Goal: Information Seeking & Learning: Find specific fact

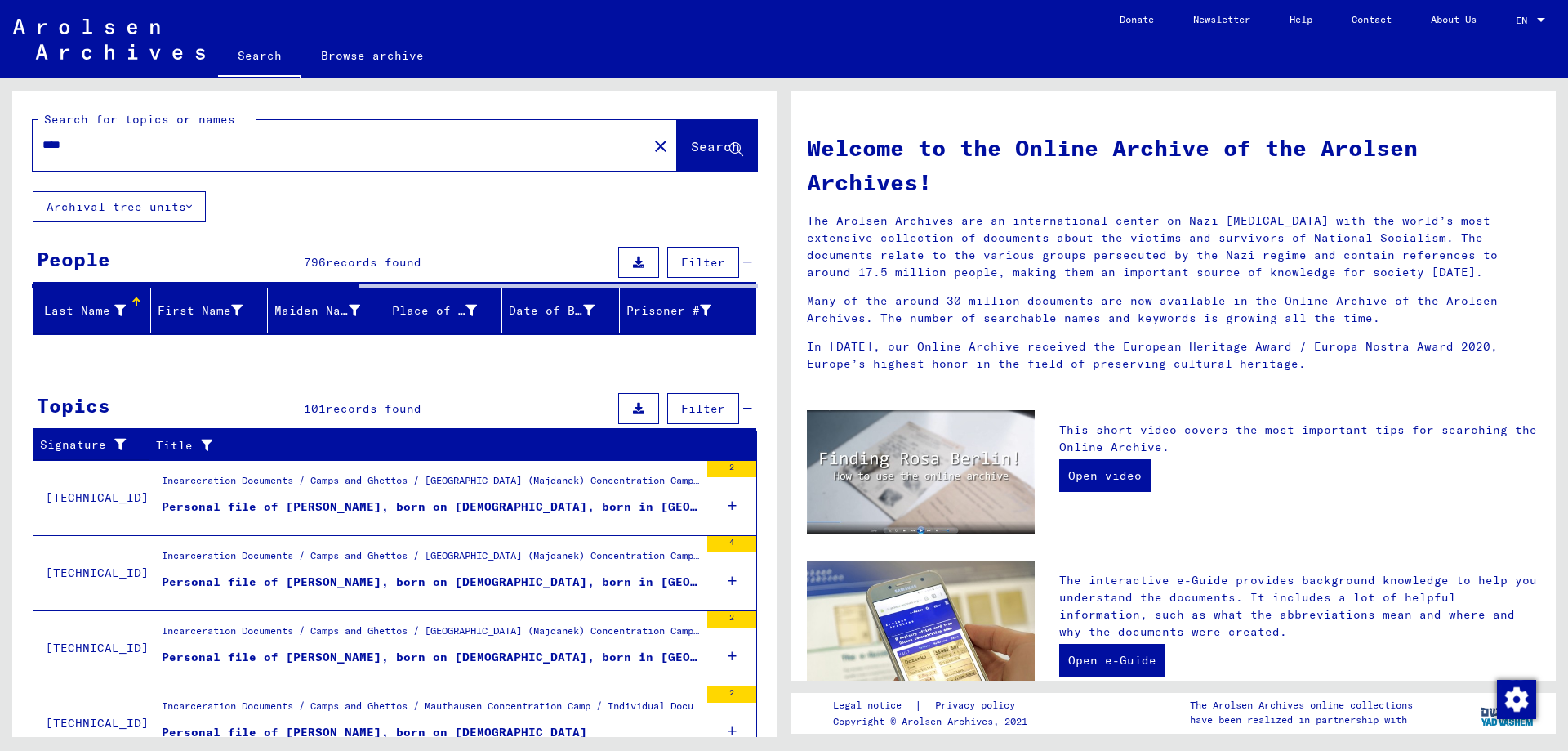
scroll to position [148, 0]
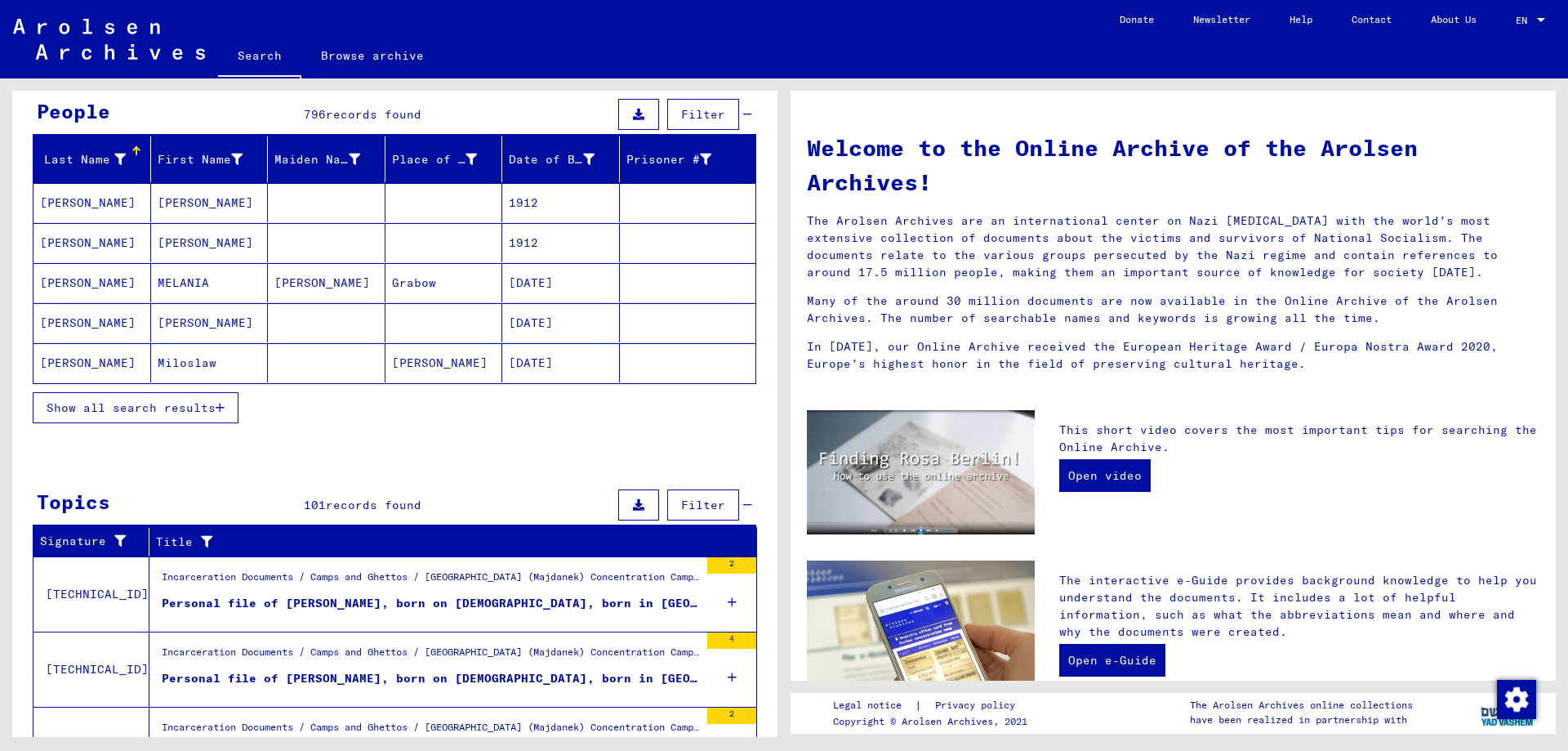
click at [119, 408] on span "Show all search results" at bounding box center [131, 407] width 169 height 14
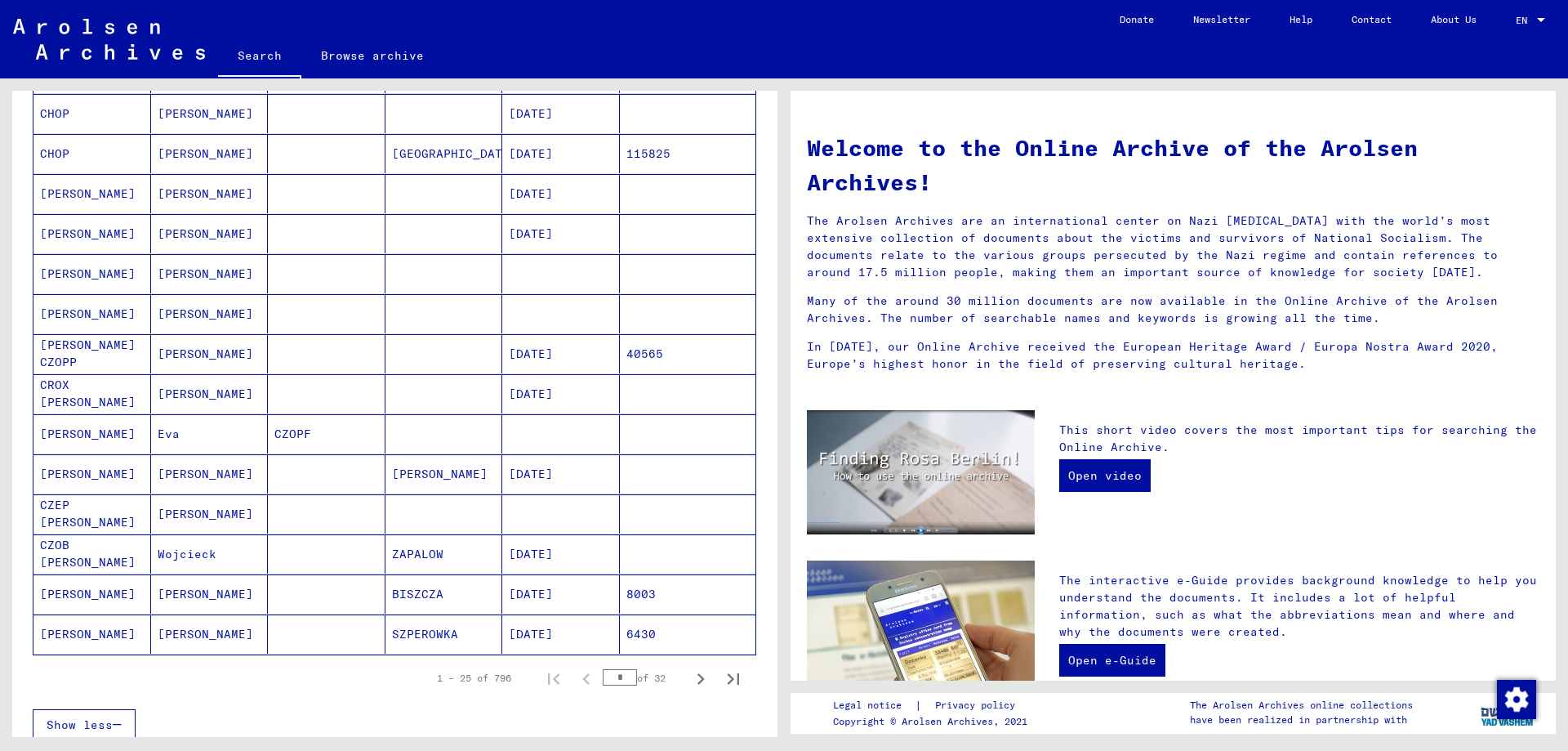
scroll to position [942, 0]
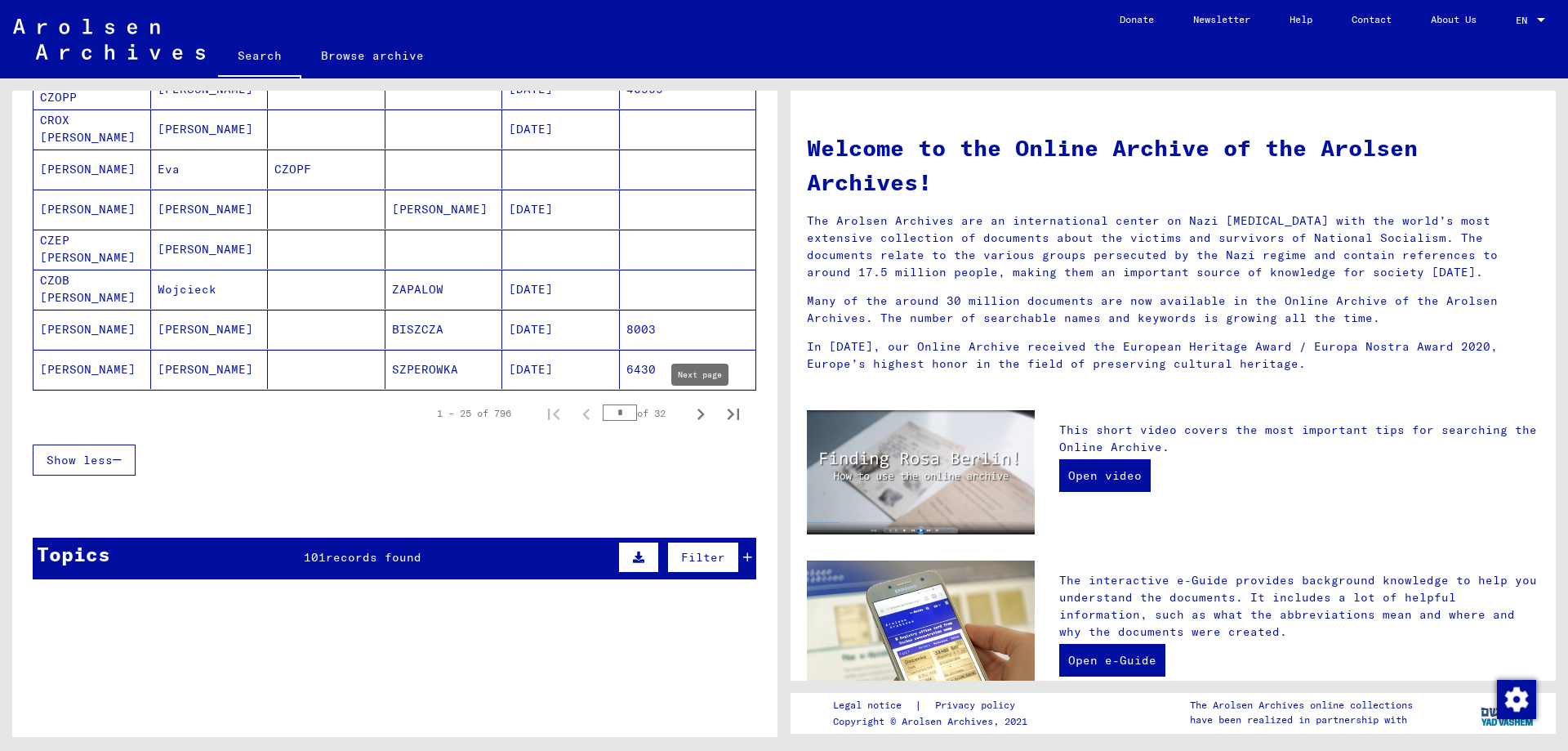
click at [693, 414] on icon "Next page" at bounding box center [701, 414] width 23 height 23
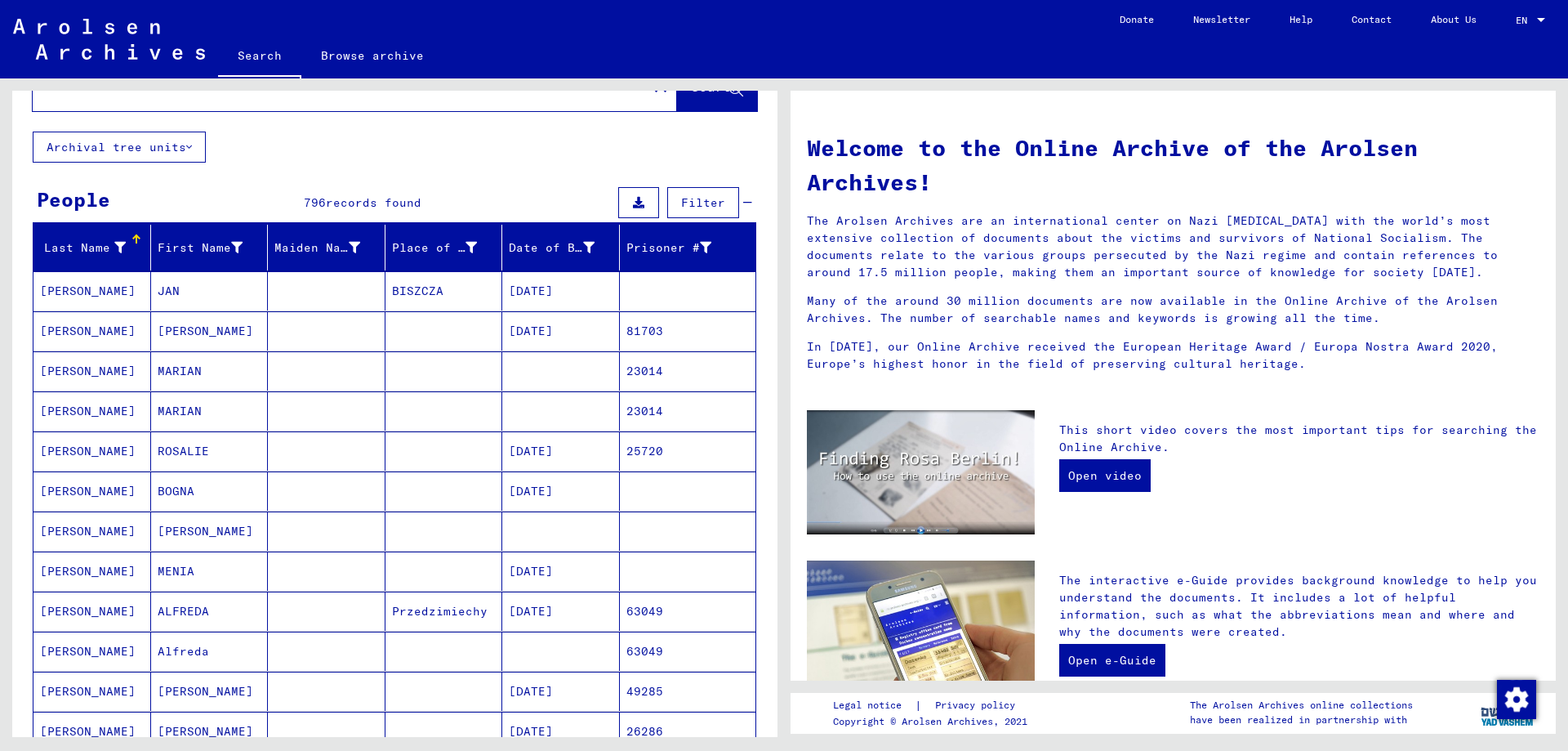
scroll to position [0, 0]
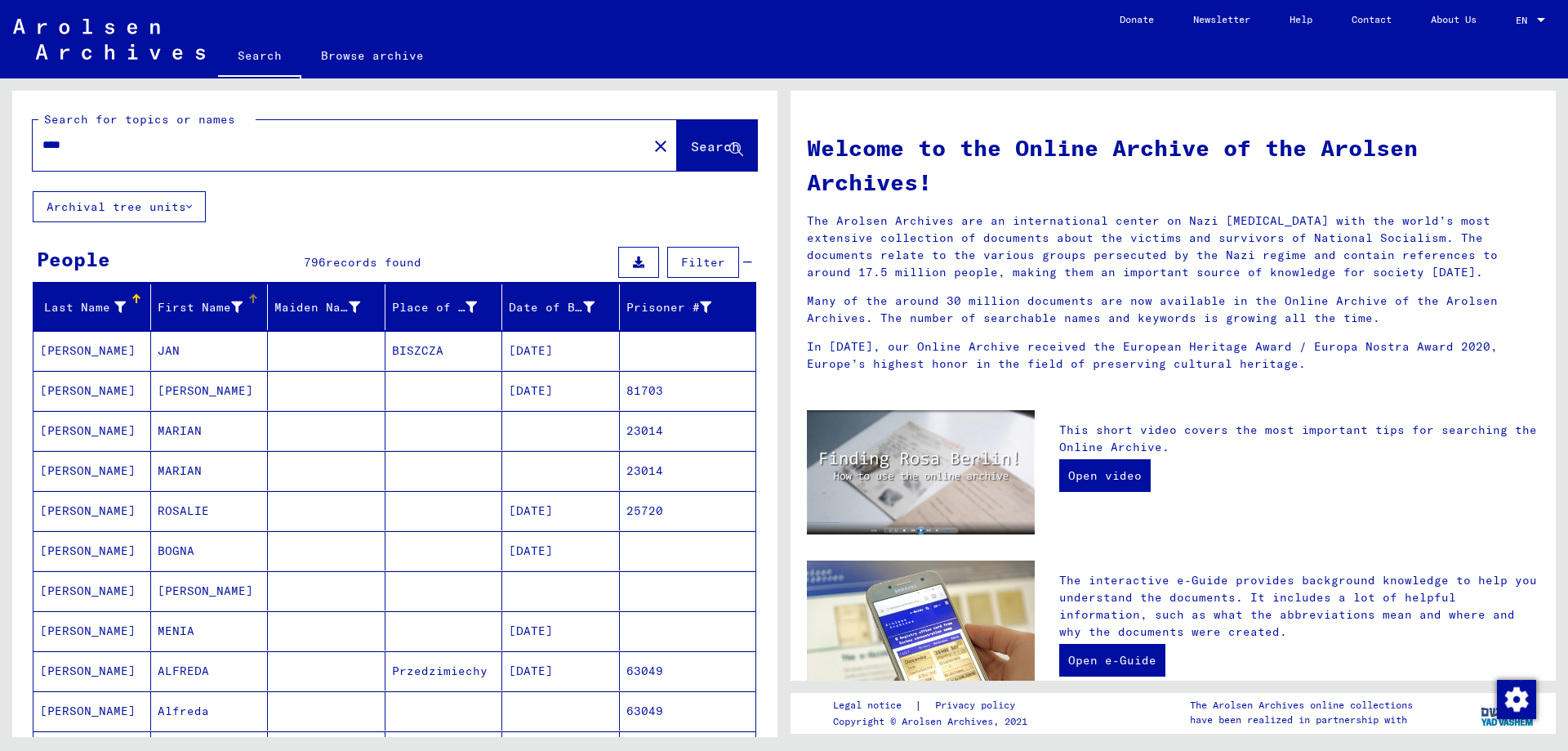
click at [195, 299] on div "First Name" at bounding box center [200, 308] width 86 height 17
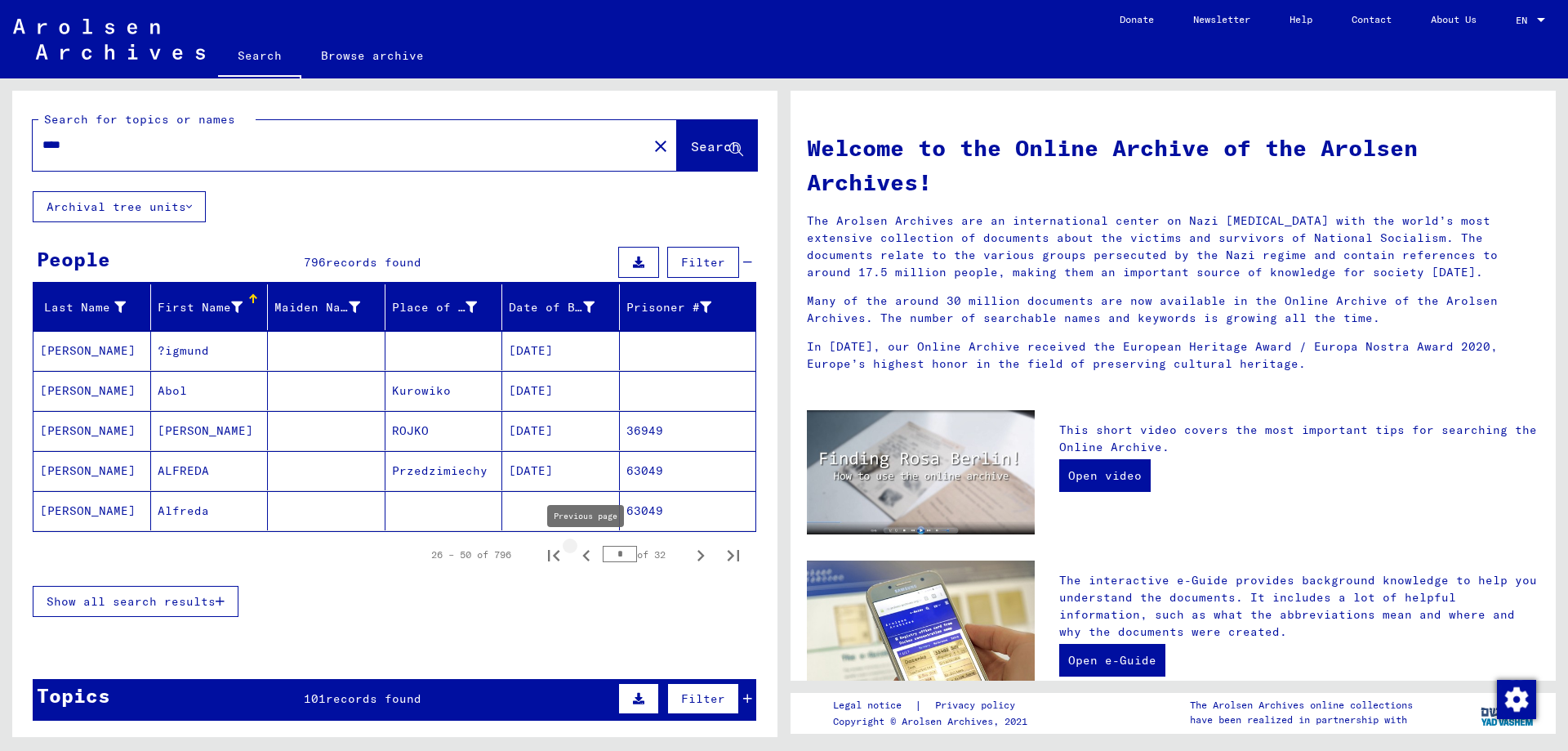
click at [585, 553] on icon "Previous page" at bounding box center [586, 556] width 23 height 23
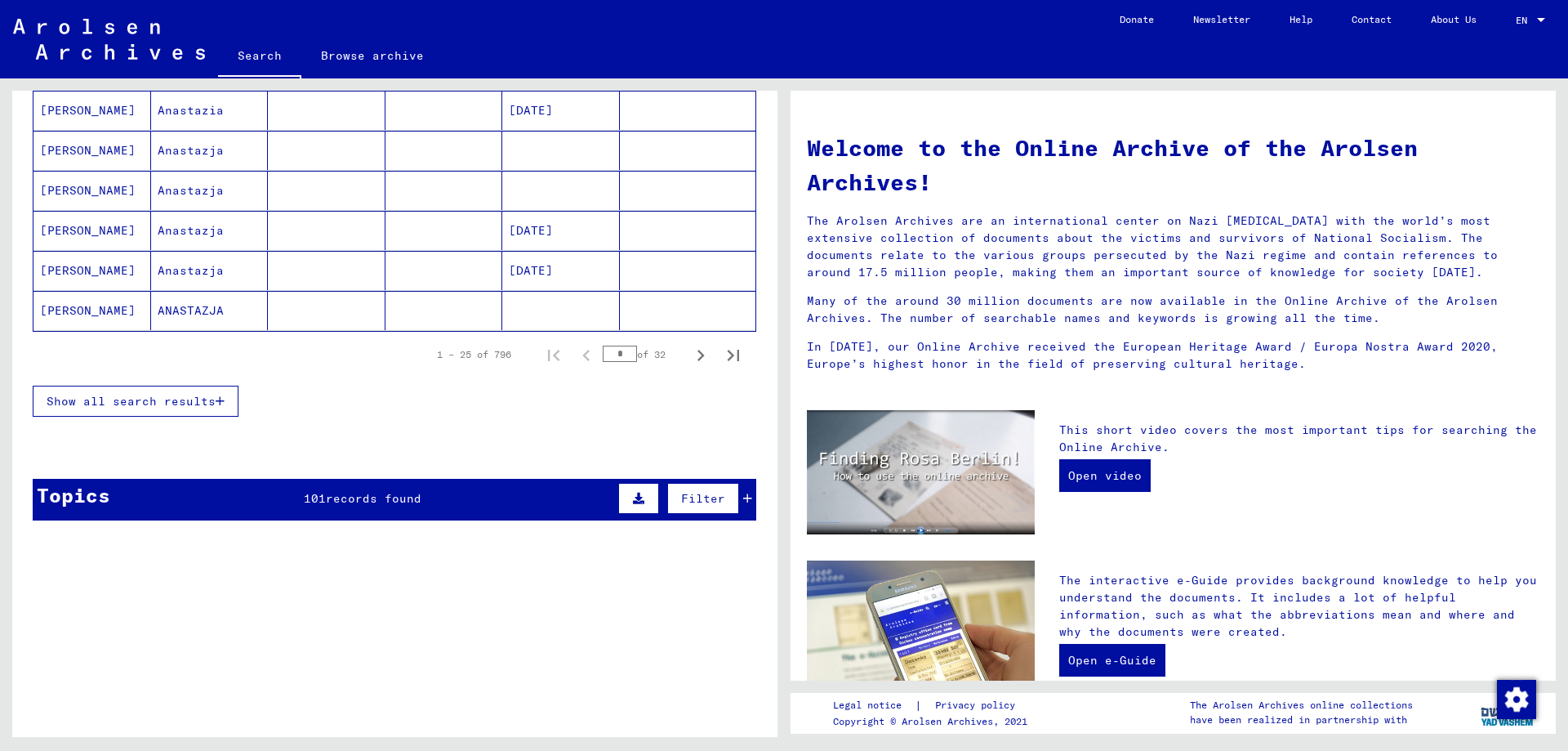
scroll to position [970, 0]
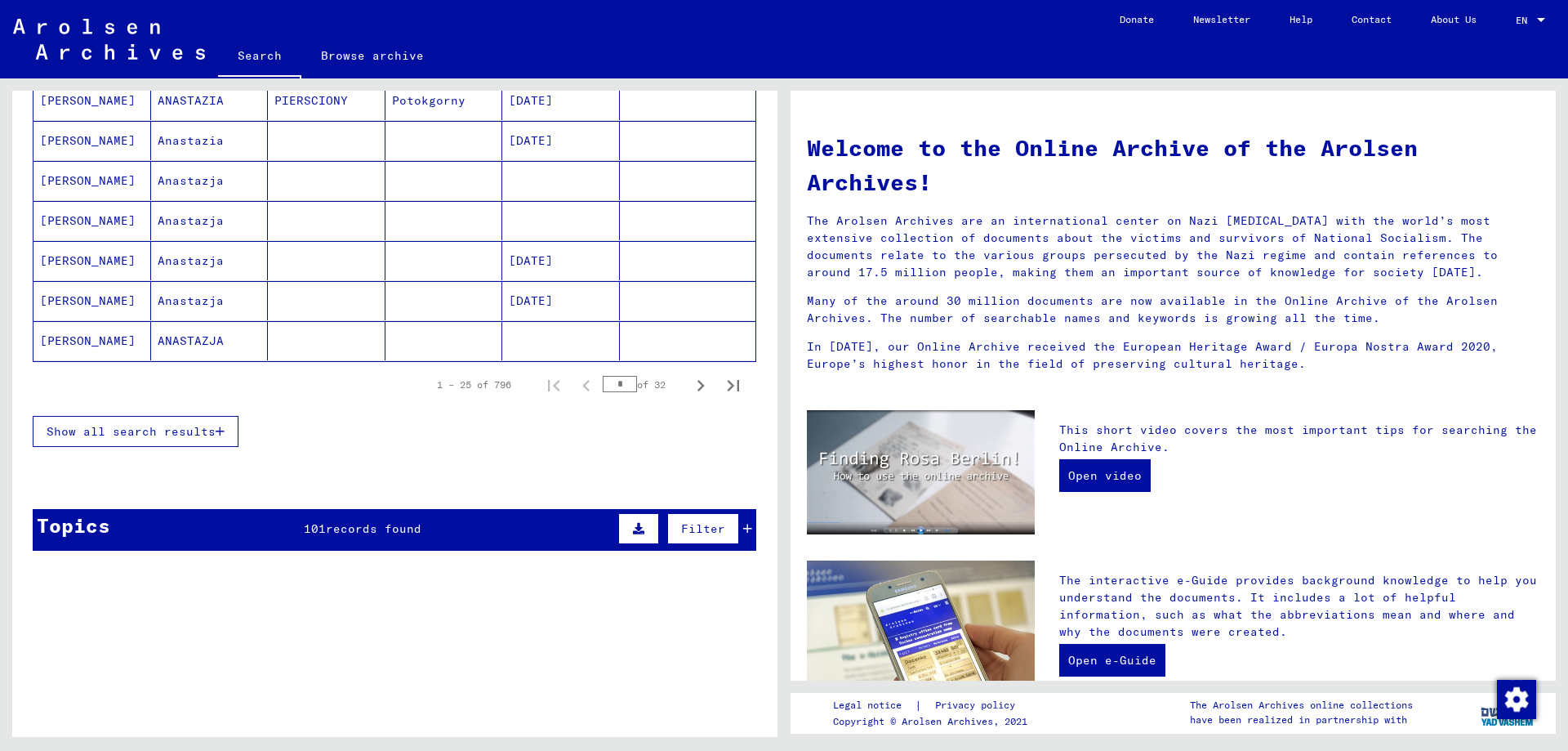
click at [693, 390] on icon "Next page" at bounding box center [701, 385] width 23 height 23
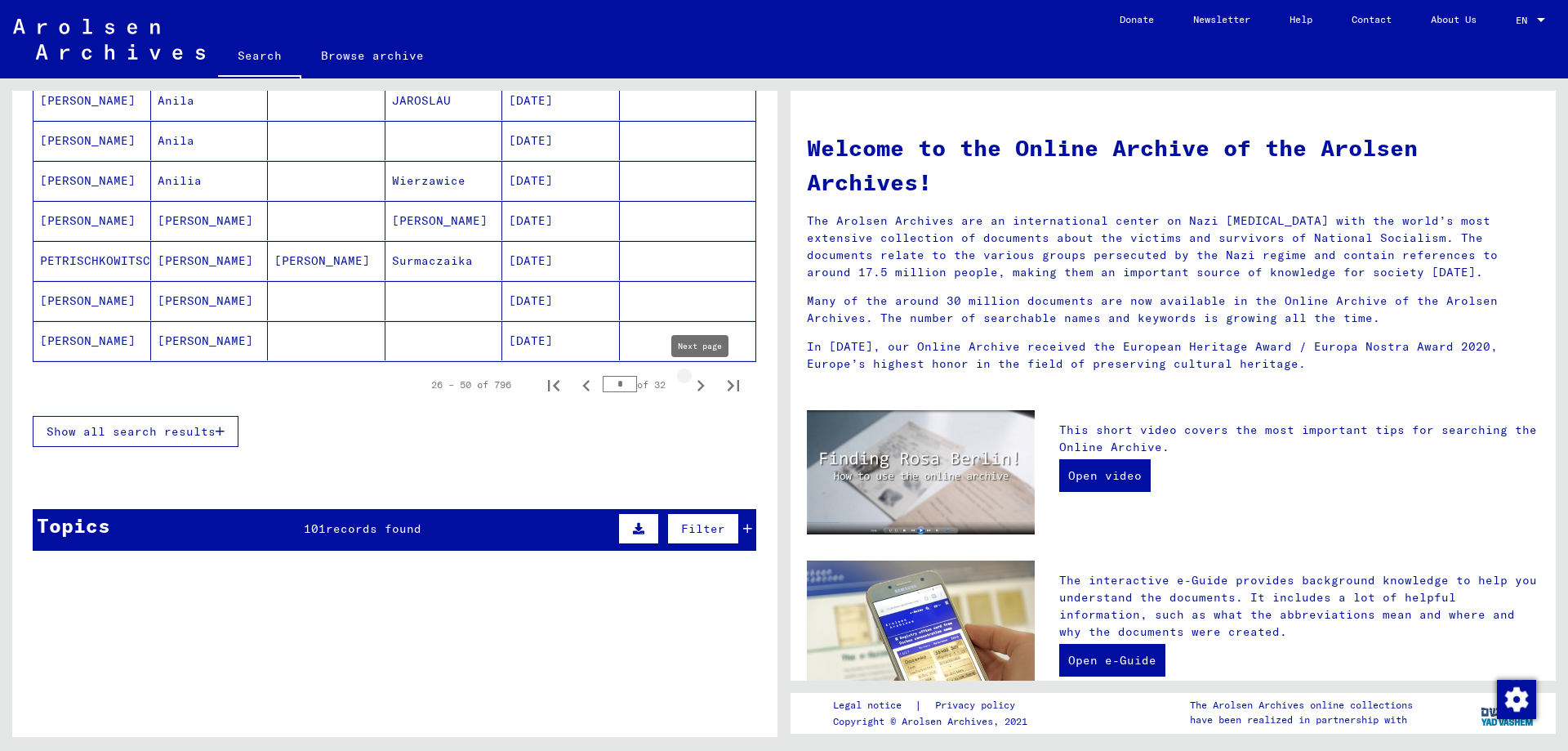
click at [697, 391] on icon "Next page" at bounding box center [701, 385] width 23 height 23
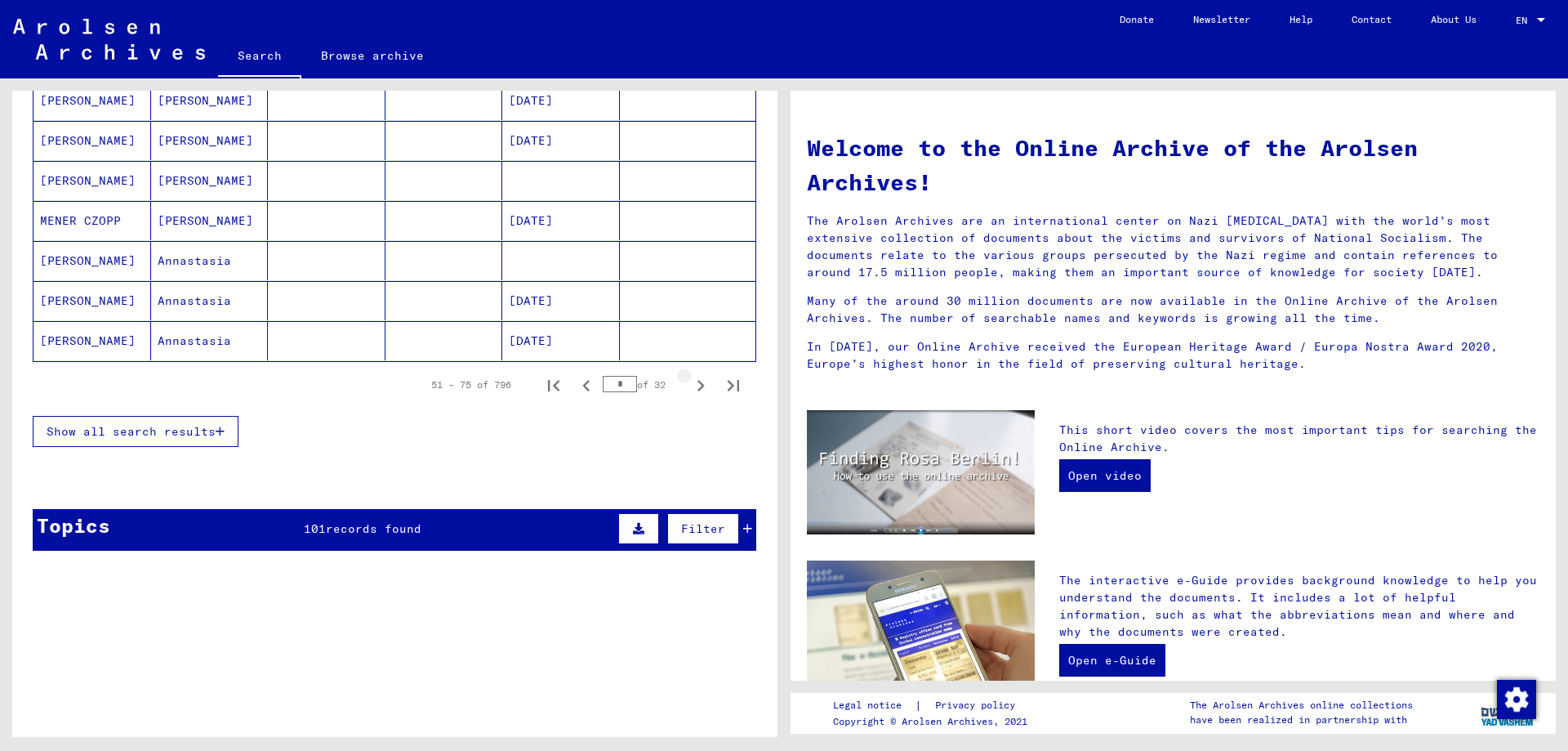
click at [697, 391] on icon "Next page" at bounding box center [701, 385] width 23 height 23
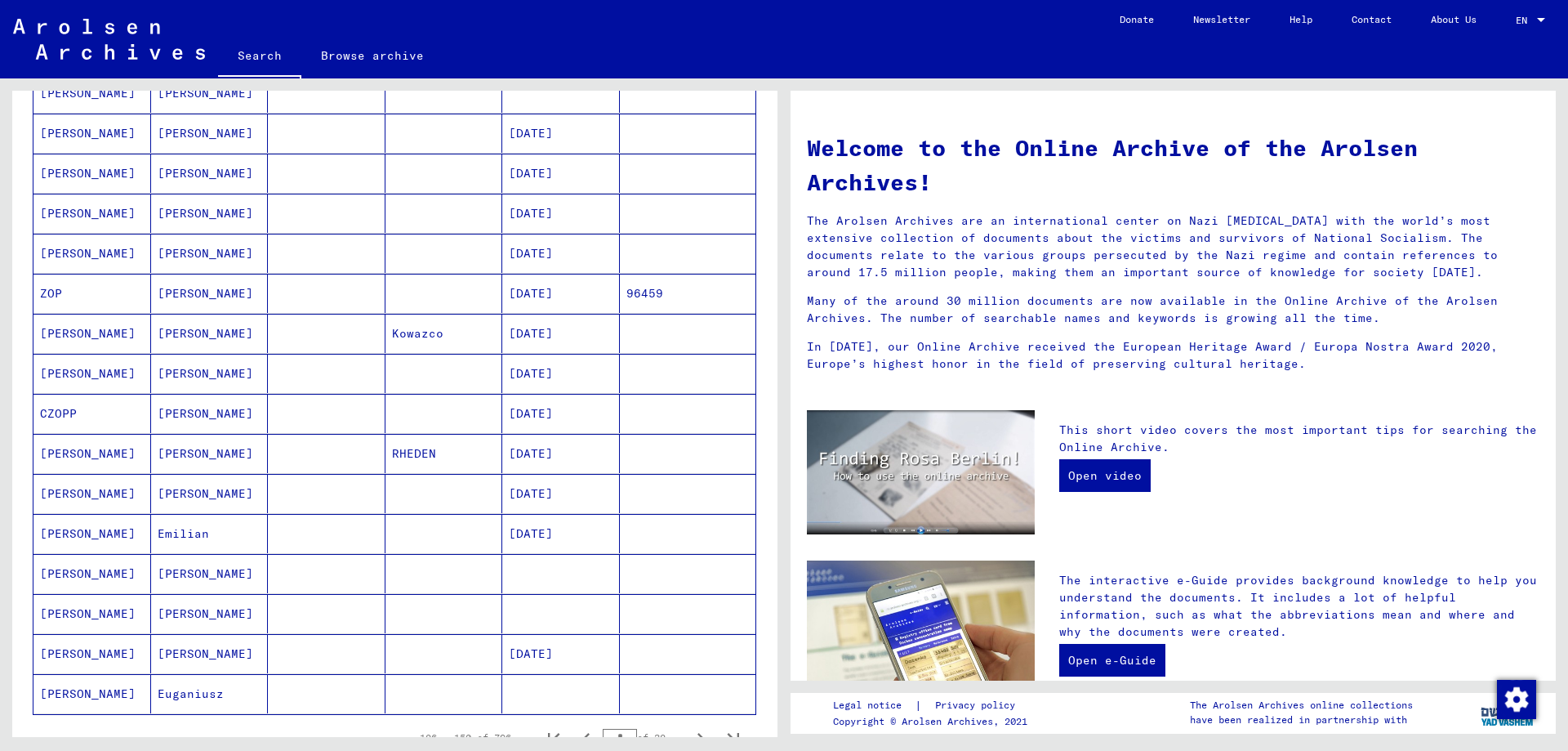
scroll to position [794, 0]
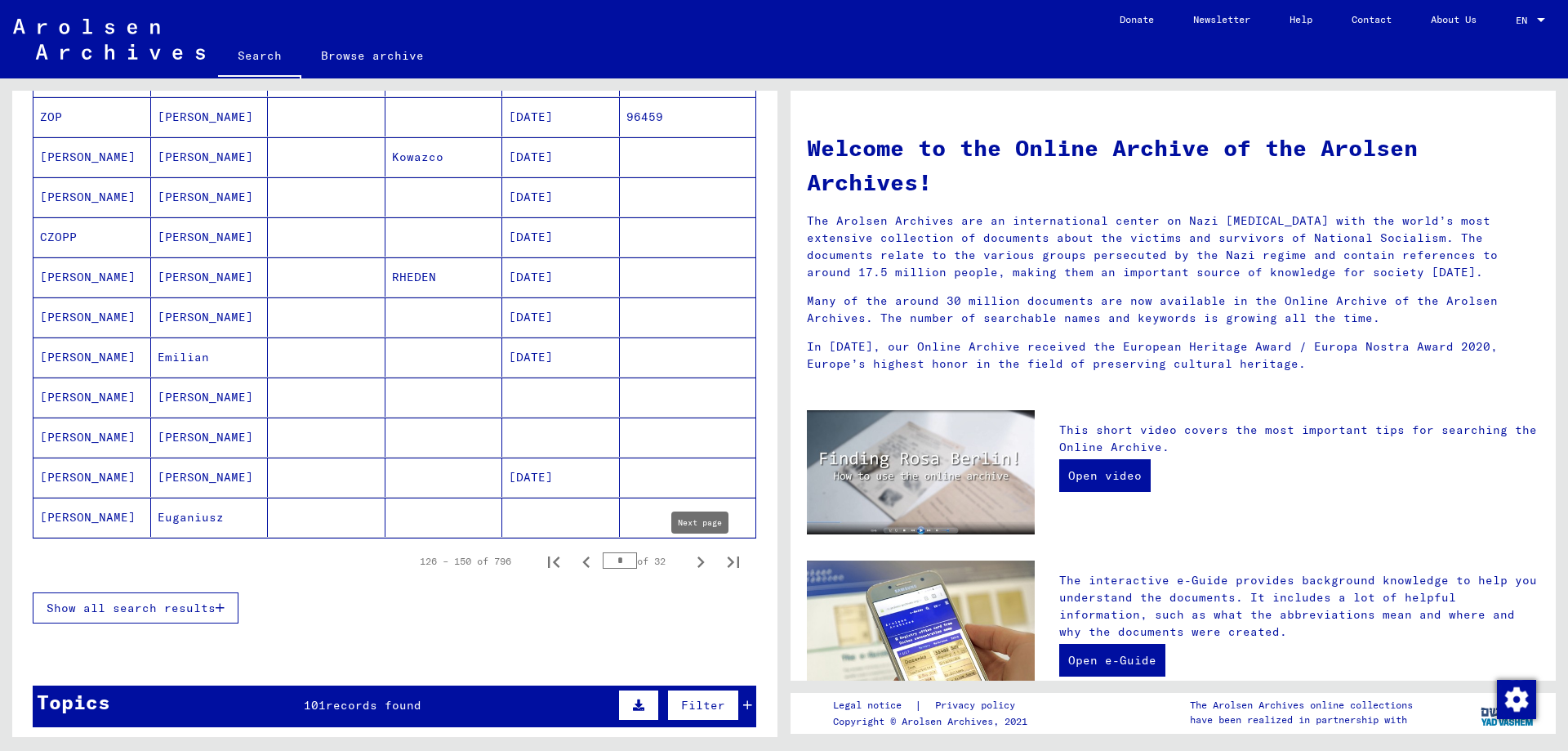
click at [693, 564] on icon "Next page" at bounding box center [701, 562] width 23 height 23
click at [707, 562] on icon "Next page" at bounding box center [701, 562] width 23 height 23
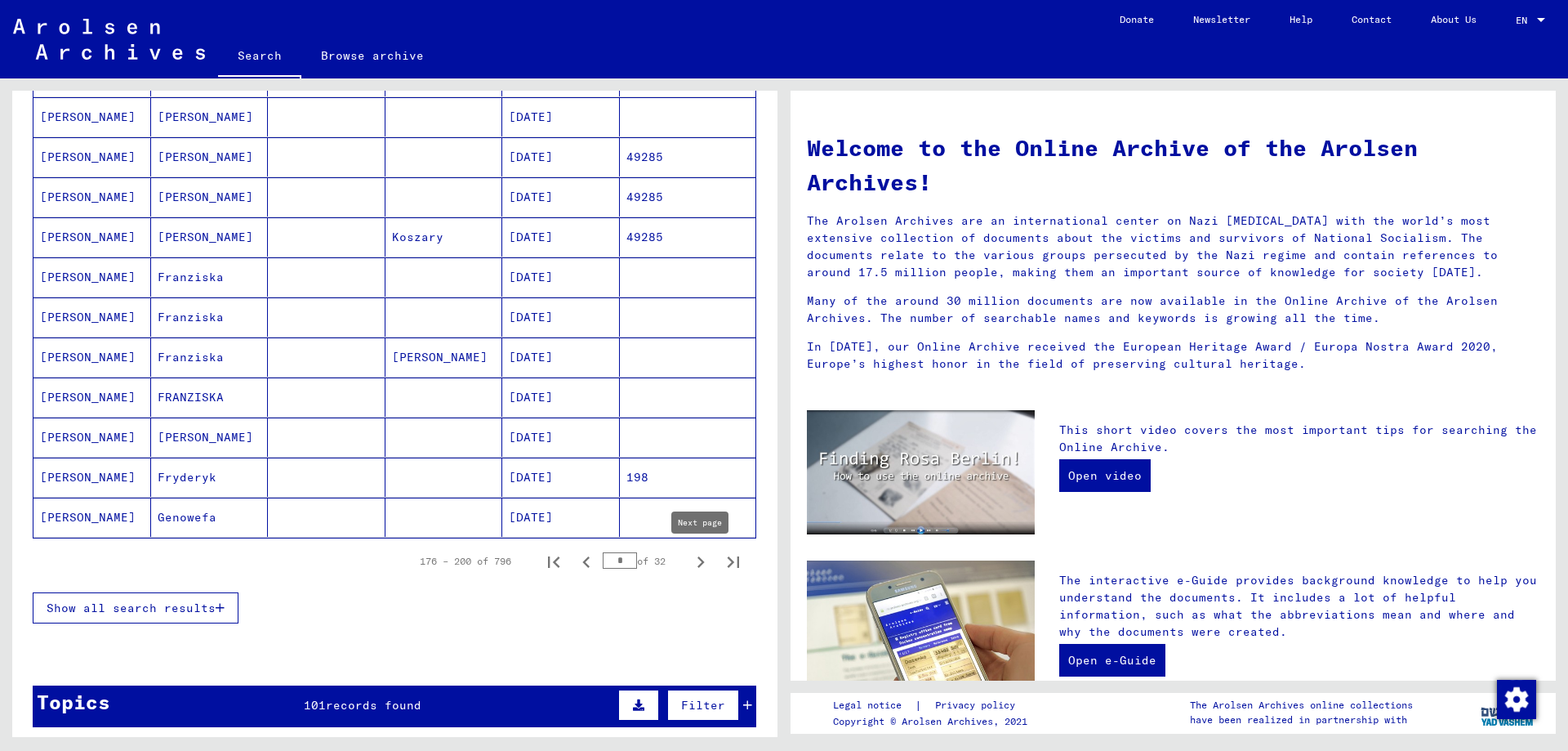
click at [704, 568] on icon "Next page" at bounding box center [701, 562] width 23 height 23
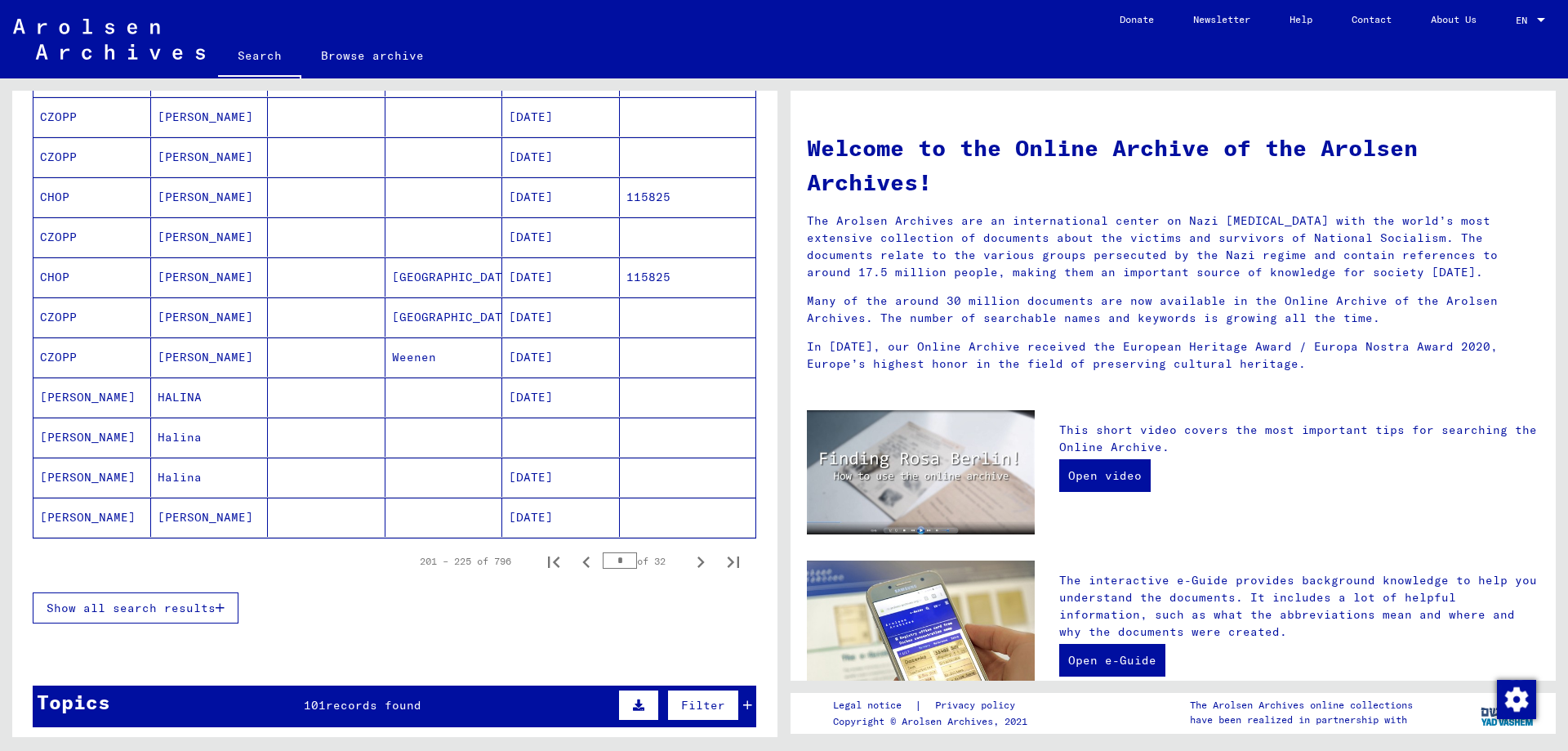
click at [704, 564] on icon "Next page" at bounding box center [701, 562] width 23 height 23
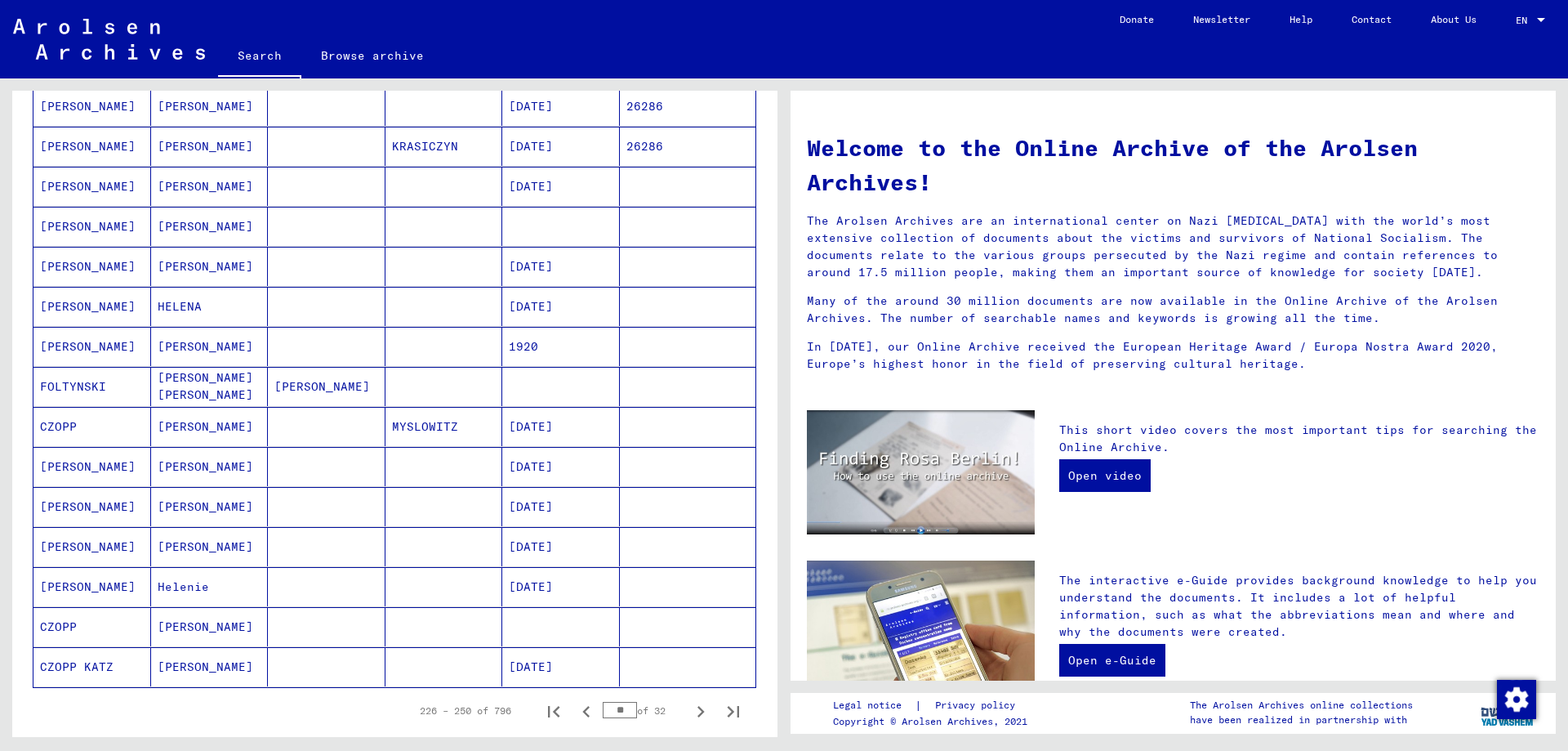
scroll to position [618, 0]
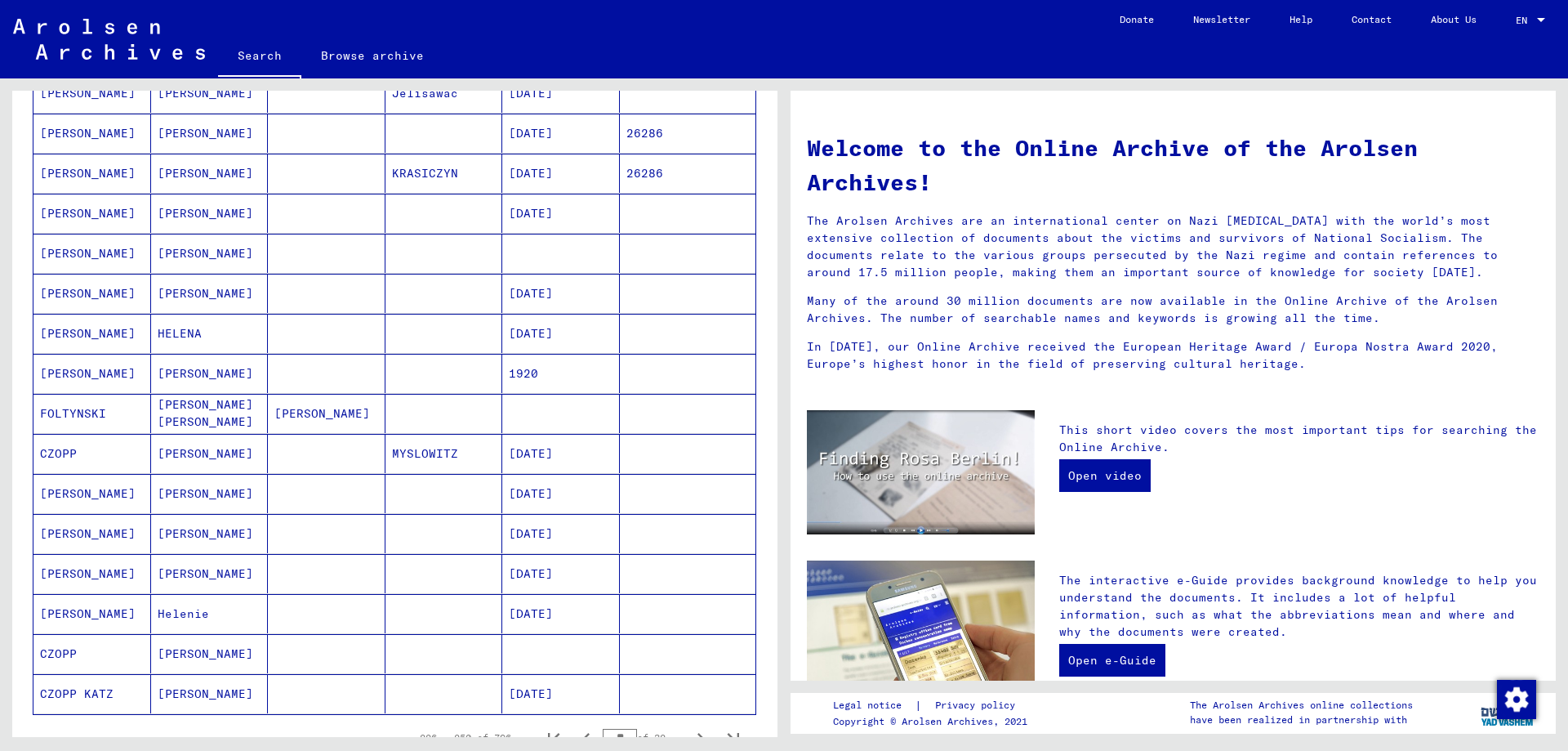
click at [13, 311] on div "Last Name First Name Maiden Name Place of Birth Date of Birth Prisoner # [PERSO…" at bounding box center [395, 243] width 765 height 1154
click at [20, 450] on div "Last Name First Name Maiden Name Place of Birth Date of Birth Prisoner # [PERSO…" at bounding box center [395, 243] width 765 height 1154
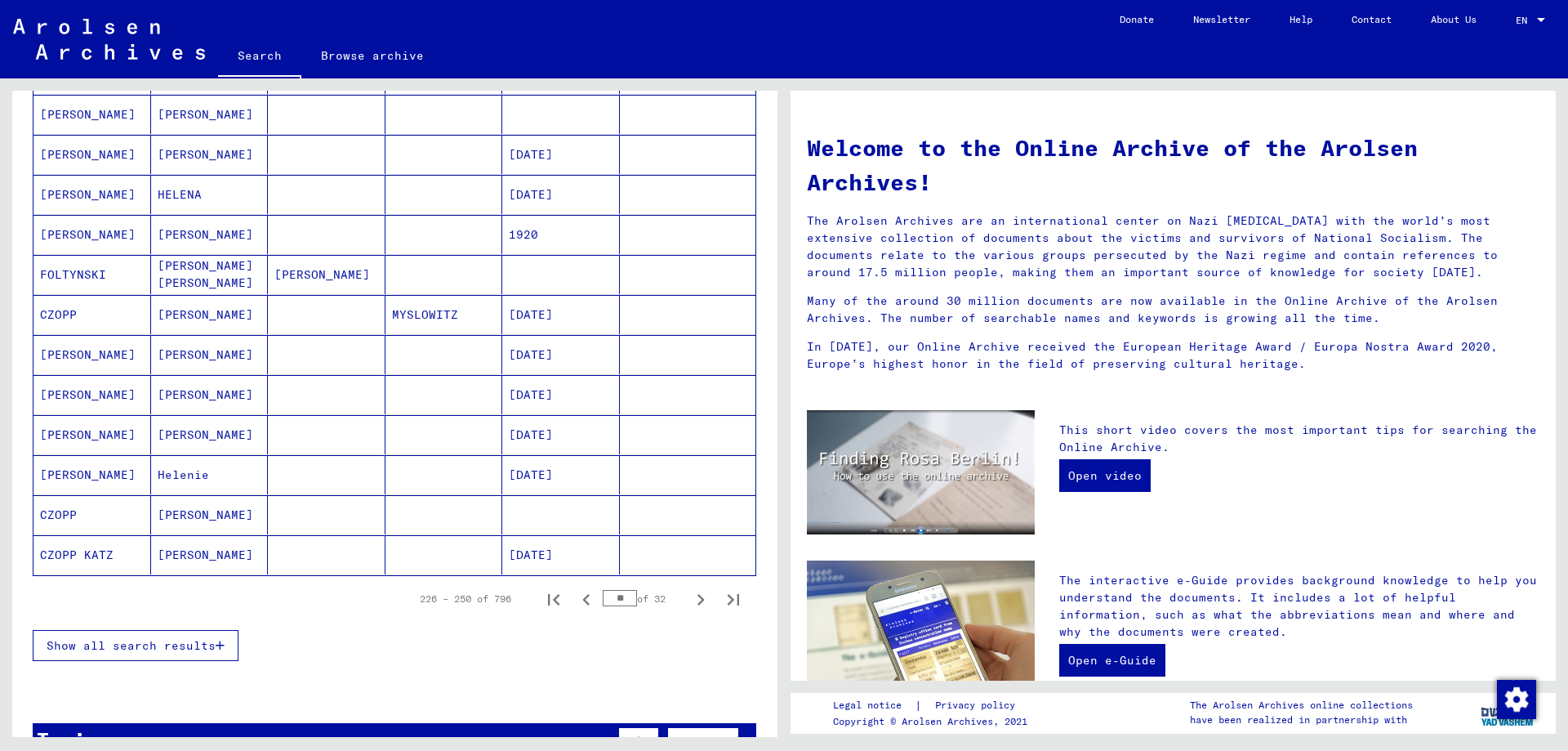
scroll to position [794, 0]
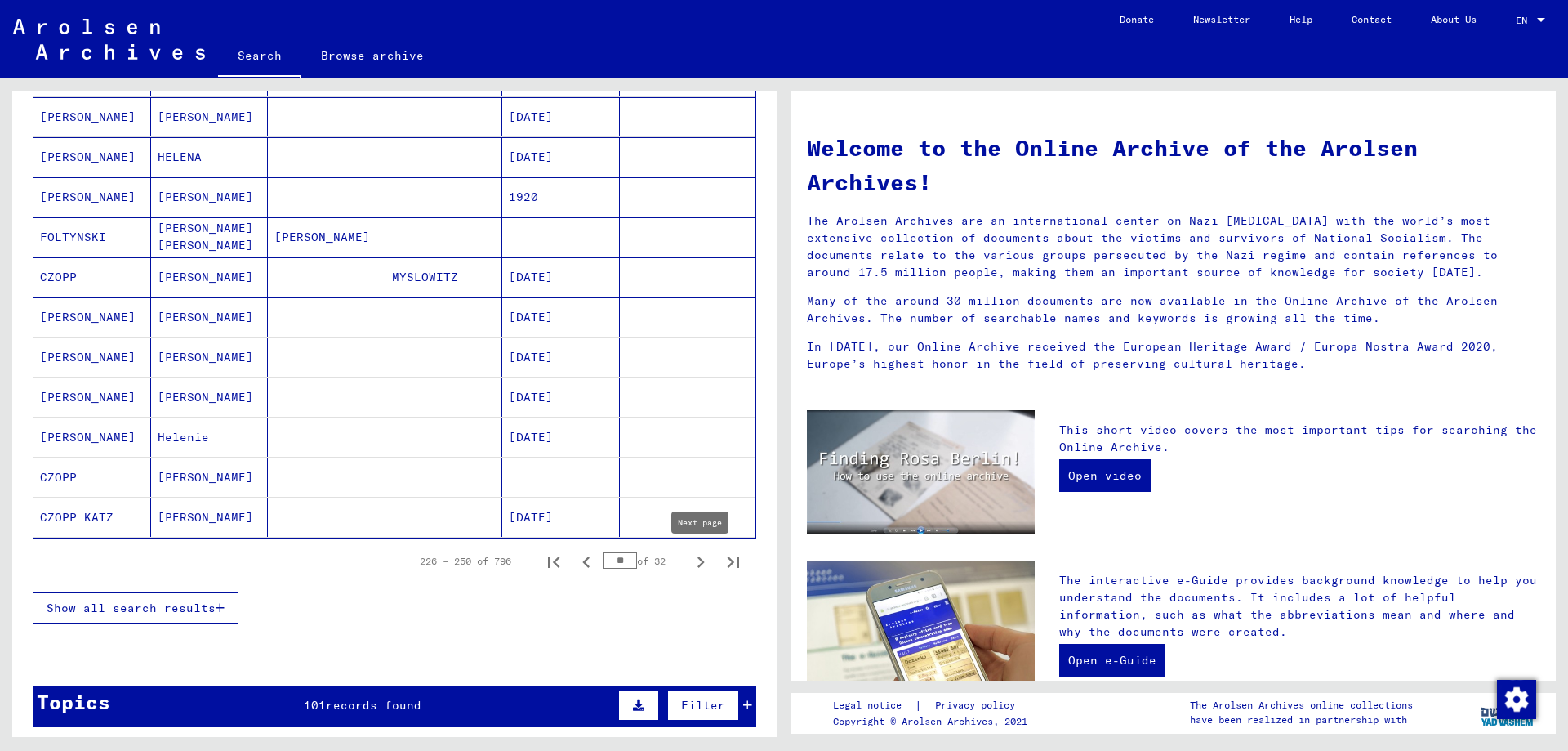
click at [699, 569] on icon "Next page" at bounding box center [701, 562] width 23 height 23
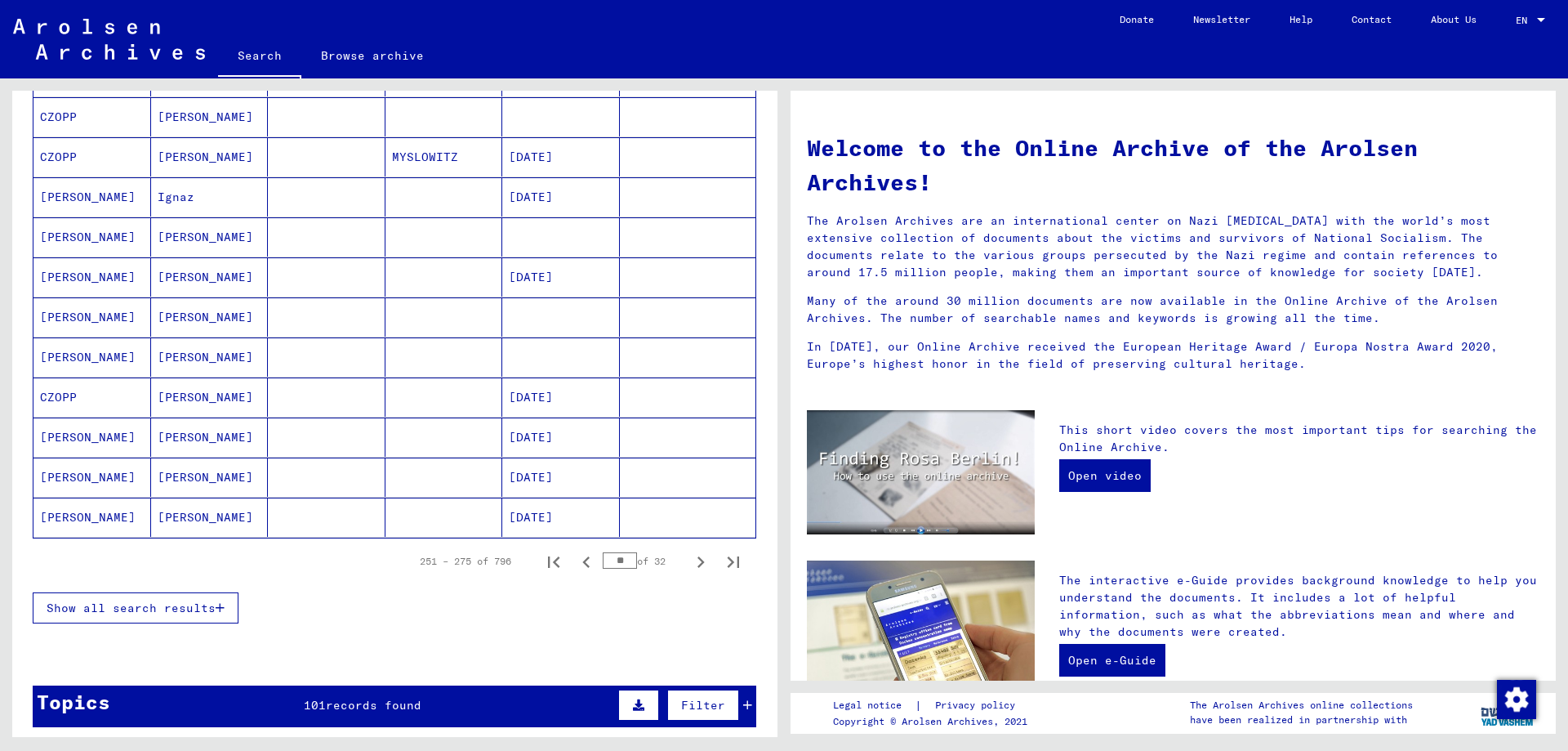
scroll to position [705, 0]
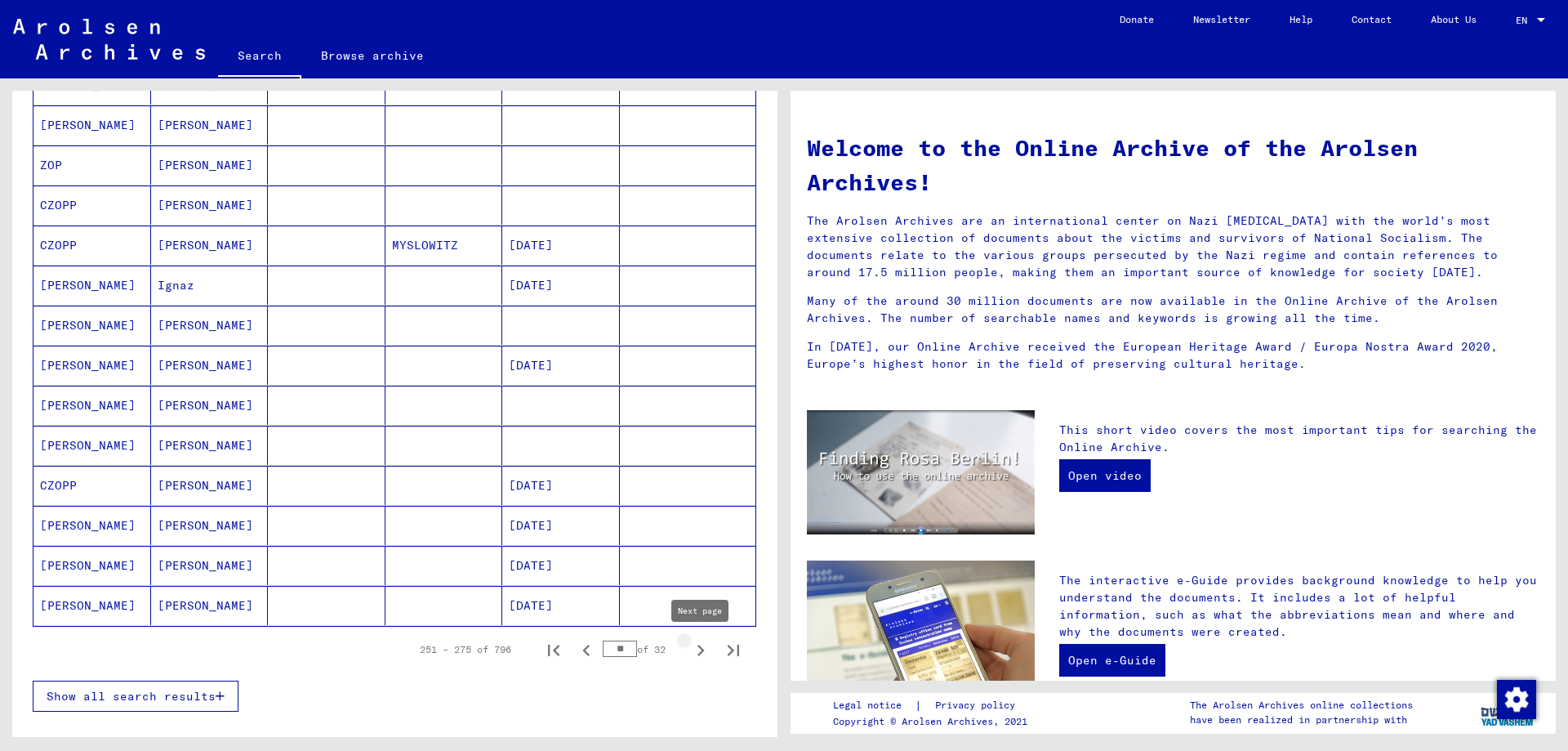
click at [694, 648] on icon "Next page" at bounding box center [701, 650] width 23 height 23
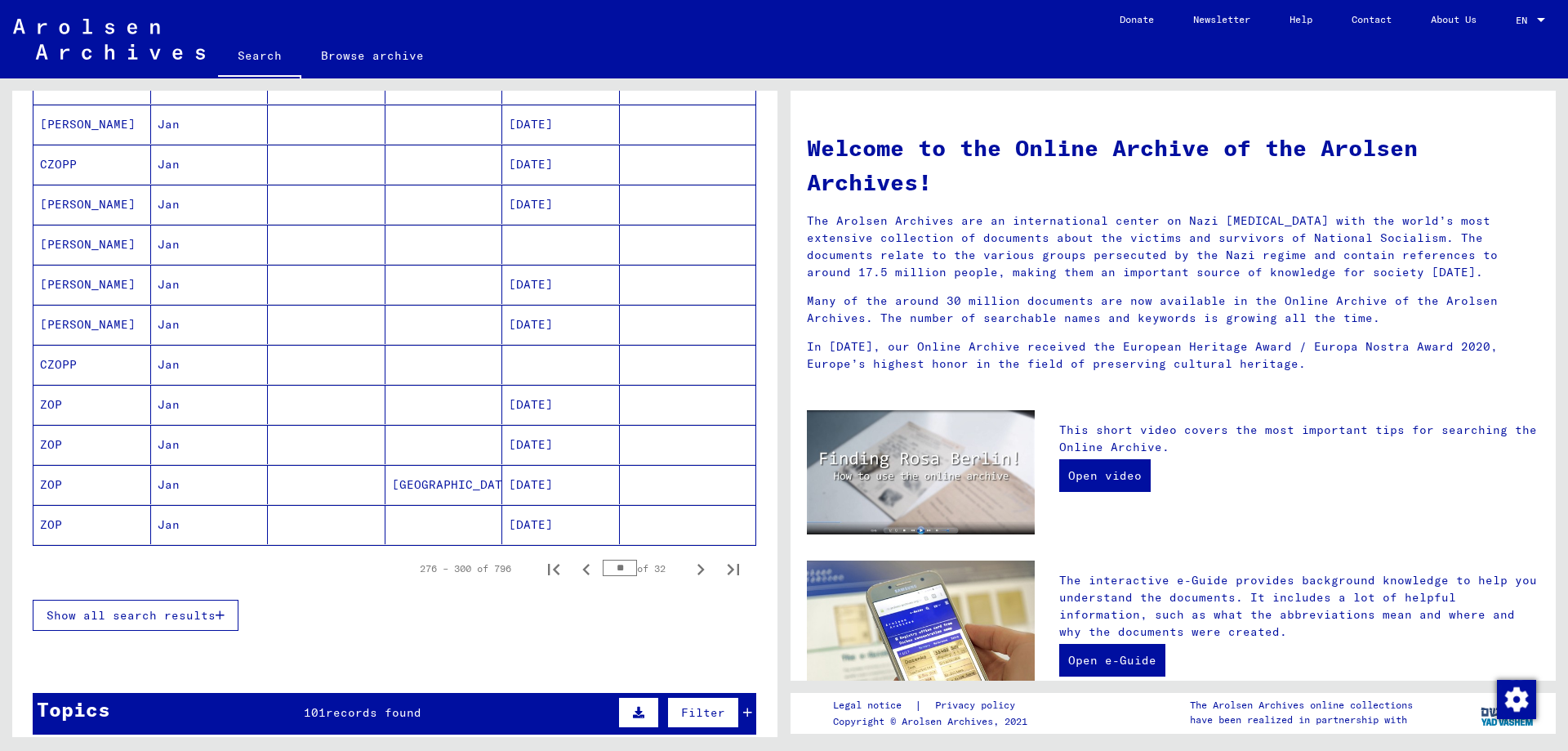
scroll to position [794, 0]
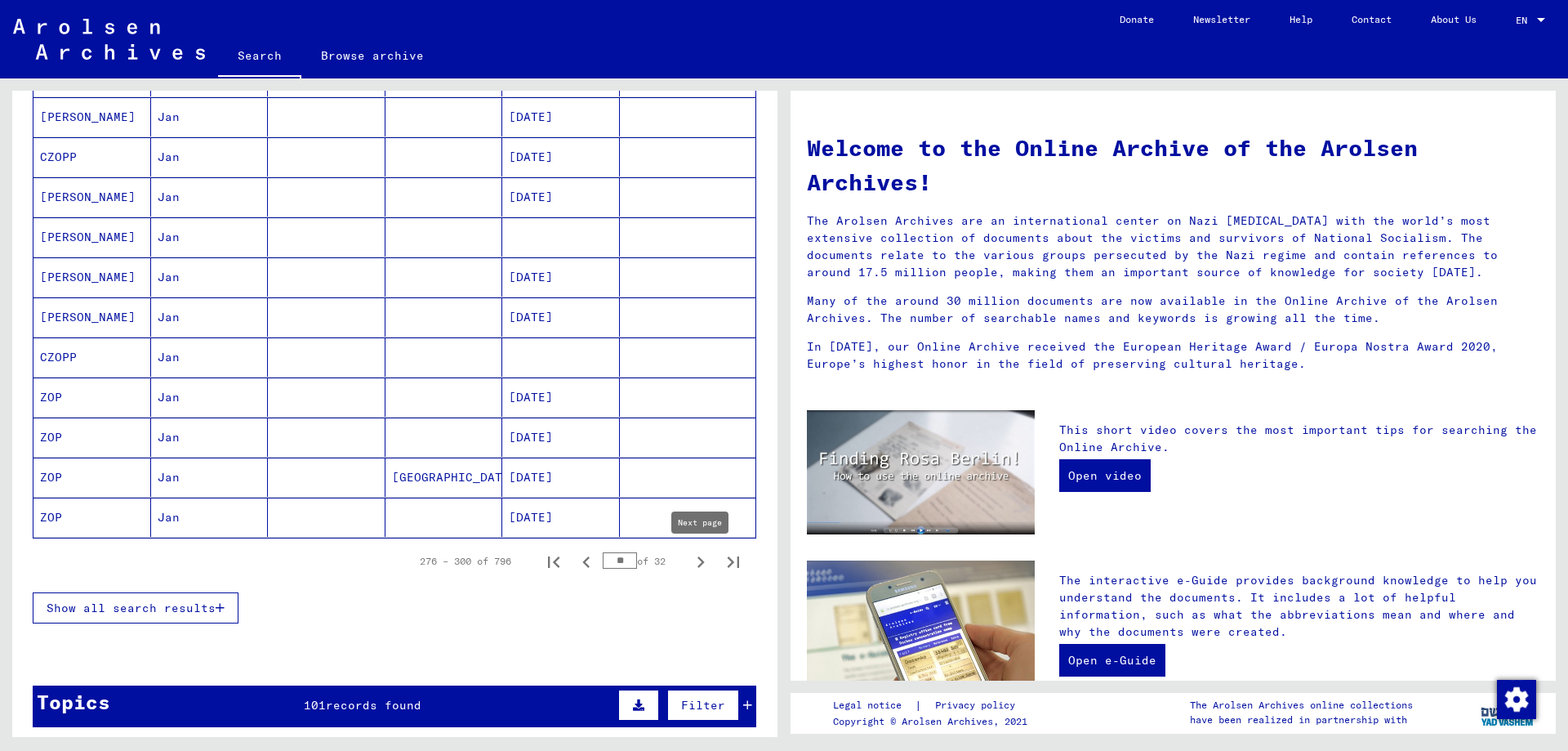
click at [694, 567] on icon "Next page" at bounding box center [701, 562] width 23 height 23
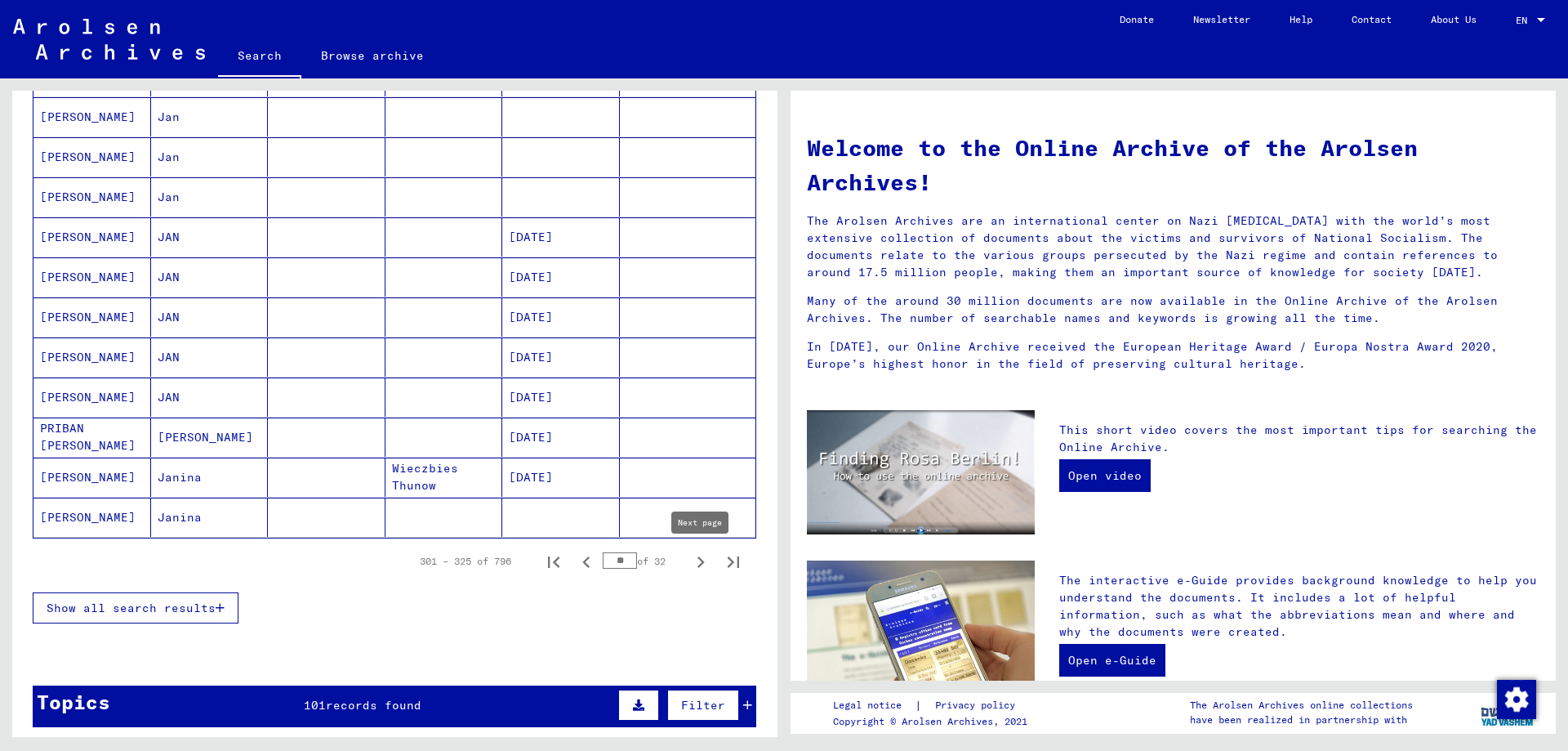
click at [692, 562] on icon "Next page" at bounding box center [701, 562] width 23 height 23
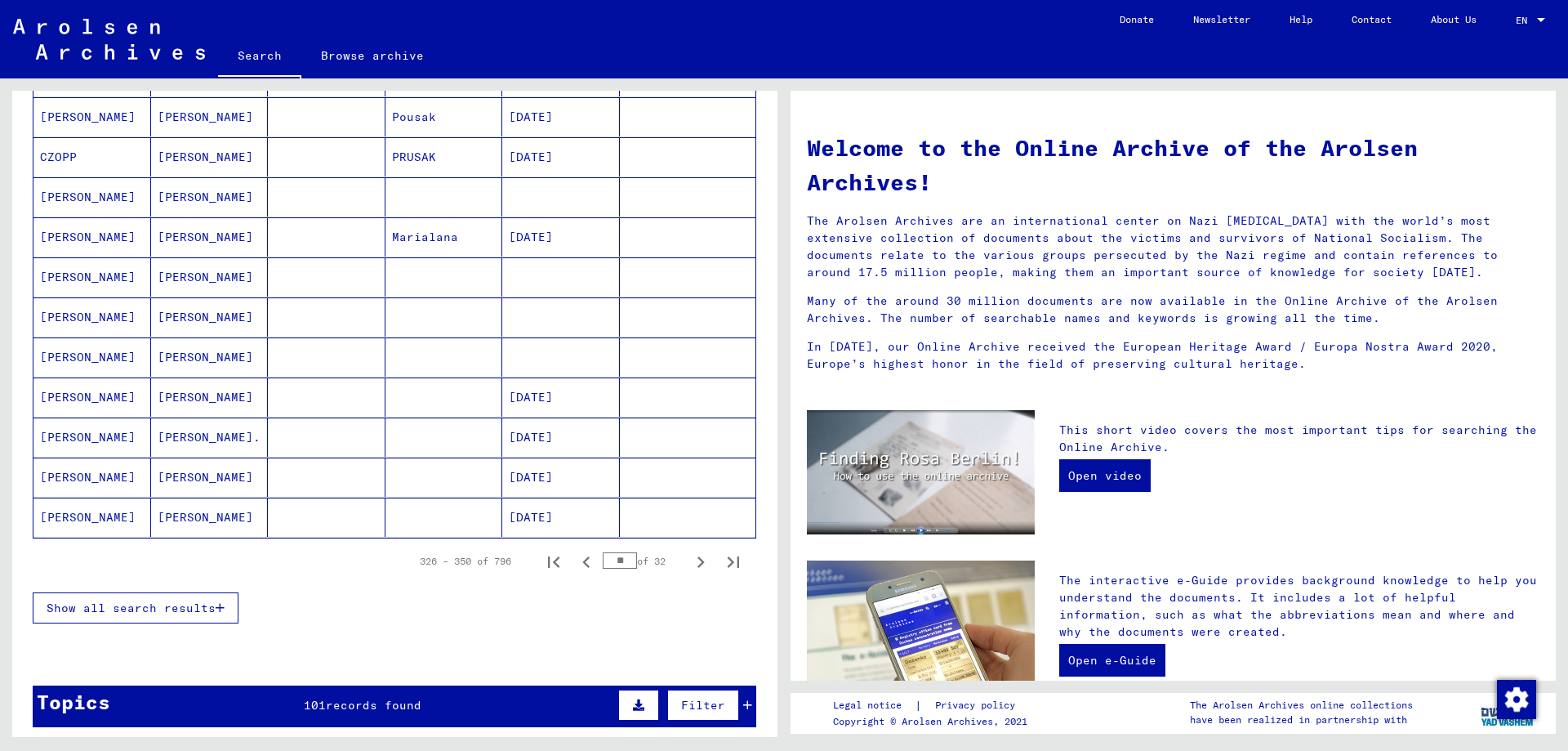
click at [690, 562] on icon "Next page" at bounding box center [701, 562] width 23 height 23
click at [697, 559] on icon "Next page" at bounding box center [701, 562] width 23 height 23
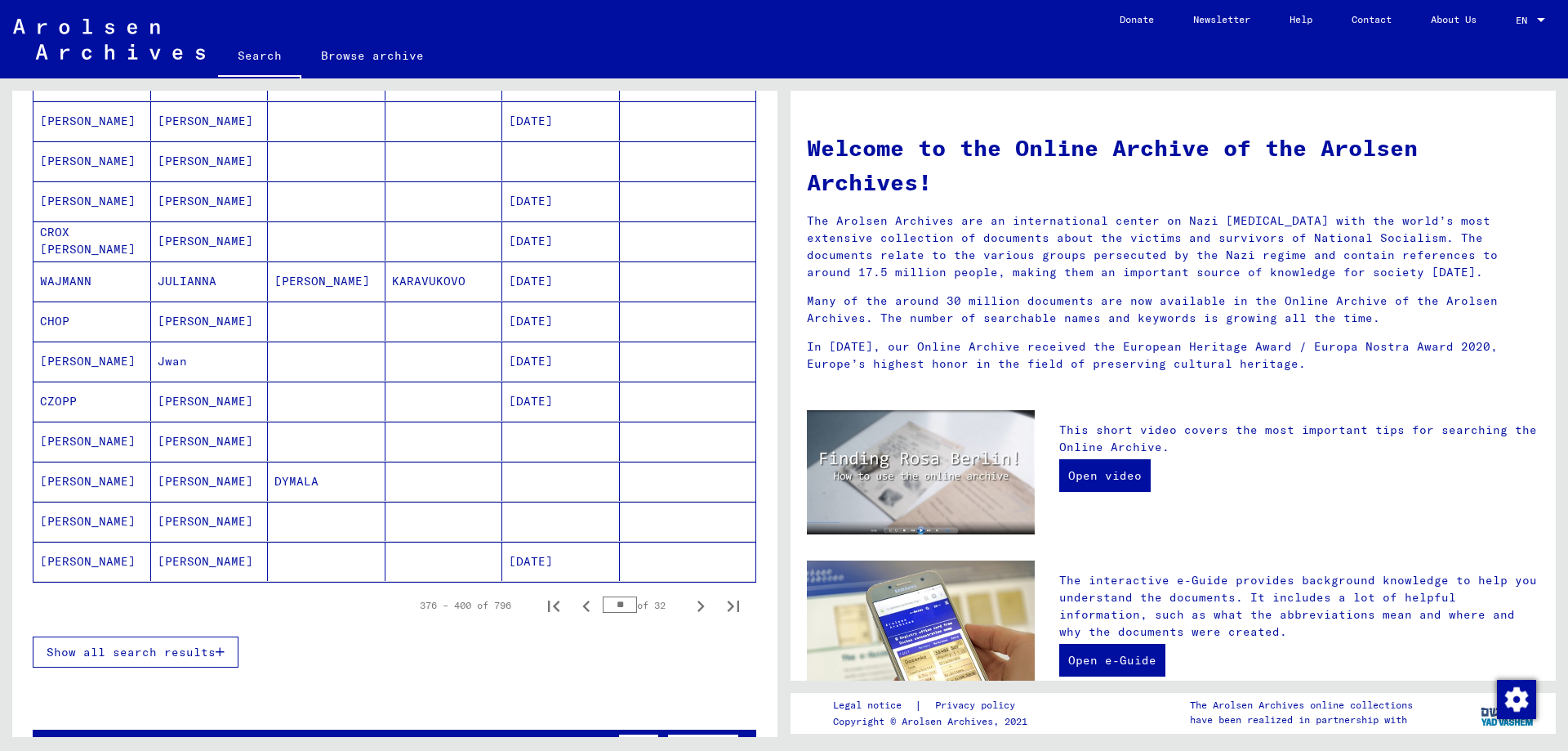
scroll to position [705, 0]
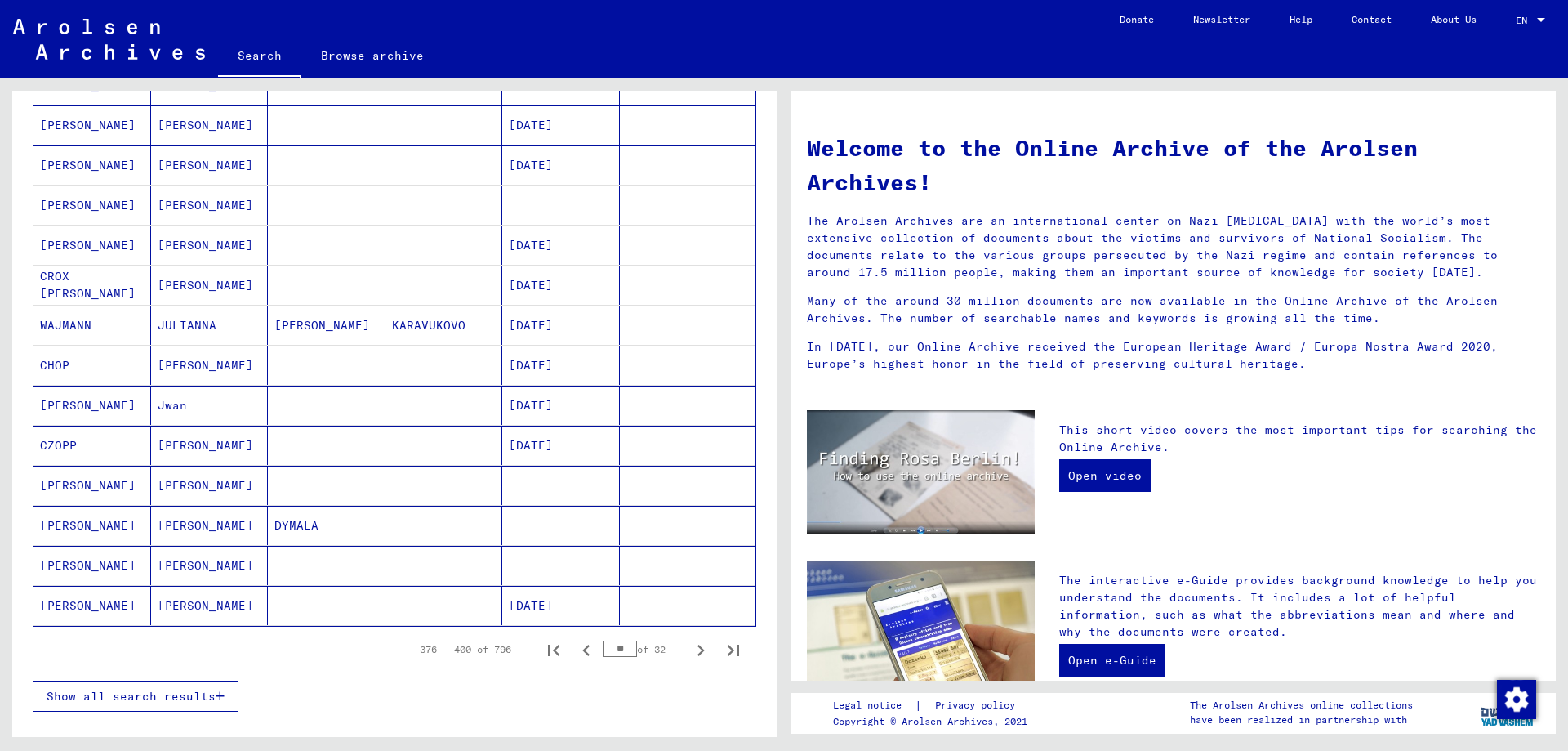
click at [551, 369] on mat-cell "[DATE]" at bounding box center [560, 364] width 117 height 39
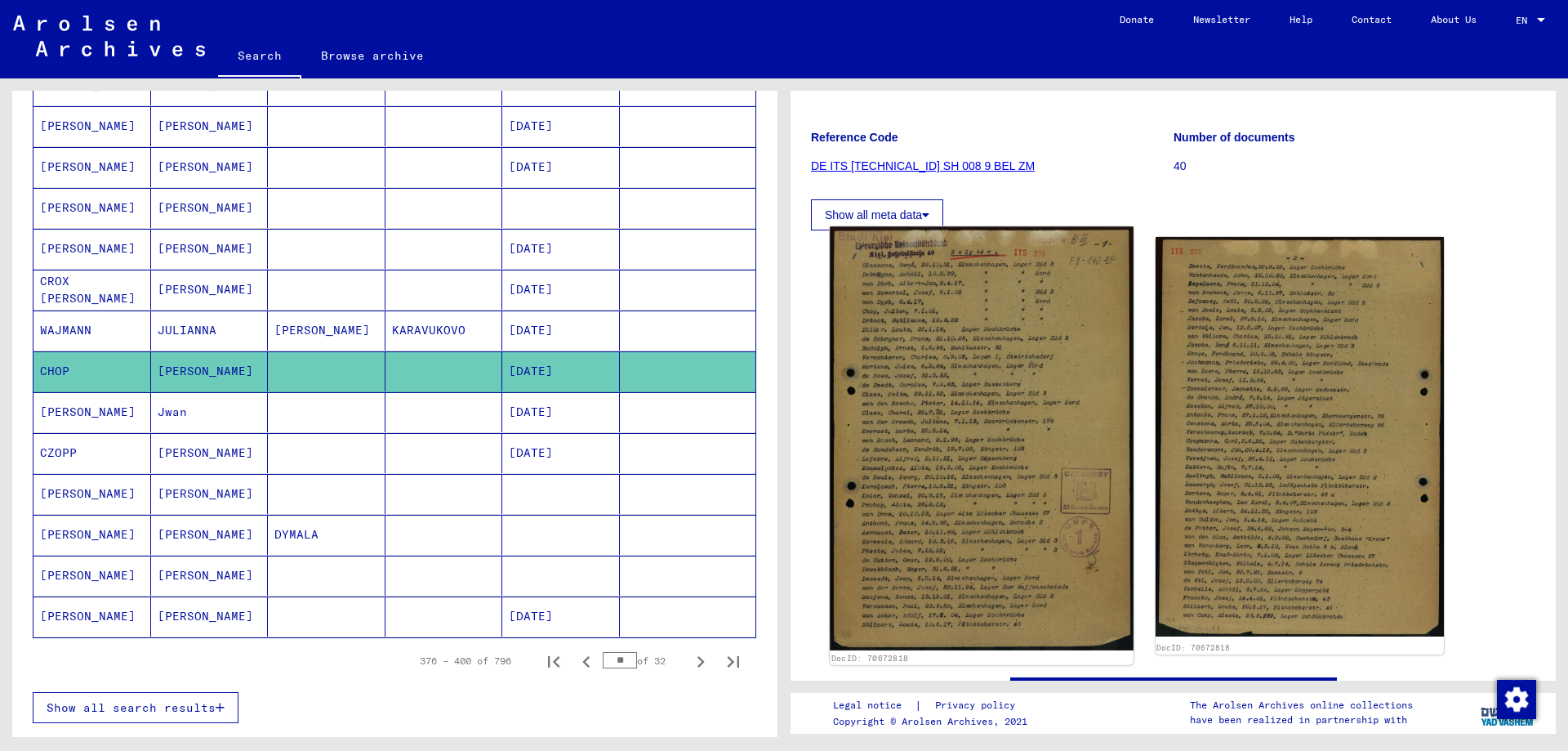
scroll to position [176, 0]
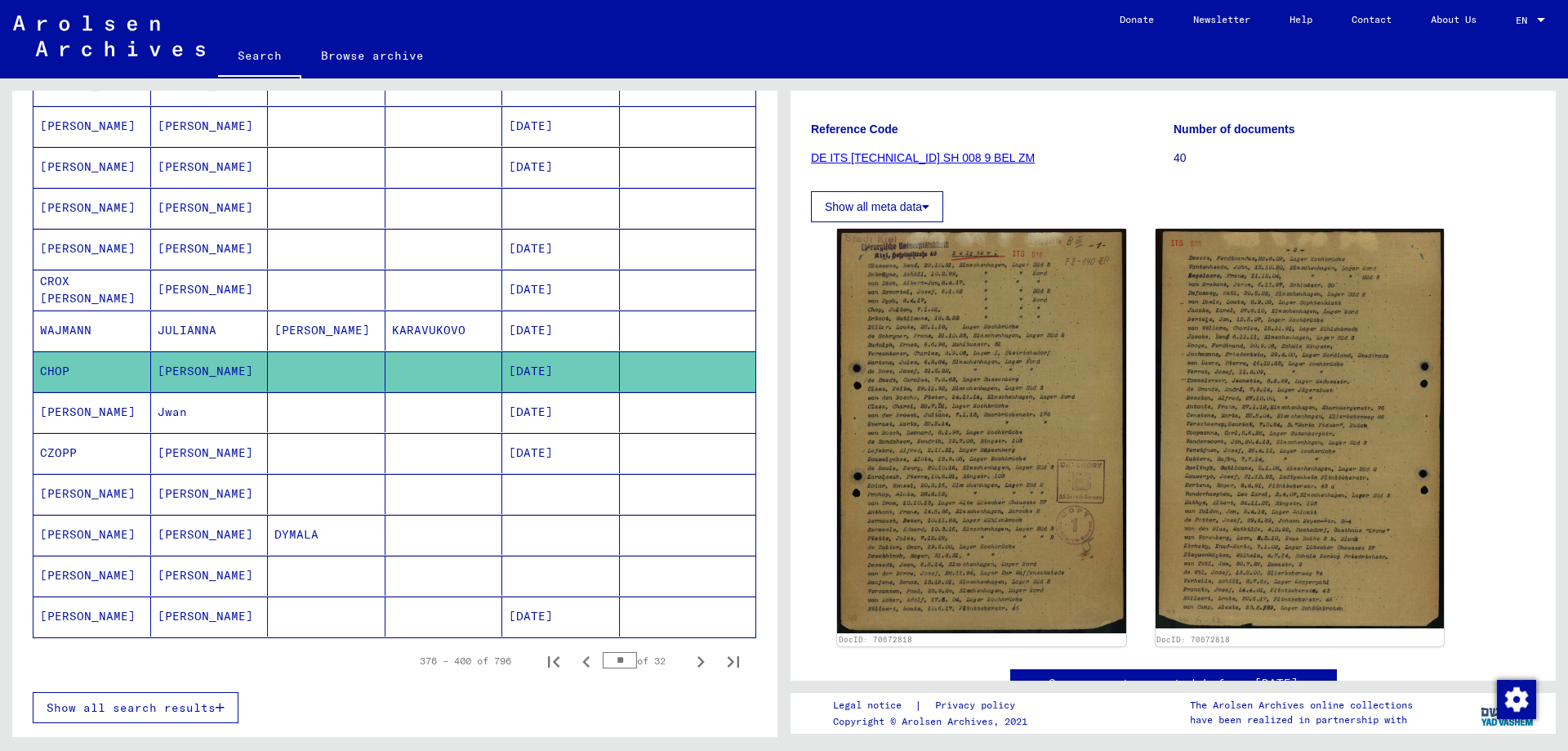
click at [7, 366] on div "Search for topics or names **** close Search Archival tree units People 796 rec…" at bounding box center [392, 407] width 784 height 659
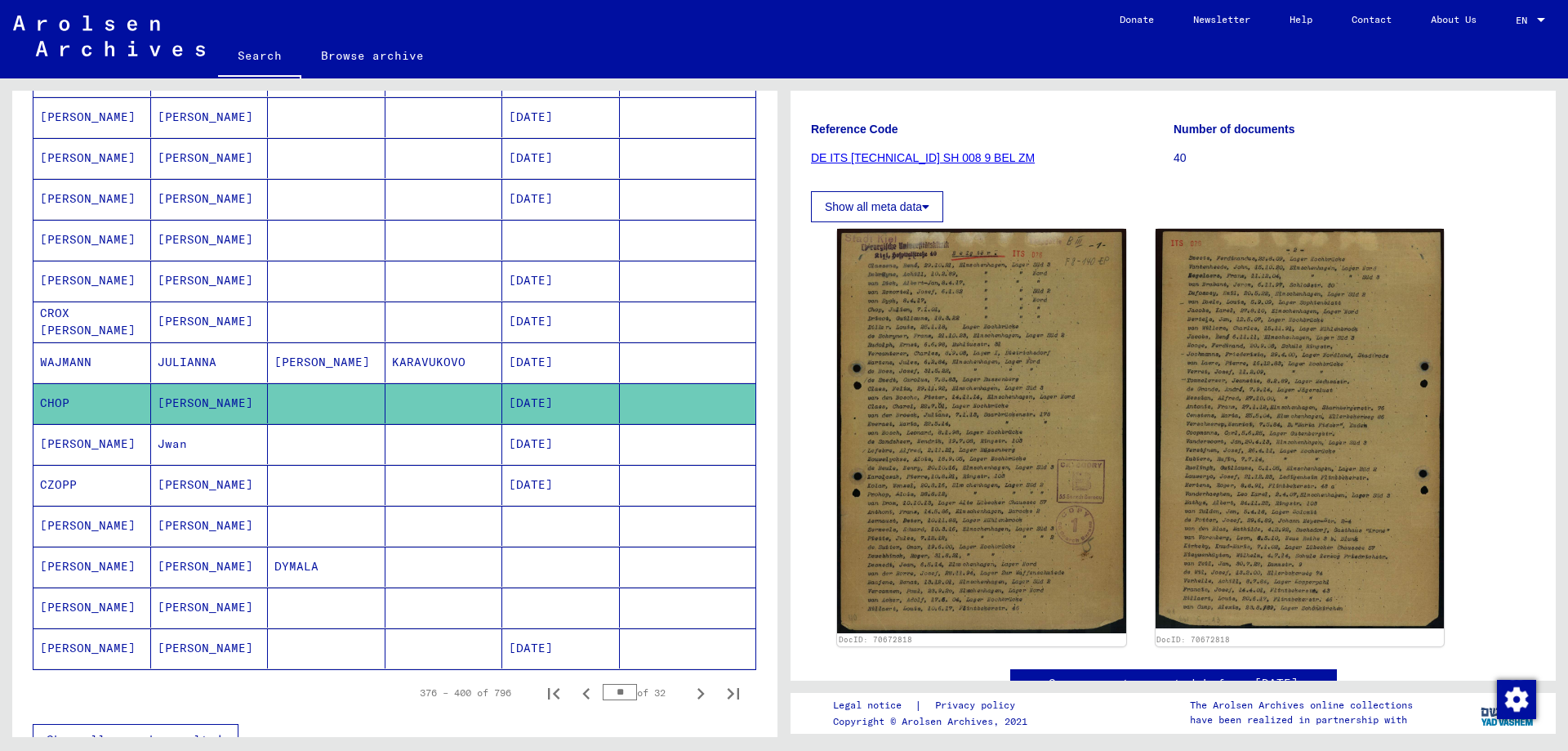
scroll to position [715, 0]
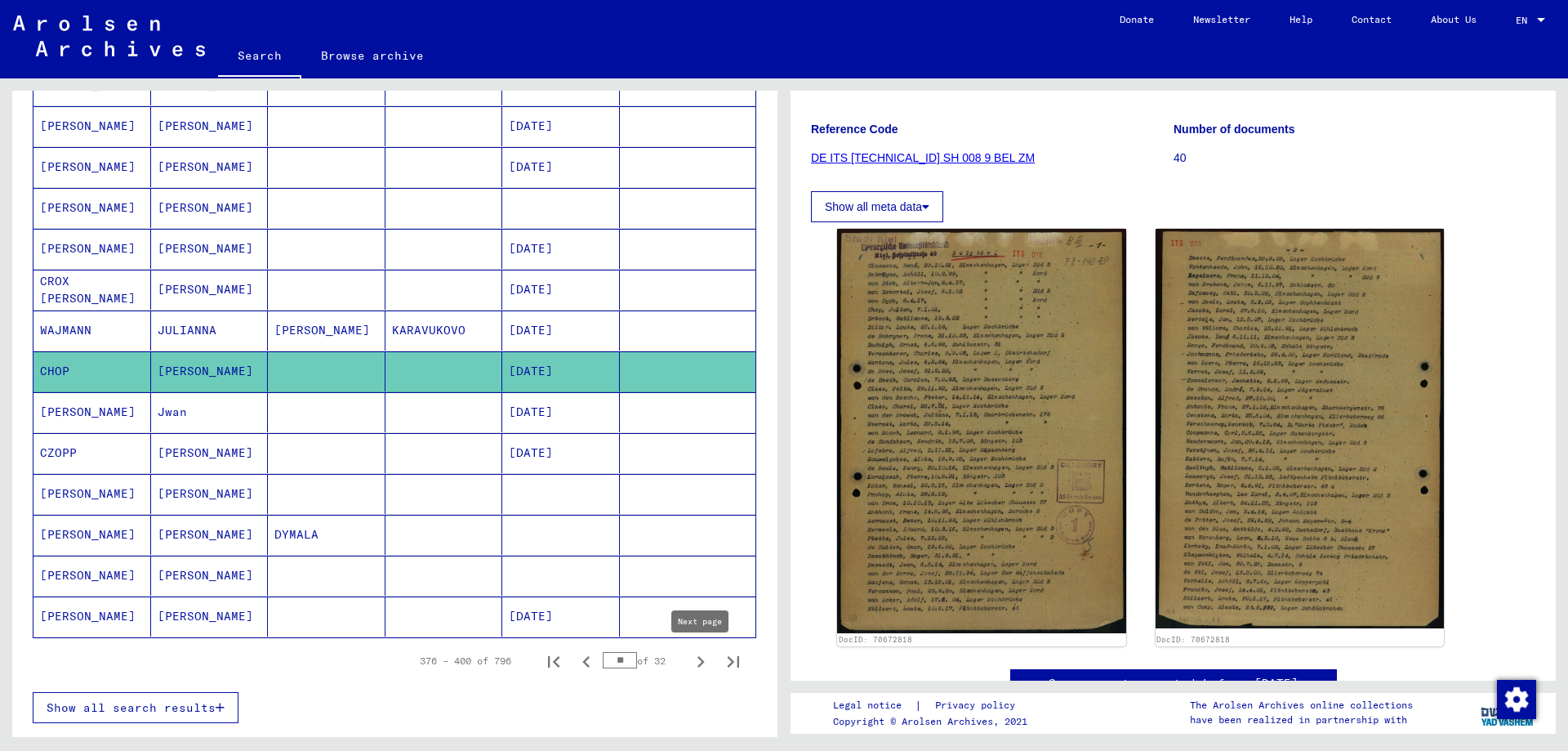
click at [705, 670] on icon "Next page" at bounding box center [701, 661] width 23 height 23
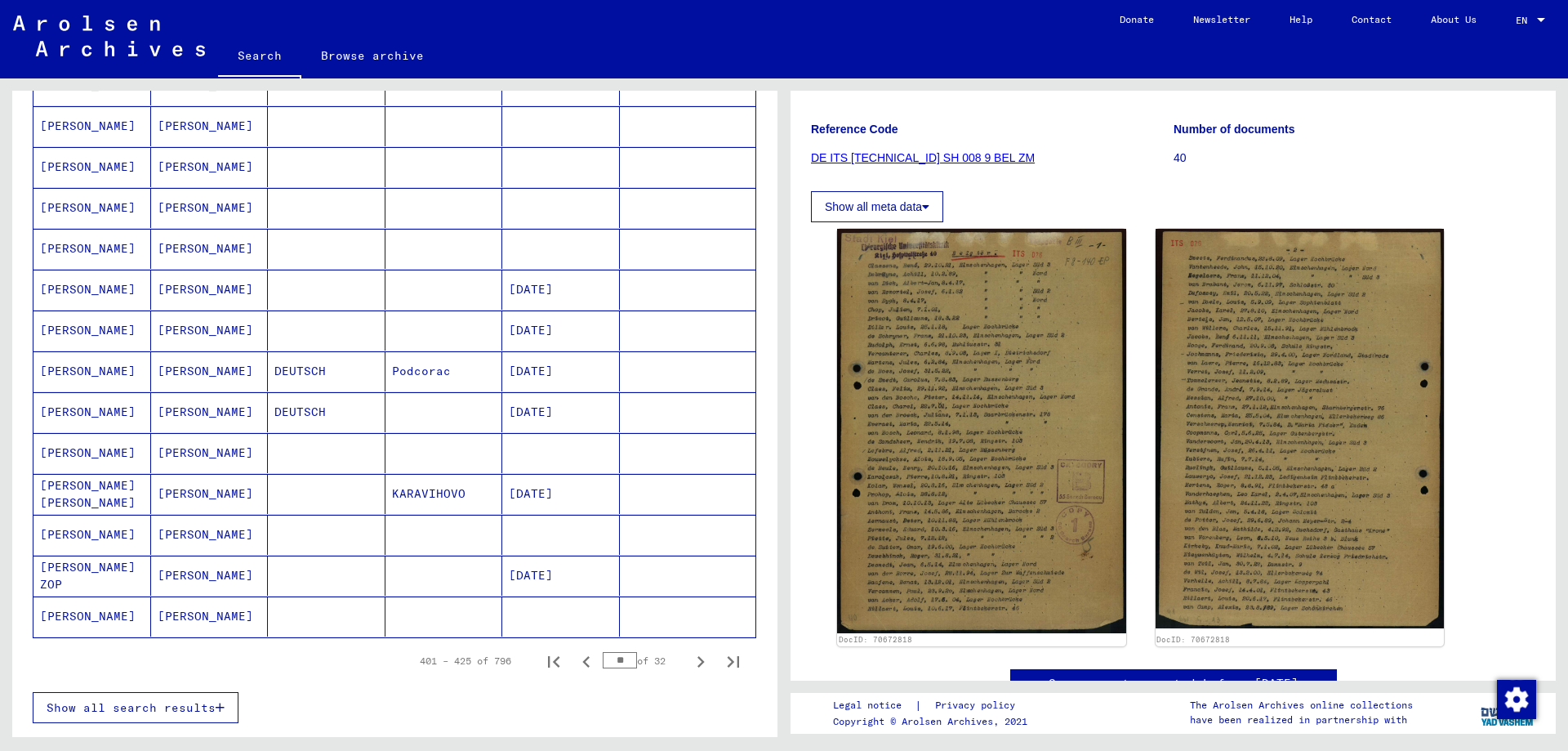
click at [601, 616] on mat-cell at bounding box center [560, 617] width 117 height 40
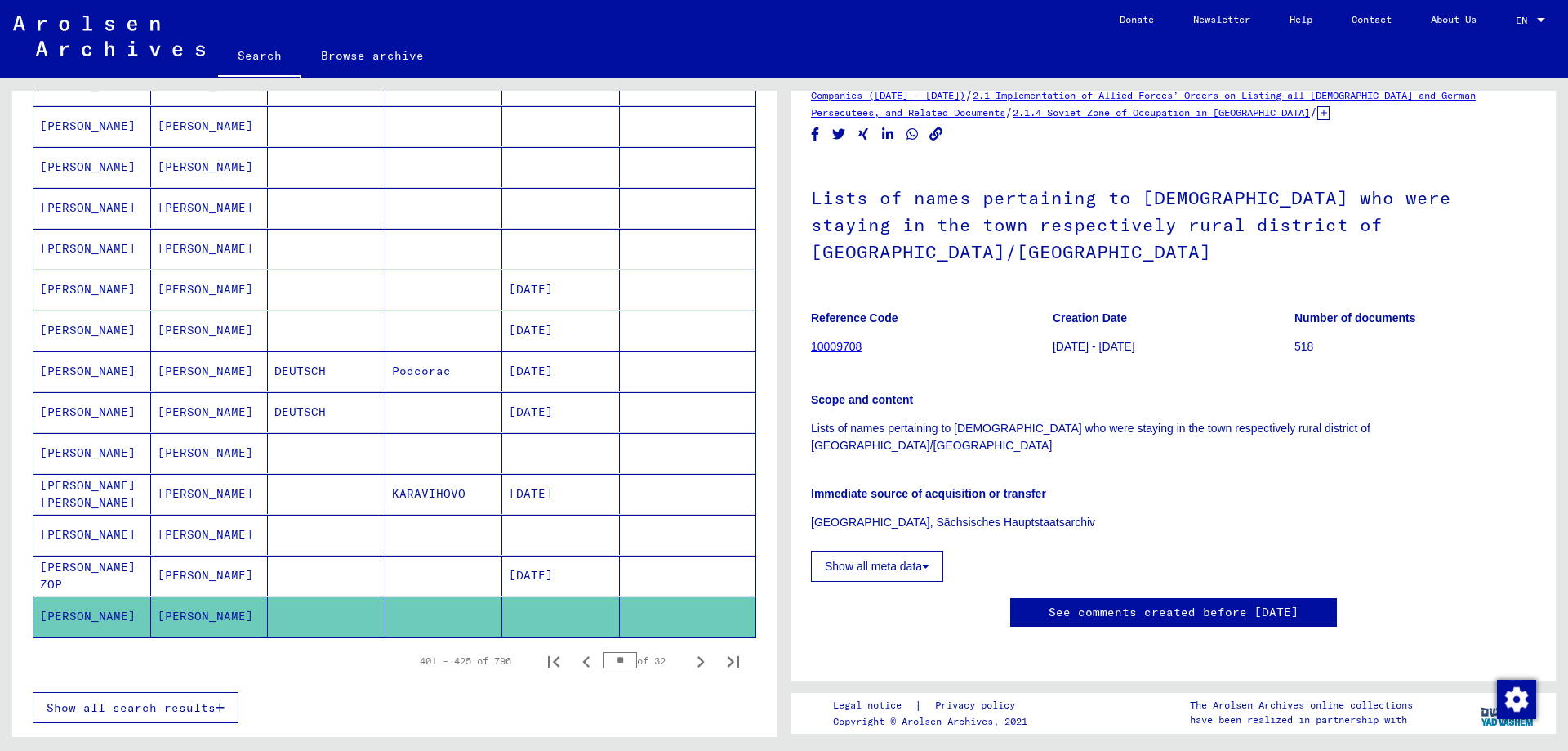
scroll to position [353, 0]
click at [695, 656] on icon "Next page" at bounding box center [701, 661] width 23 height 23
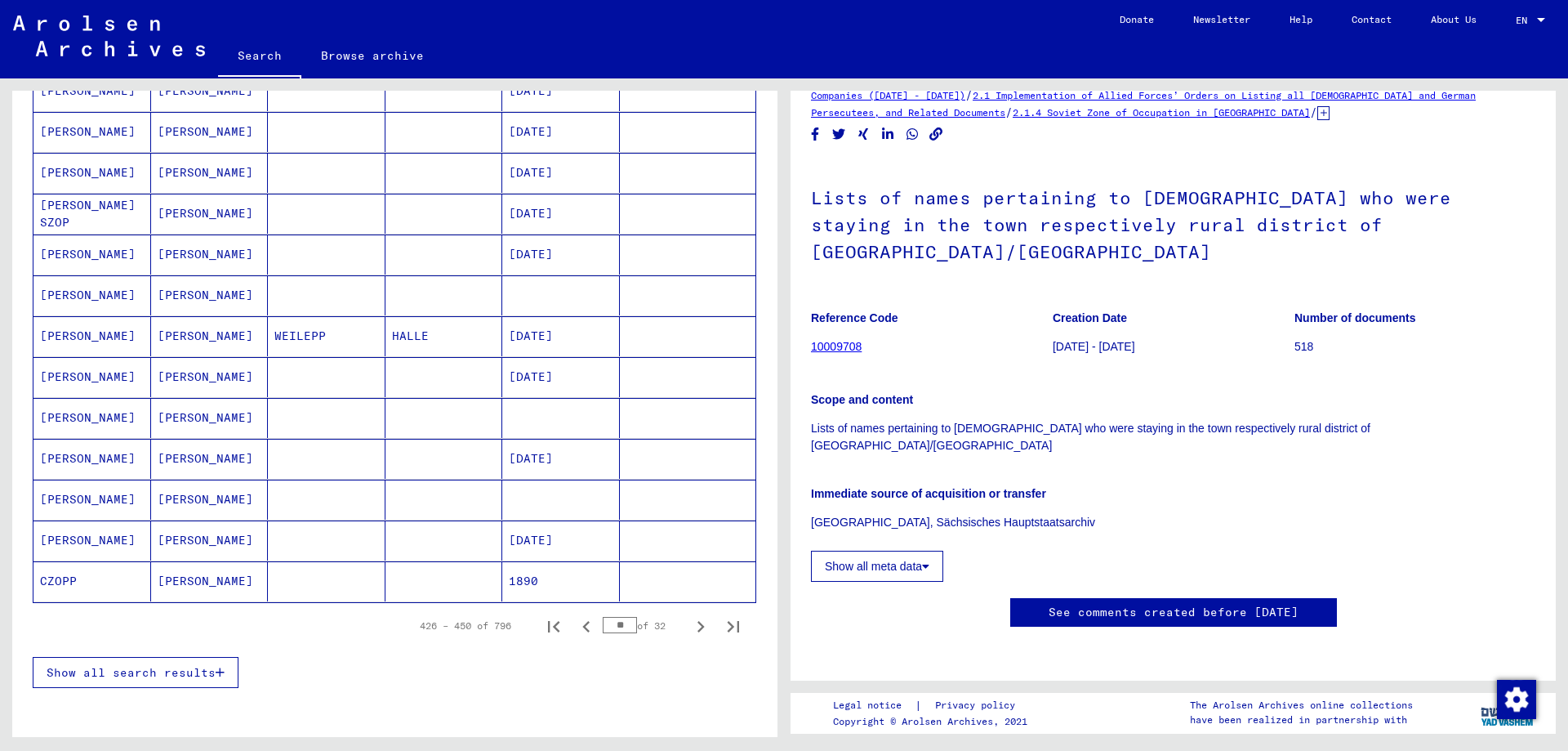
scroll to position [715, 0]
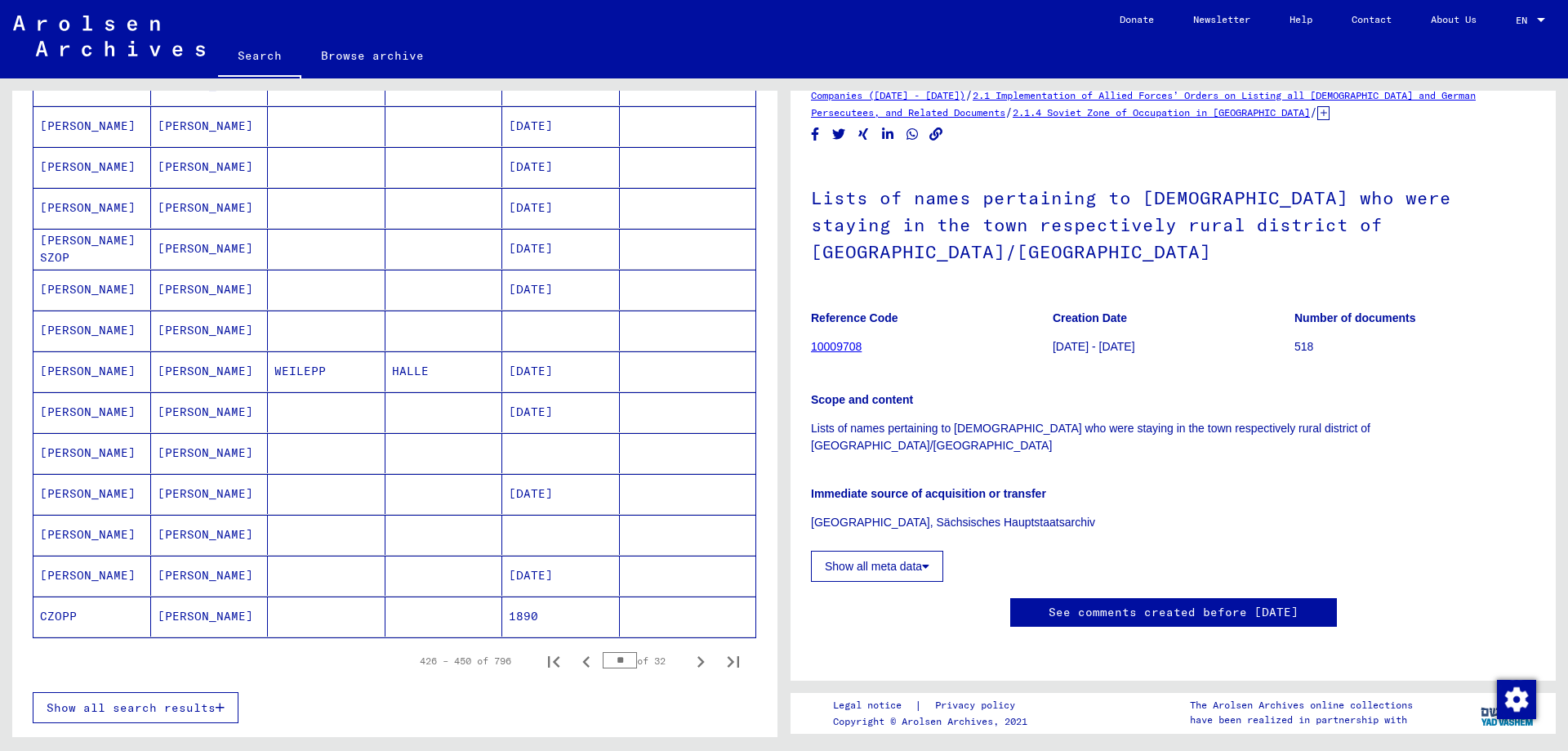
click at [414, 705] on div "Show all search results" at bounding box center [394, 707] width 723 height 48
click at [700, 664] on icon "Next page" at bounding box center [702, 661] width 8 height 11
click at [696, 660] on icon "Next page" at bounding box center [701, 661] width 23 height 23
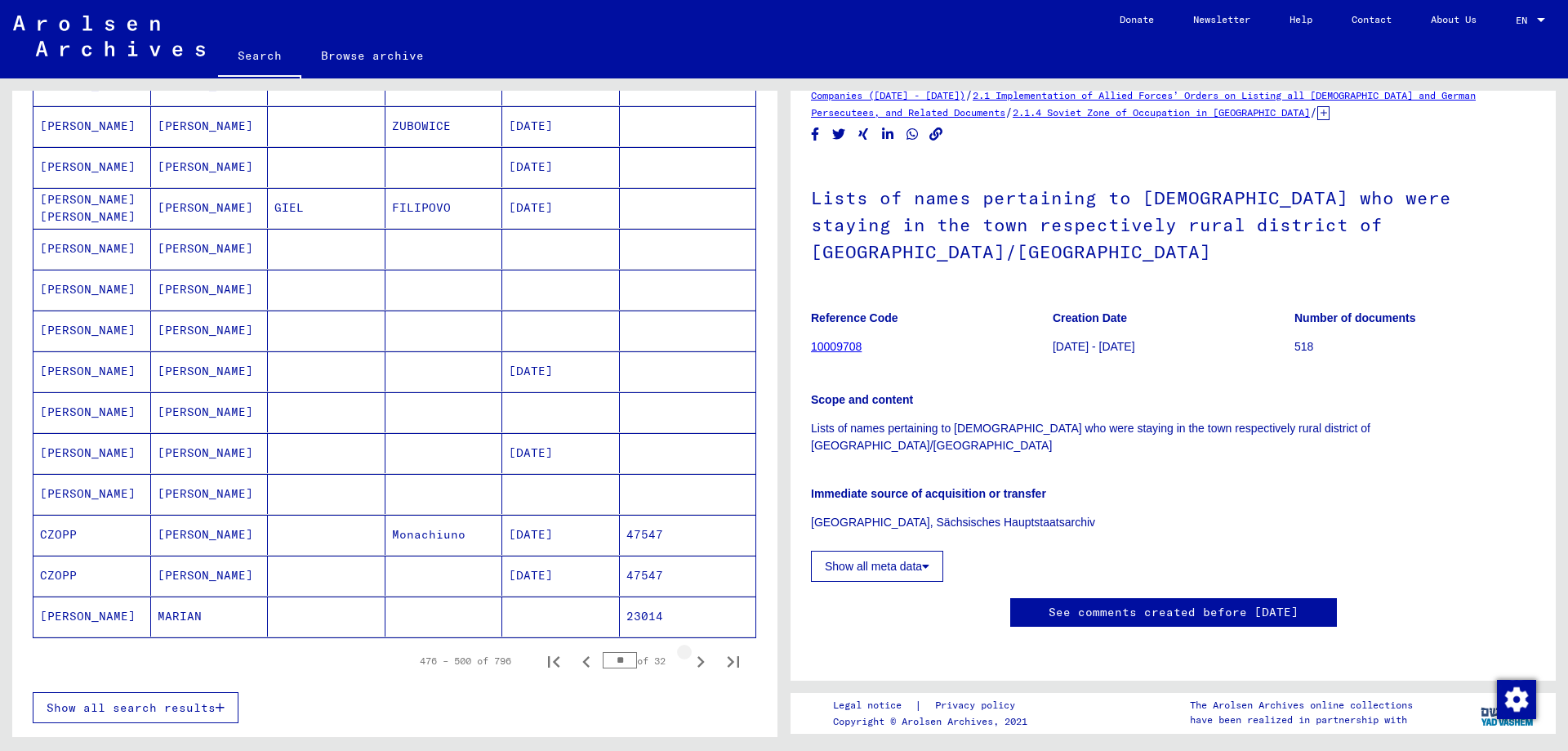
click at [696, 660] on icon "Next page" at bounding box center [701, 661] width 23 height 23
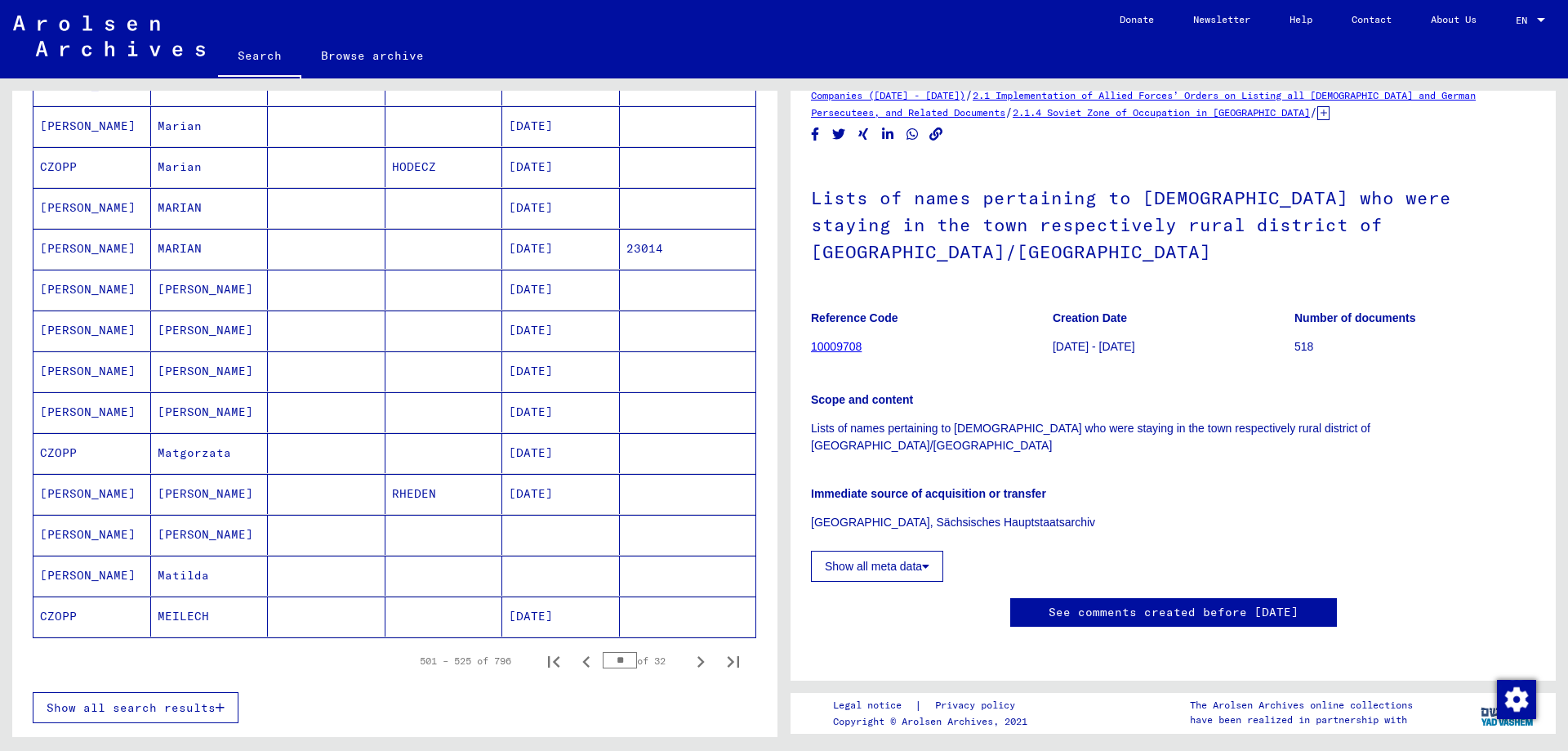
click at [698, 660] on icon "Next page" at bounding box center [701, 661] width 23 height 23
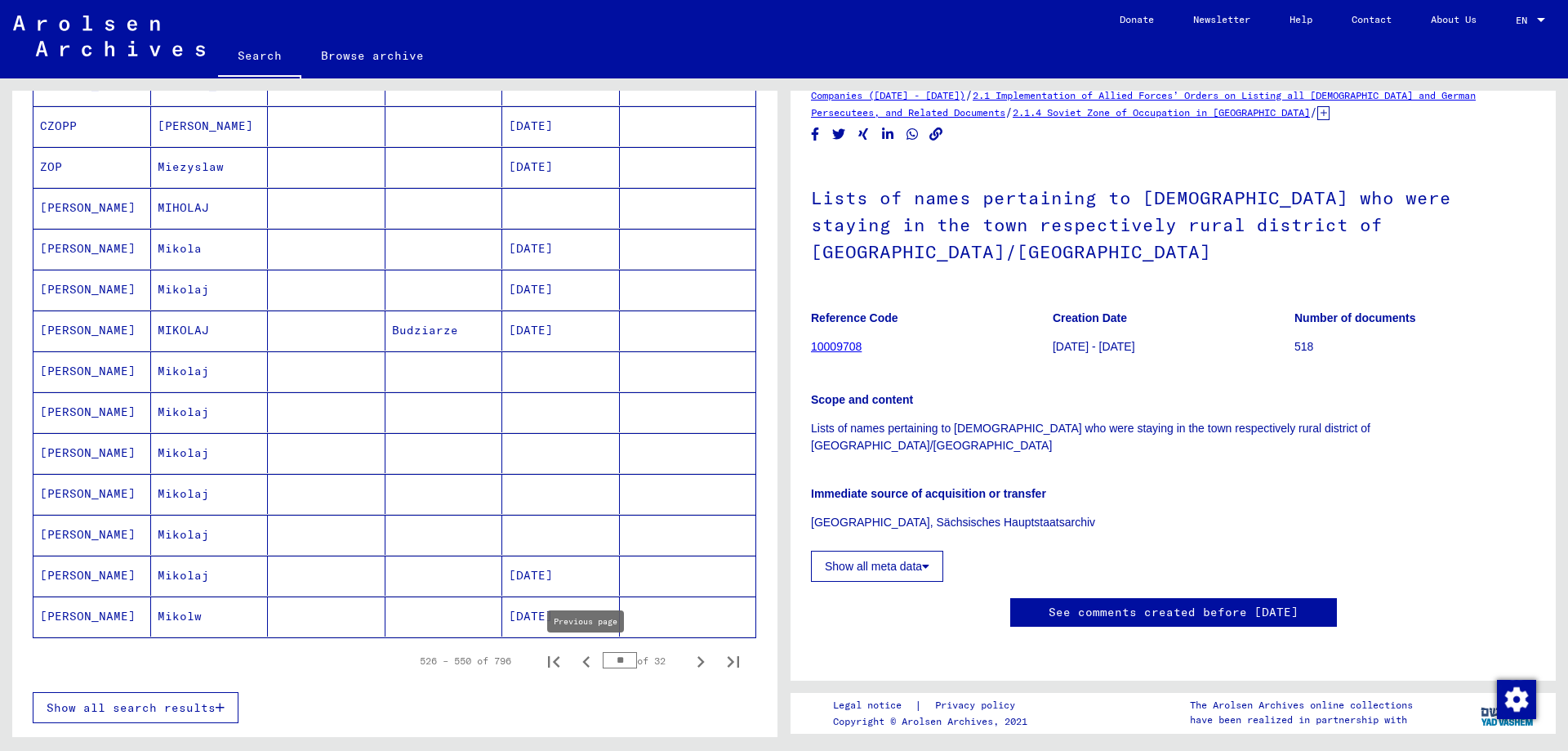
click at [593, 661] on icon "Previous page" at bounding box center [586, 661] width 23 height 23
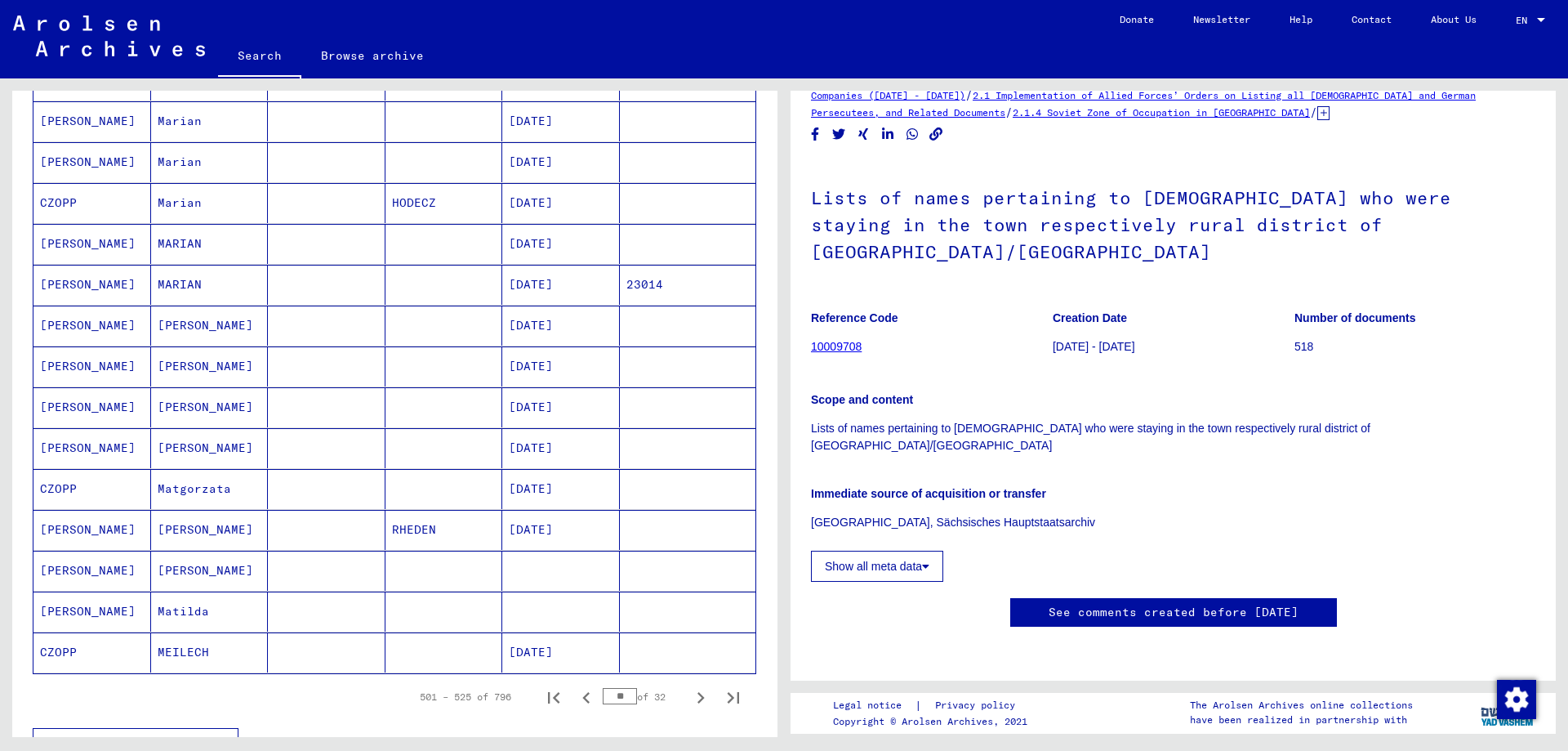
scroll to position [802, 0]
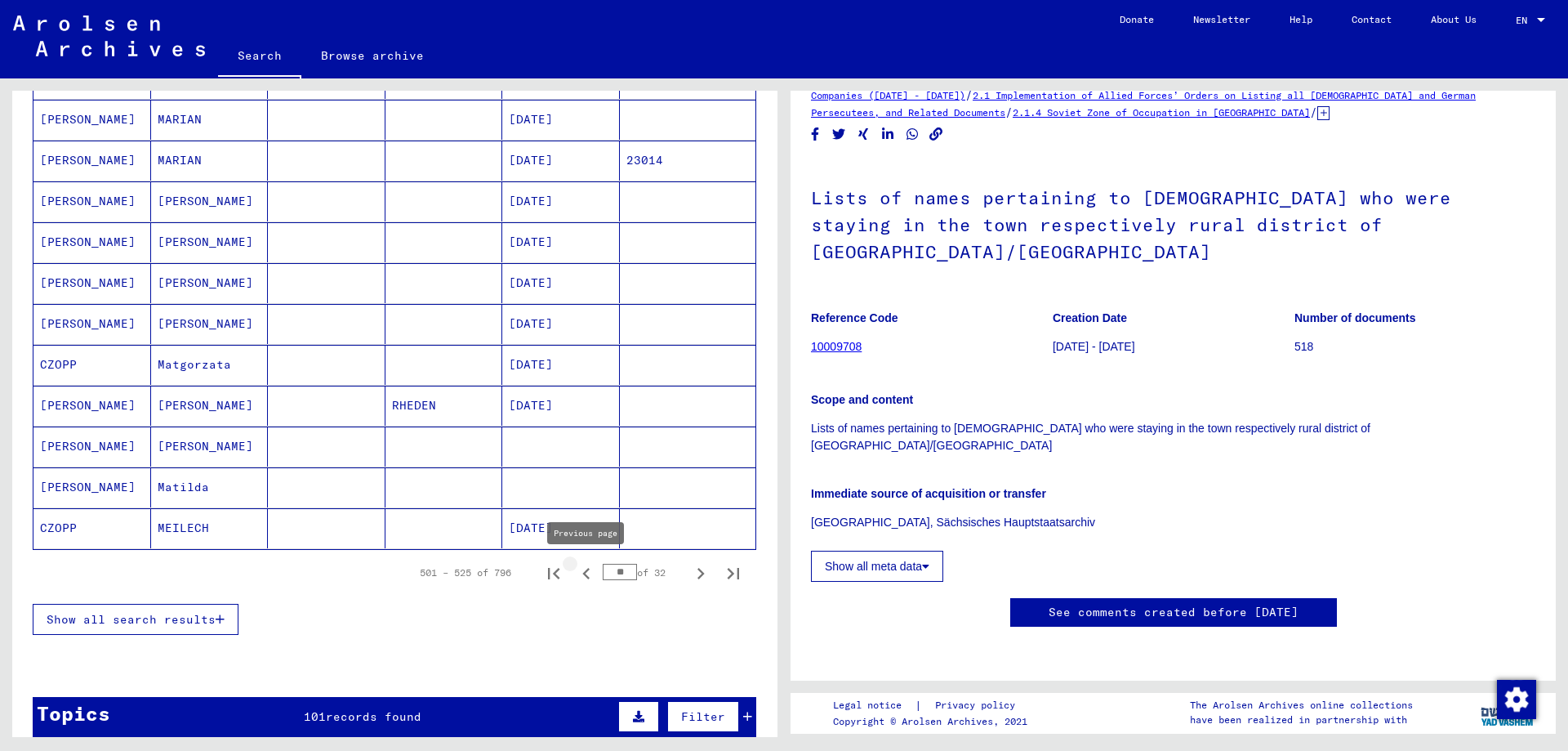
click at [579, 564] on icon "Previous page" at bounding box center [586, 574] width 23 height 23
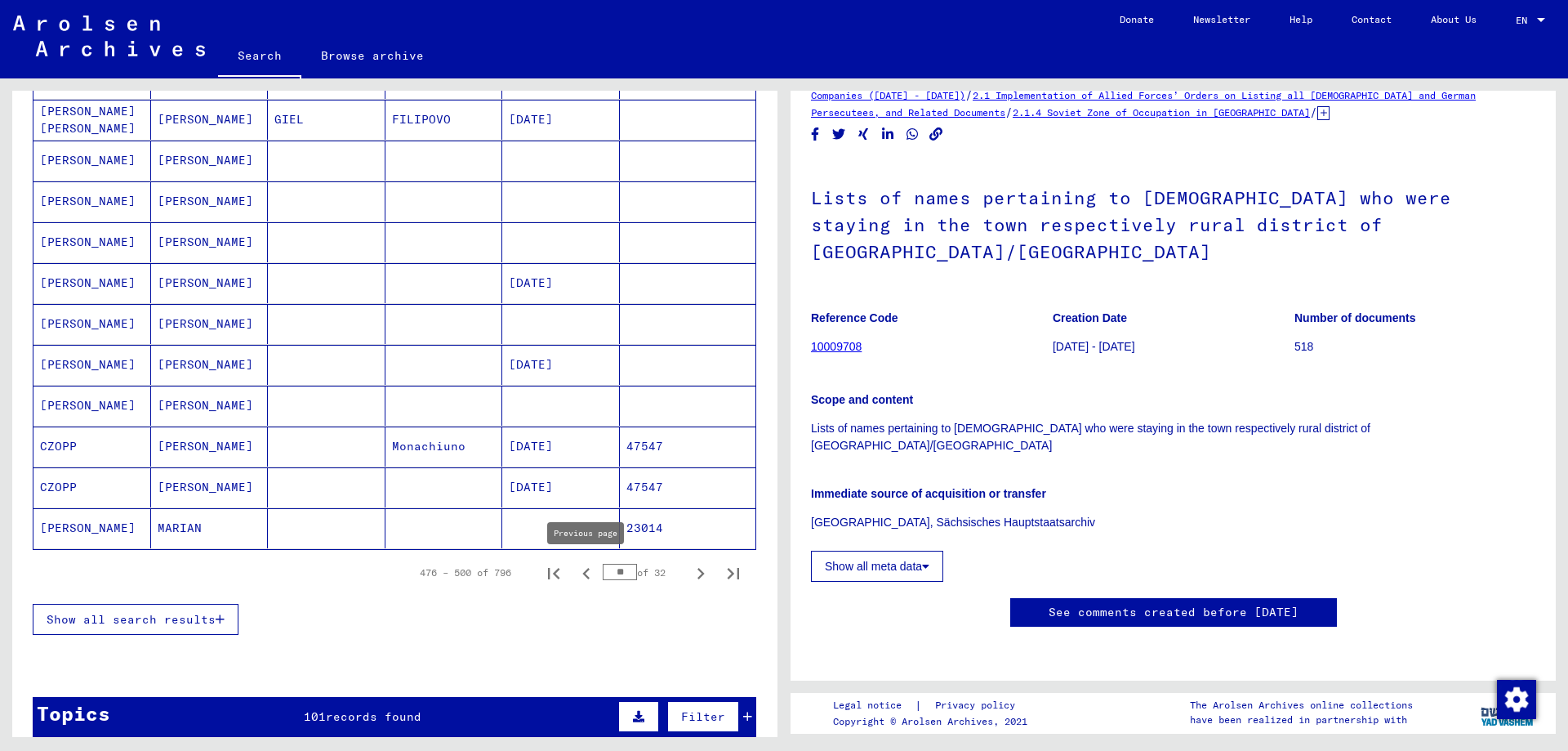
click at [587, 578] on icon "Previous page" at bounding box center [586, 574] width 23 height 23
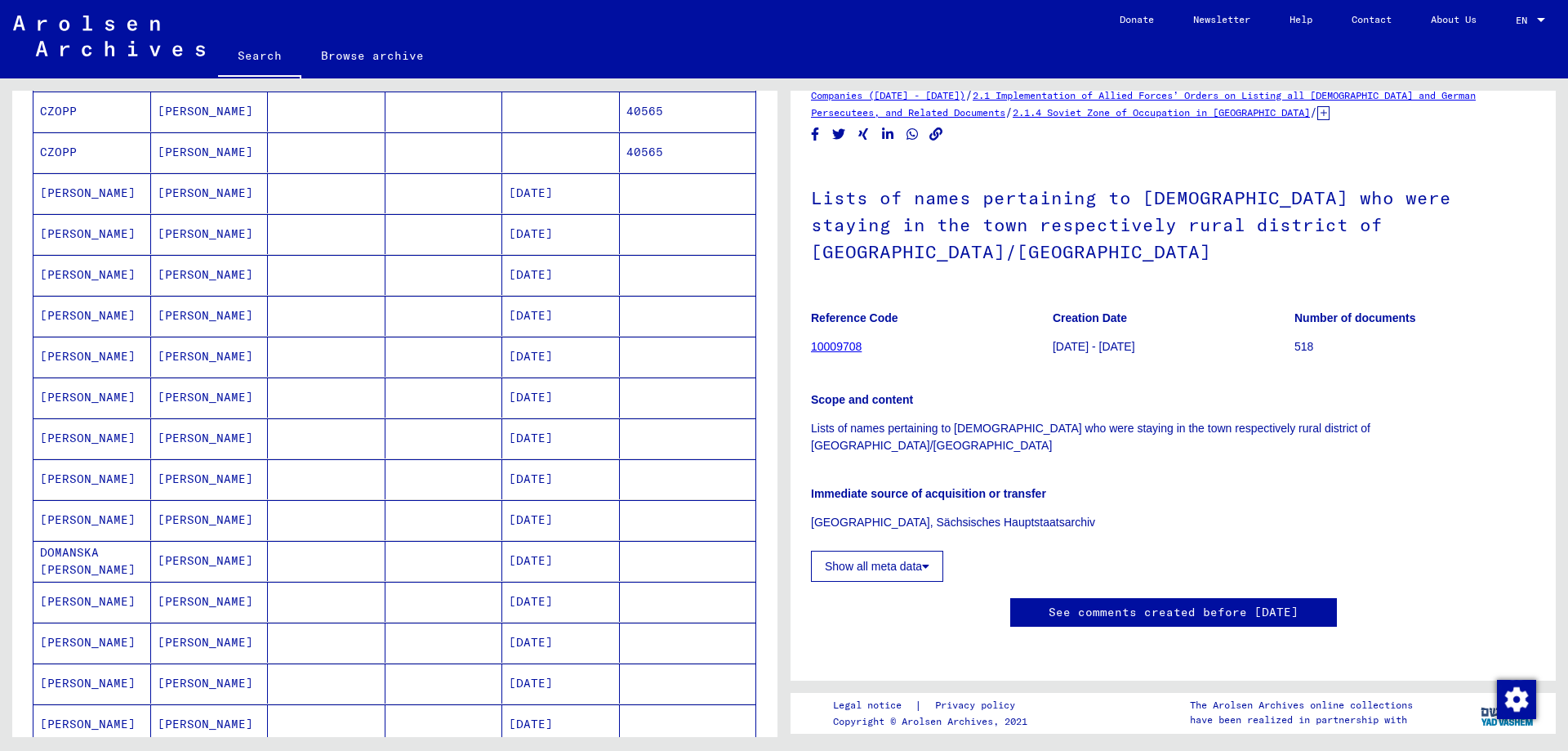
scroll to position [715, 0]
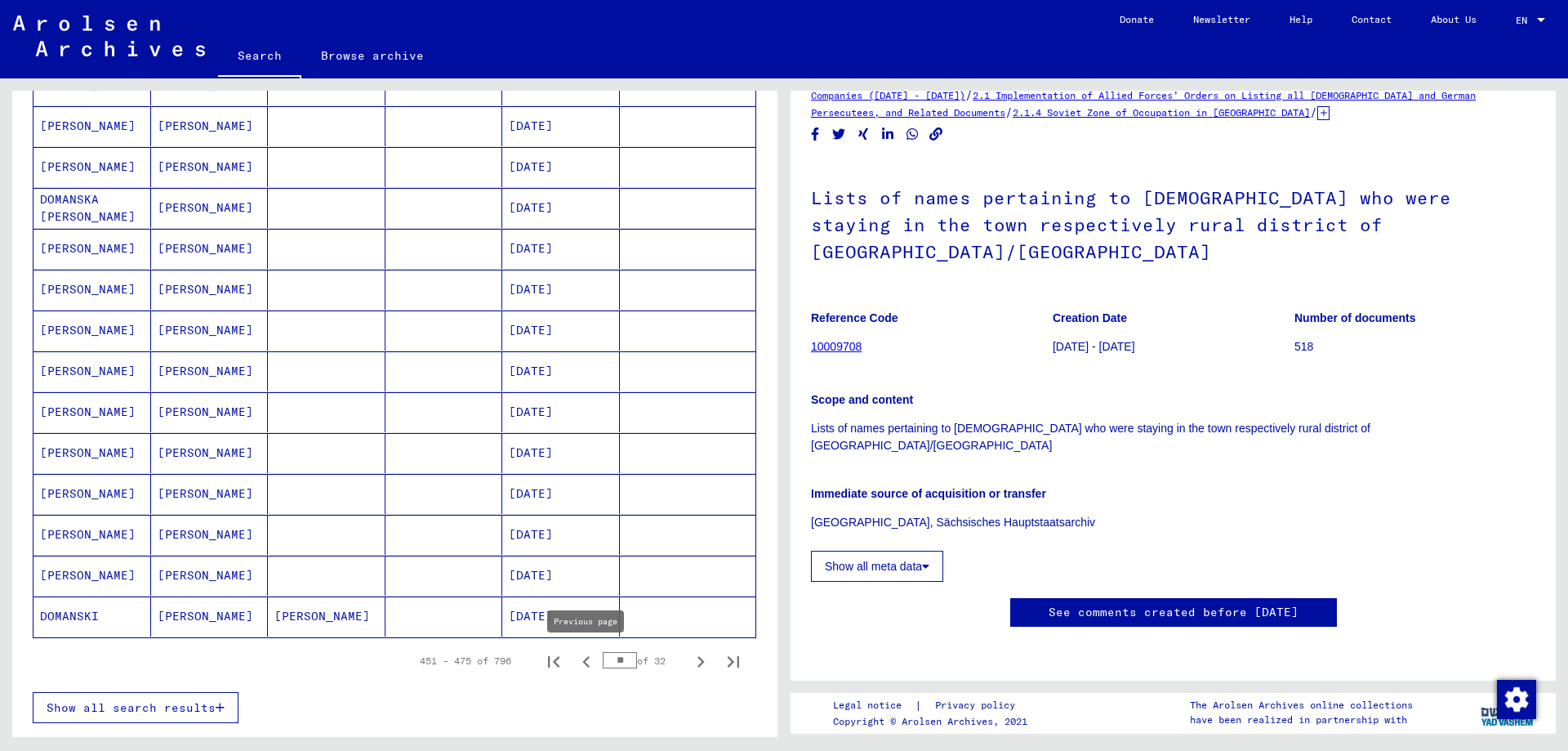
click at [588, 664] on icon "Previous page" at bounding box center [586, 661] width 23 height 23
type input "**"
click at [564, 619] on mat-cell "1890" at bounding box center [560, 617] width 117 height 40
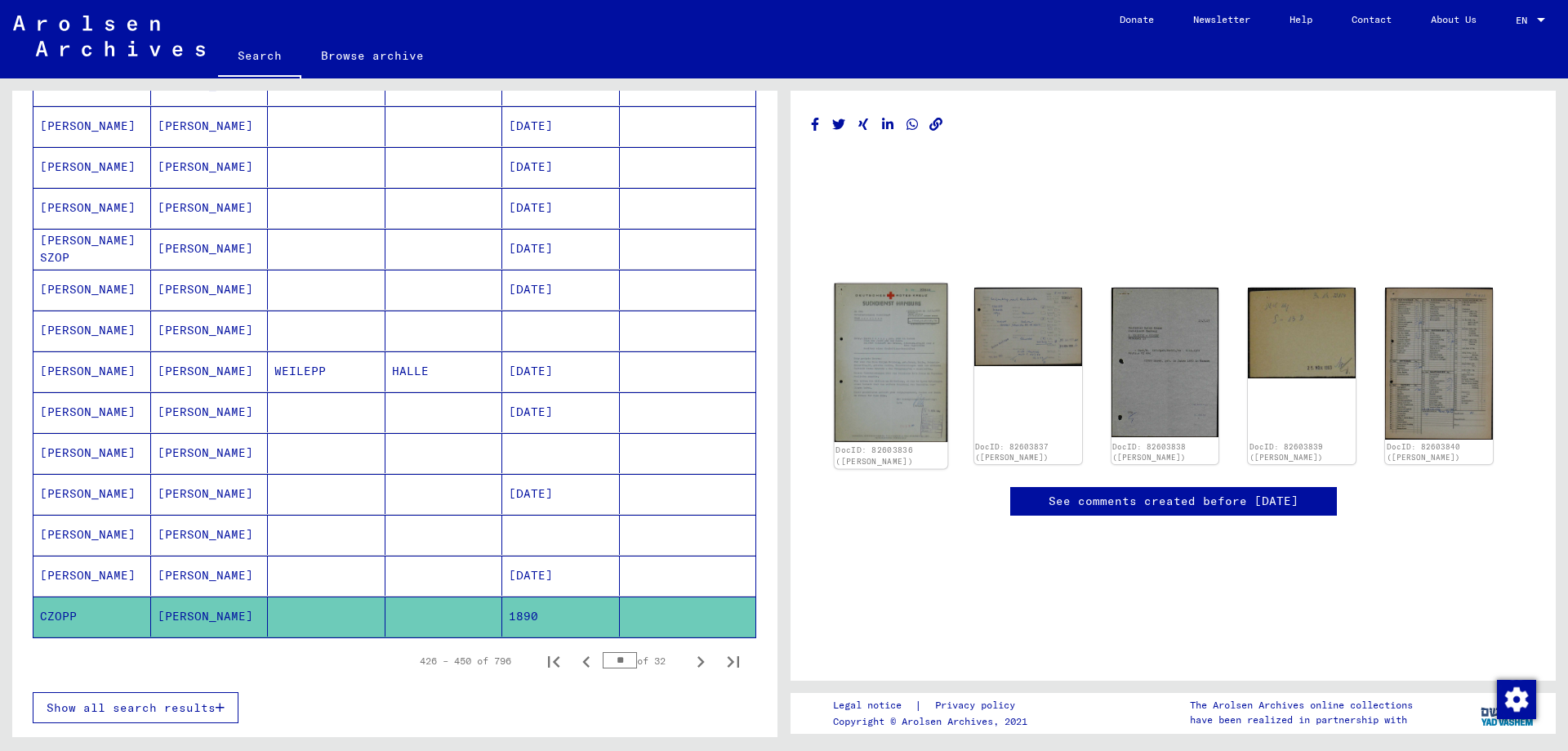
click at [905, 347] on img at bounding box center [891, 362] width 112 height 158
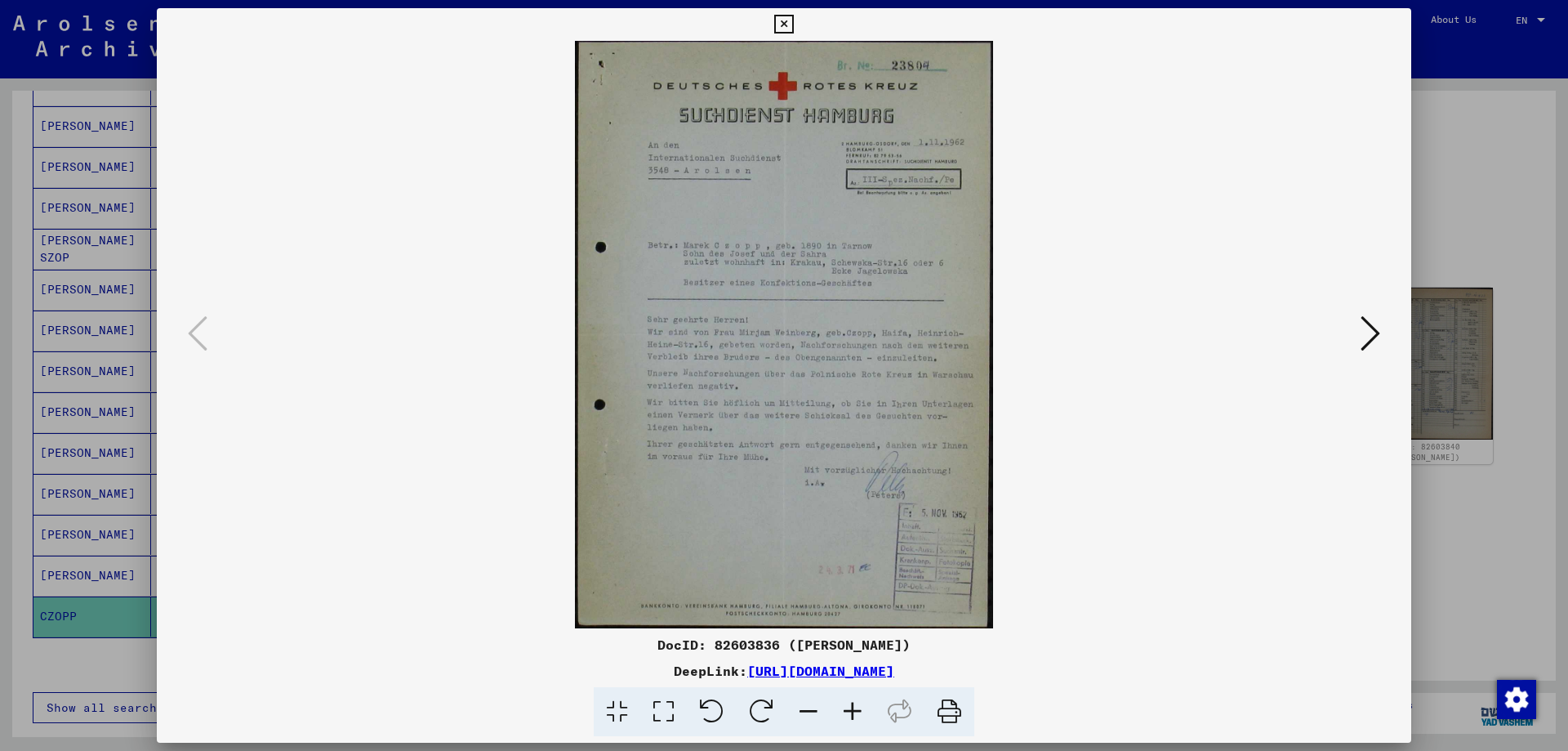
click at [793, 26] on icon at bounding box center [784, 24] width 19 height 20
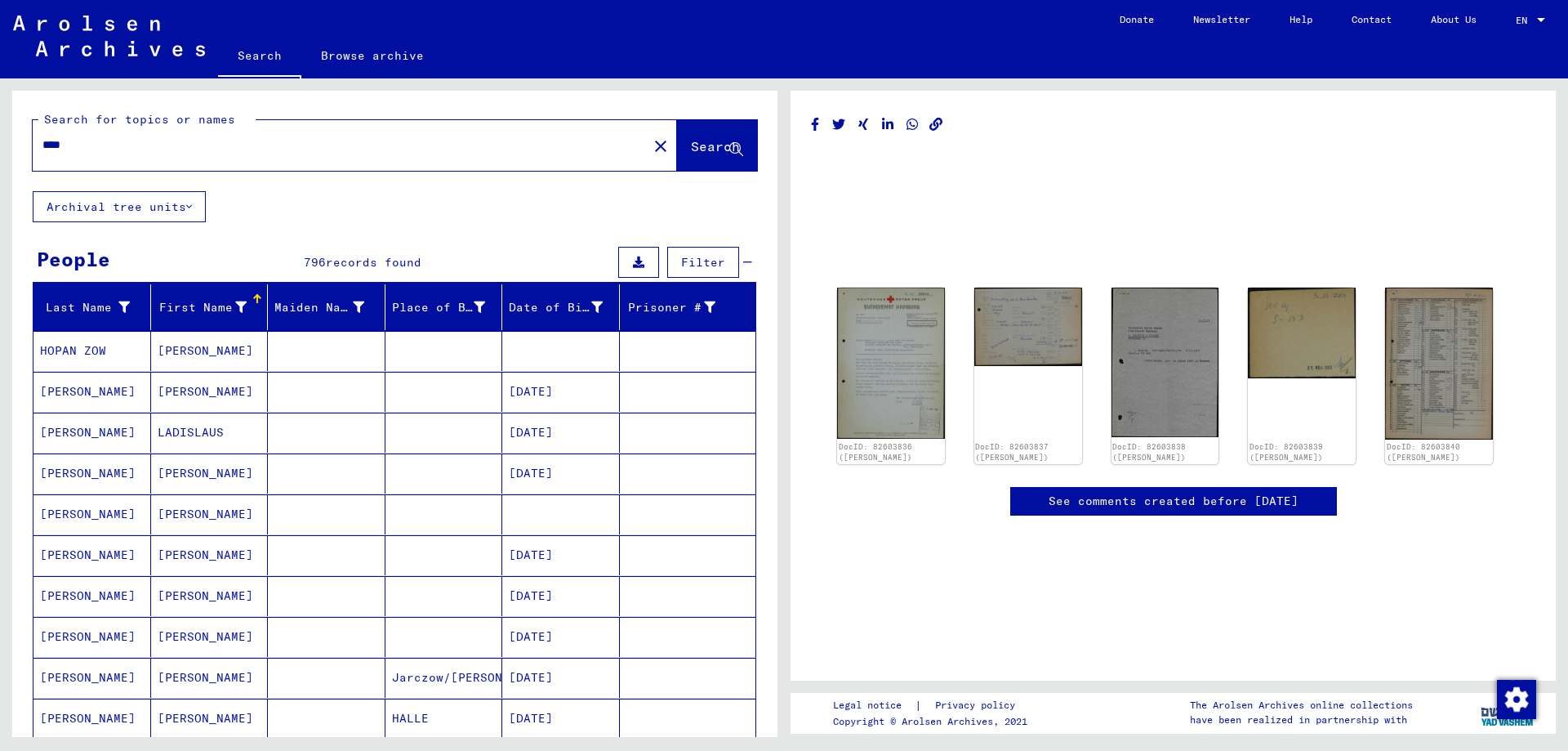
click at [174, 144] on input "****" at bounding box center [340, 145] width 596 height 17
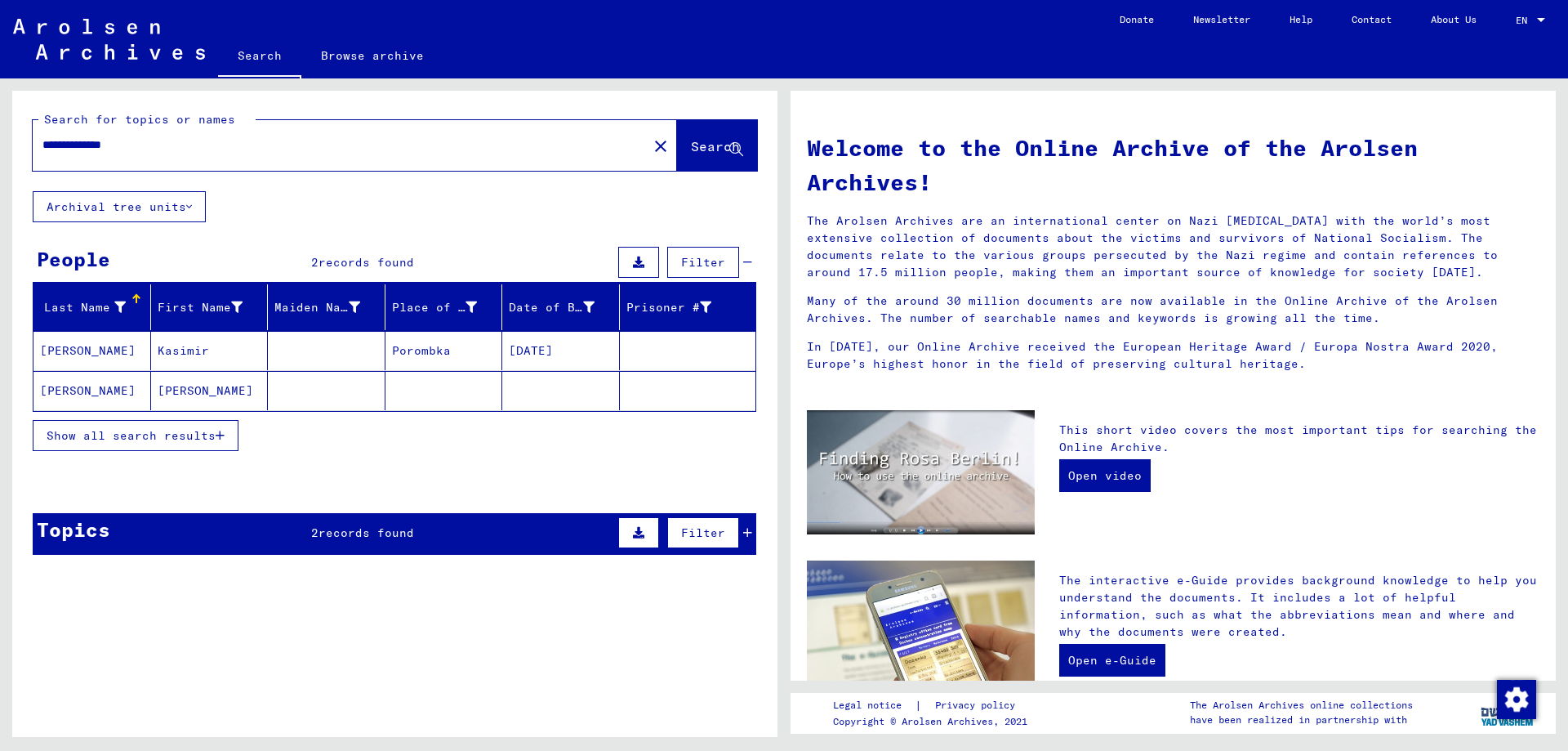
click at [413, 396] on mat-cell at bounding box center [443, 390] width 117 height 39
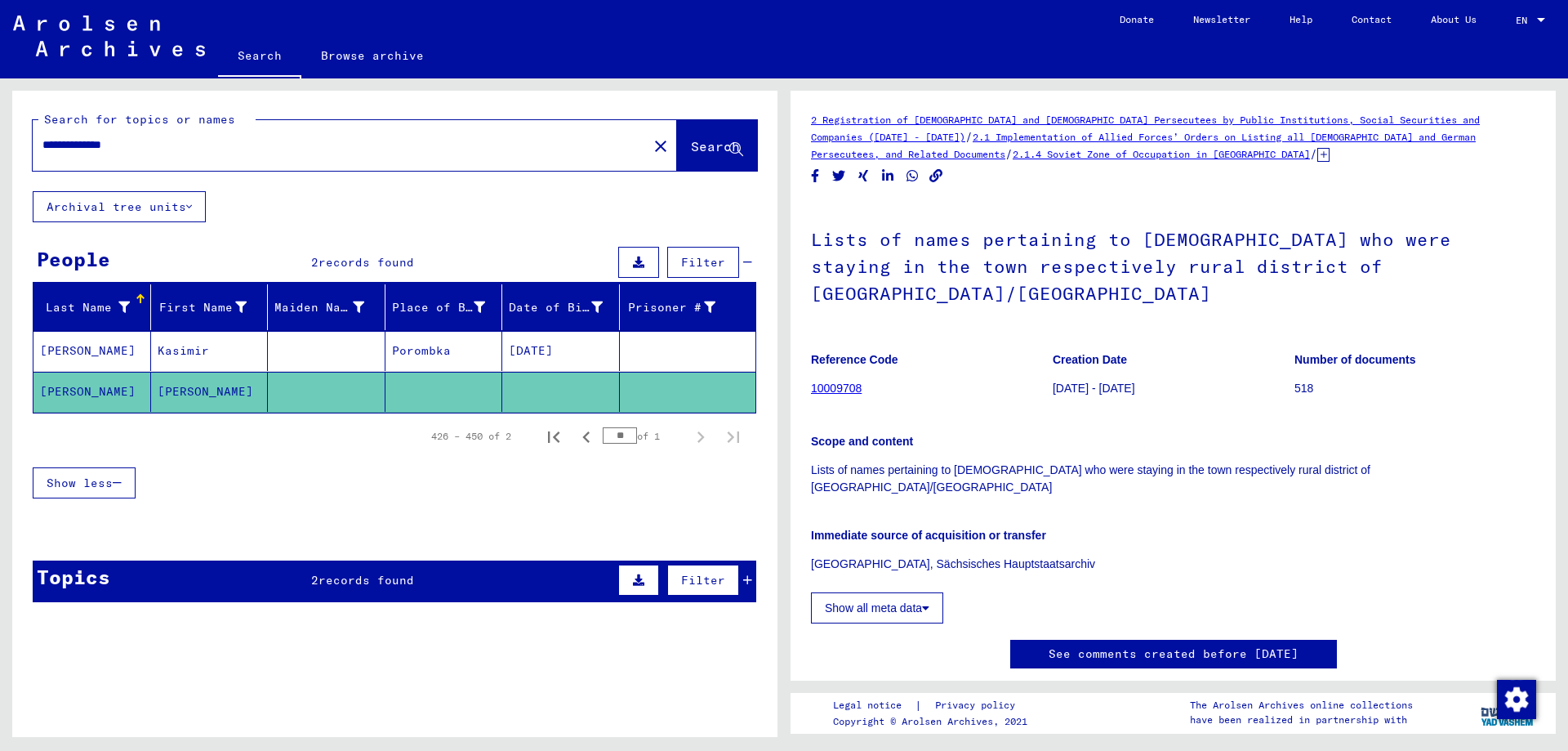
drag, startPoint x: 163, startPoint y: 139, endPoint x: 77, endPoint y: 149, distance: 86.6
click at [77, 149] on input "**********" at bounding box center [340, 145] width 596 height 17
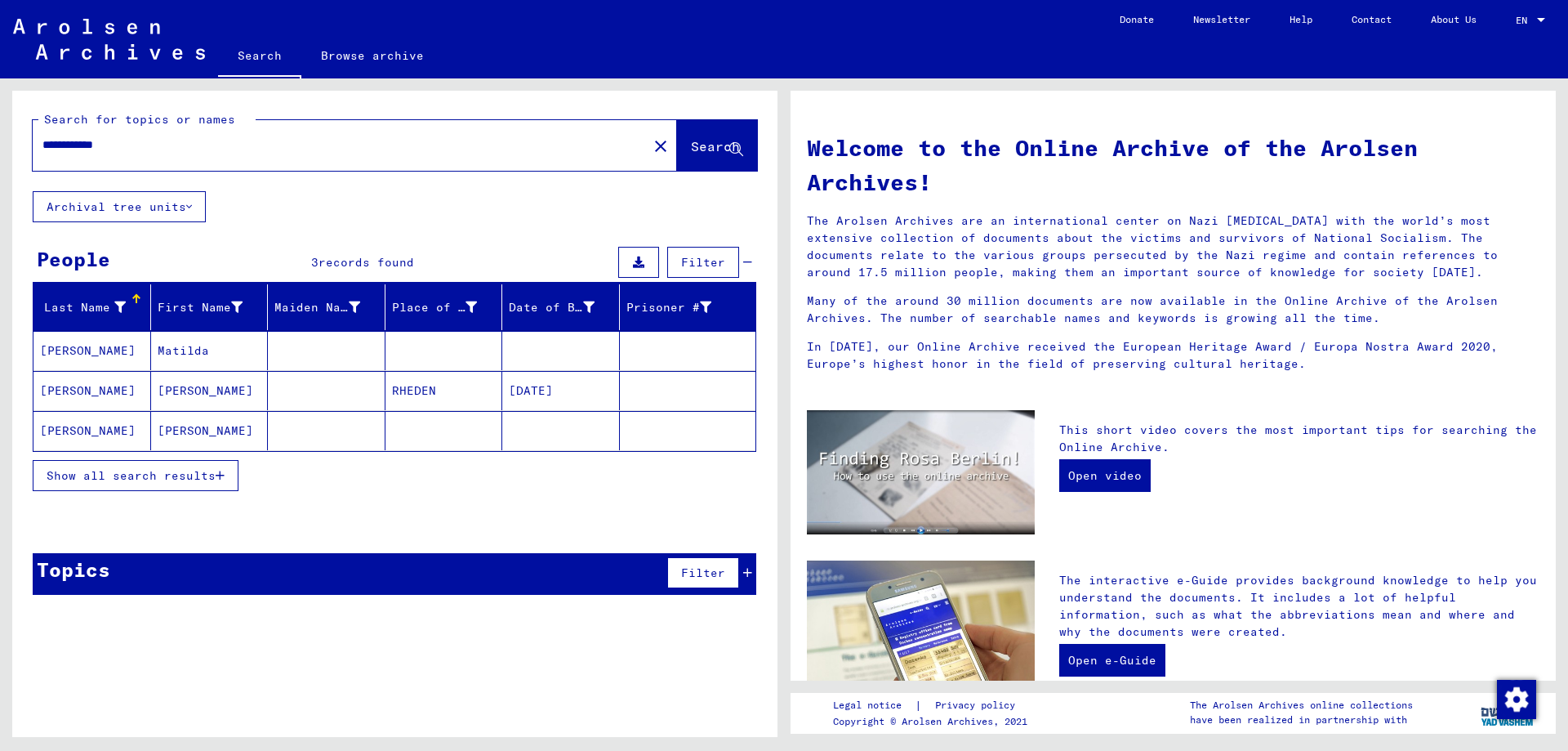
click at [351, 347] on mat-cell at bounding box center [326, 350] width 117 height 39
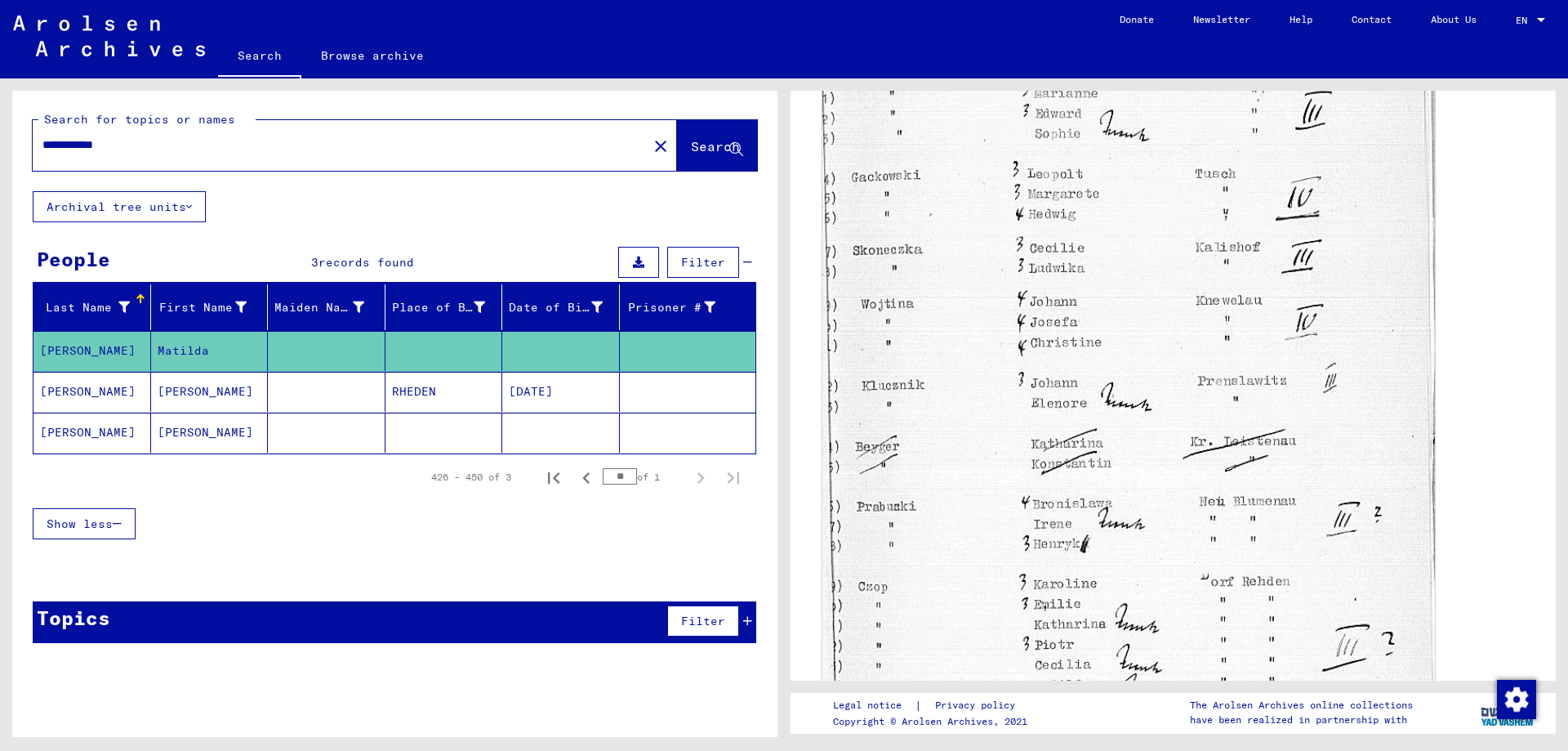
scroll to position [618, 0]
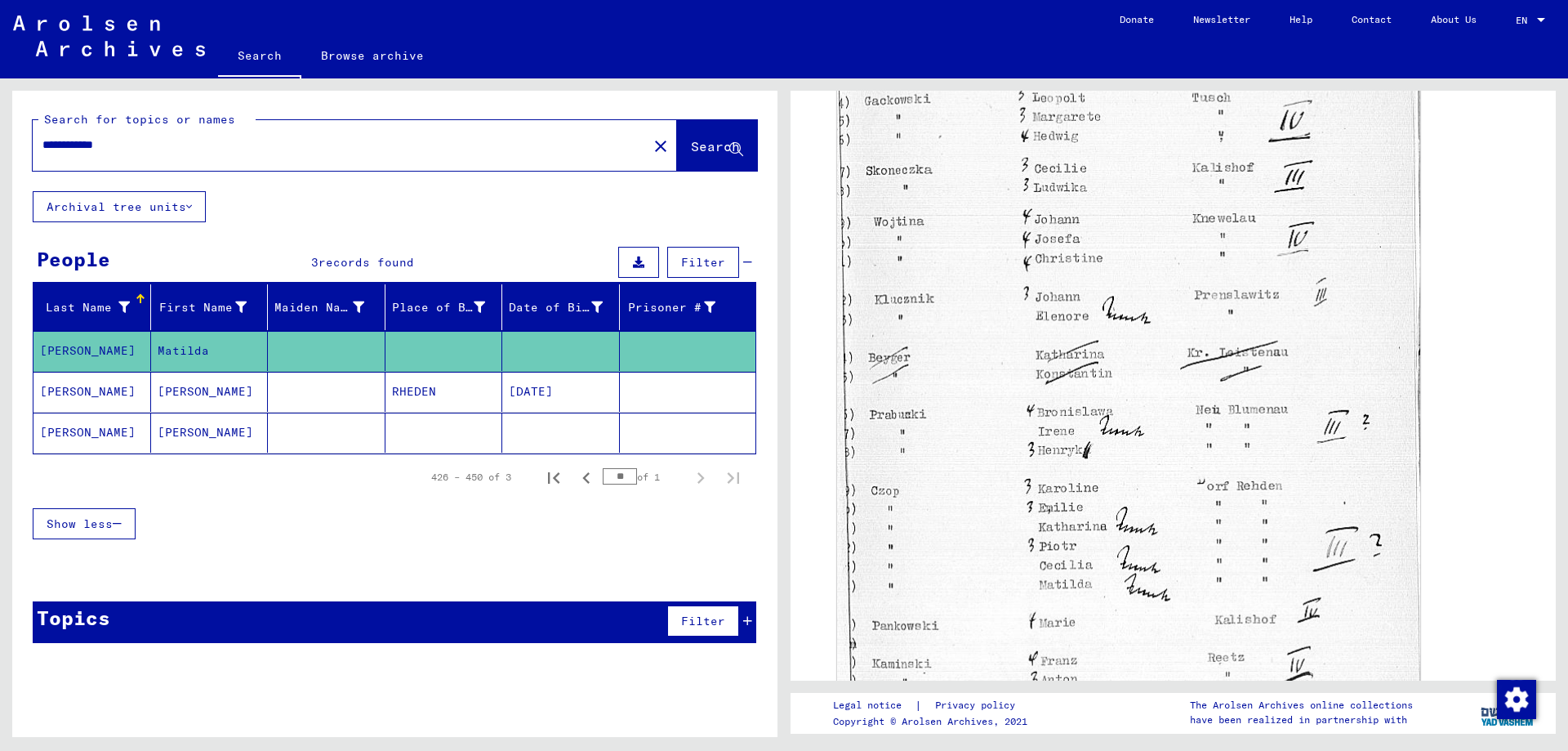
click at [299, 447] on mat-cell at bounding box center [326, 433] width 117 height 40
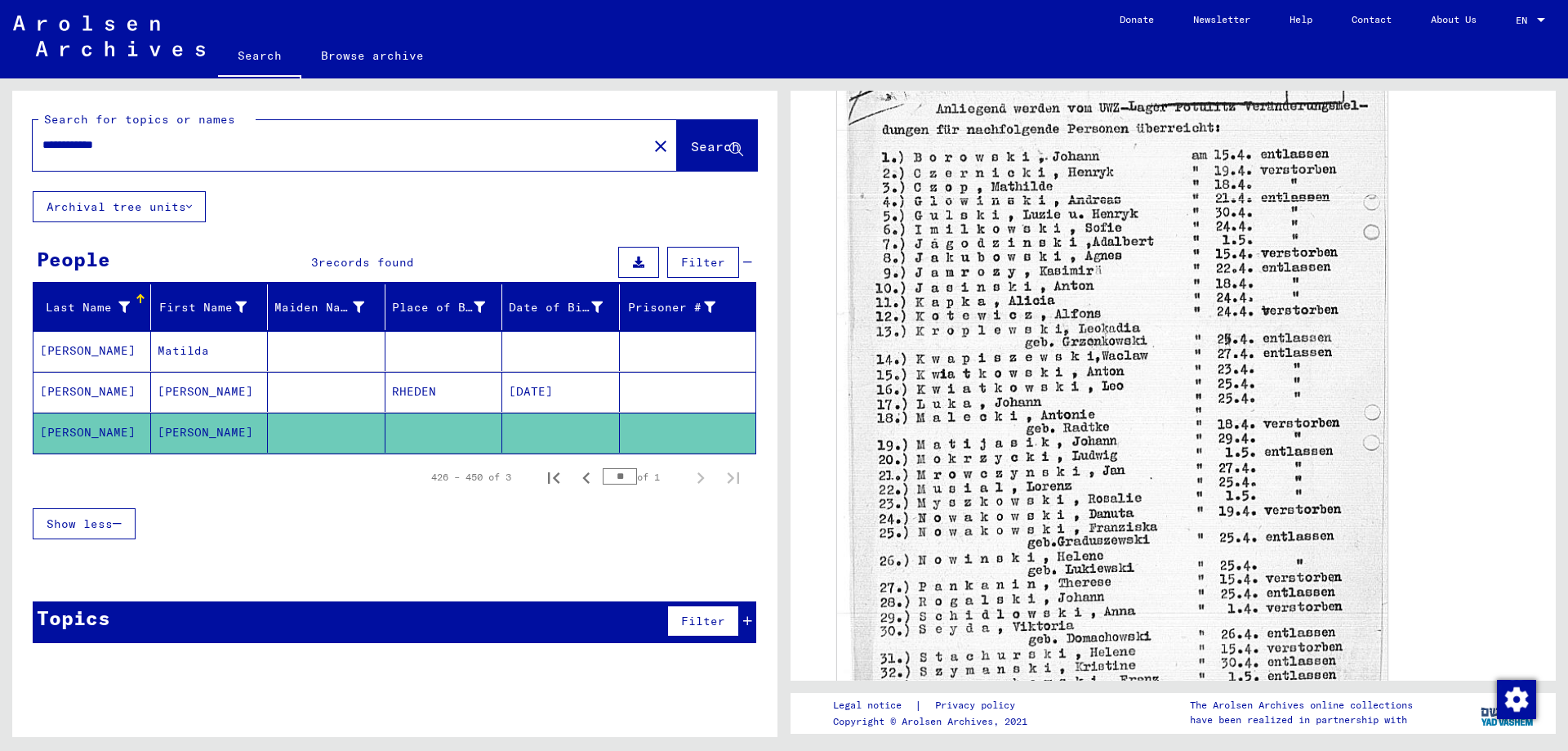
scroll to position [794, 0]
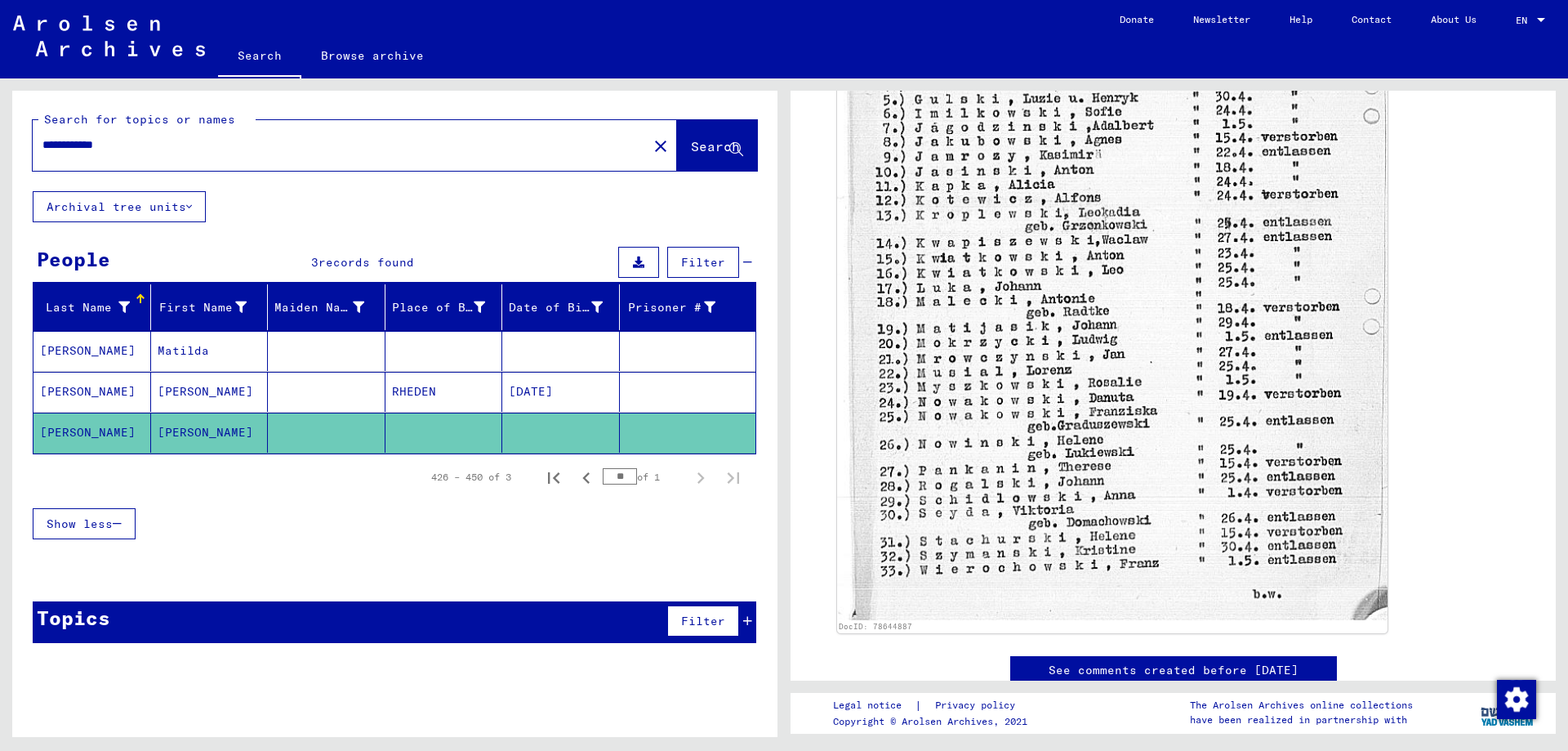
click at [392, 351] on mat-cell at bounding box center [443, 351] width 117 height 40
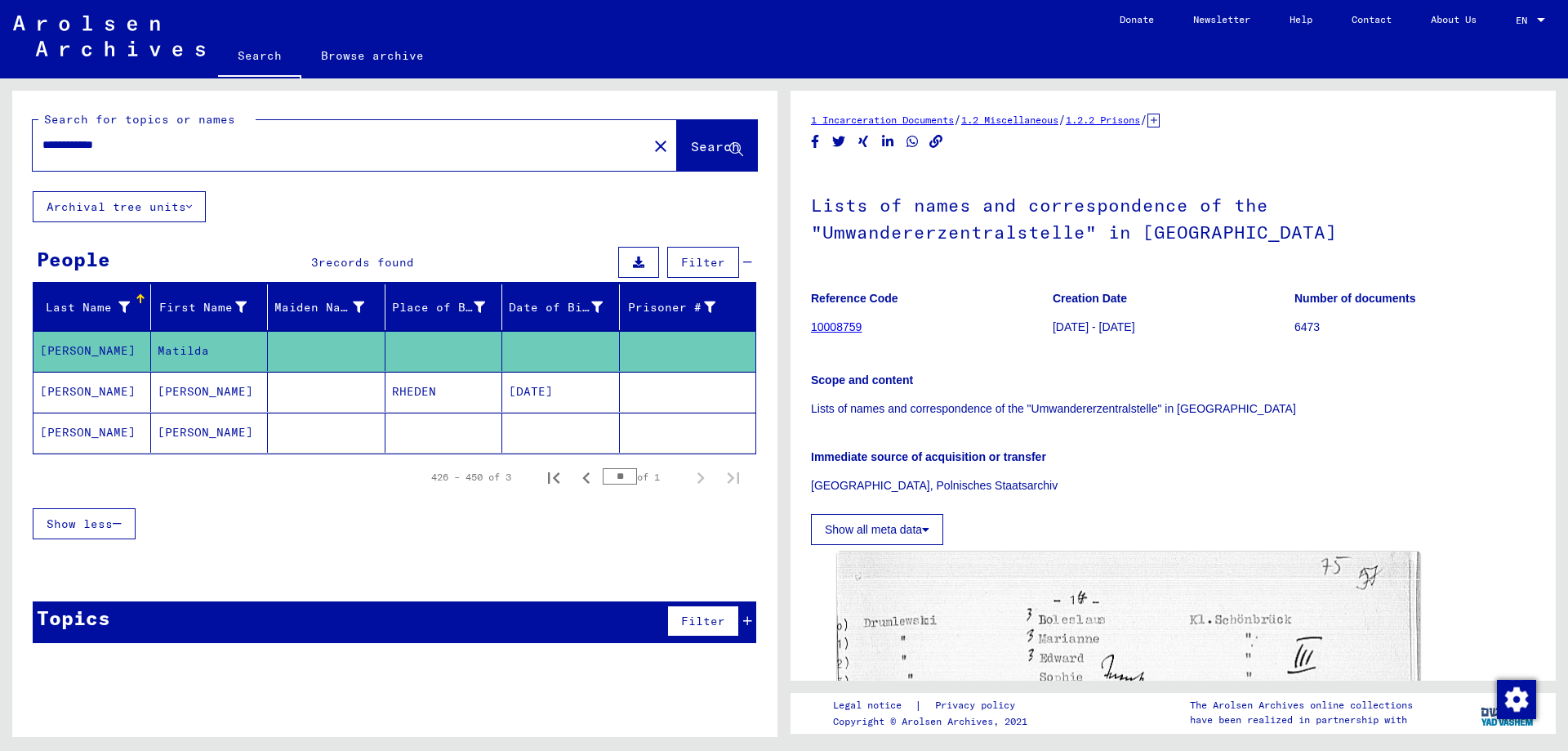
click at [105, 142] on input "**********" at bounding box center [340, 145] width 596 height 17
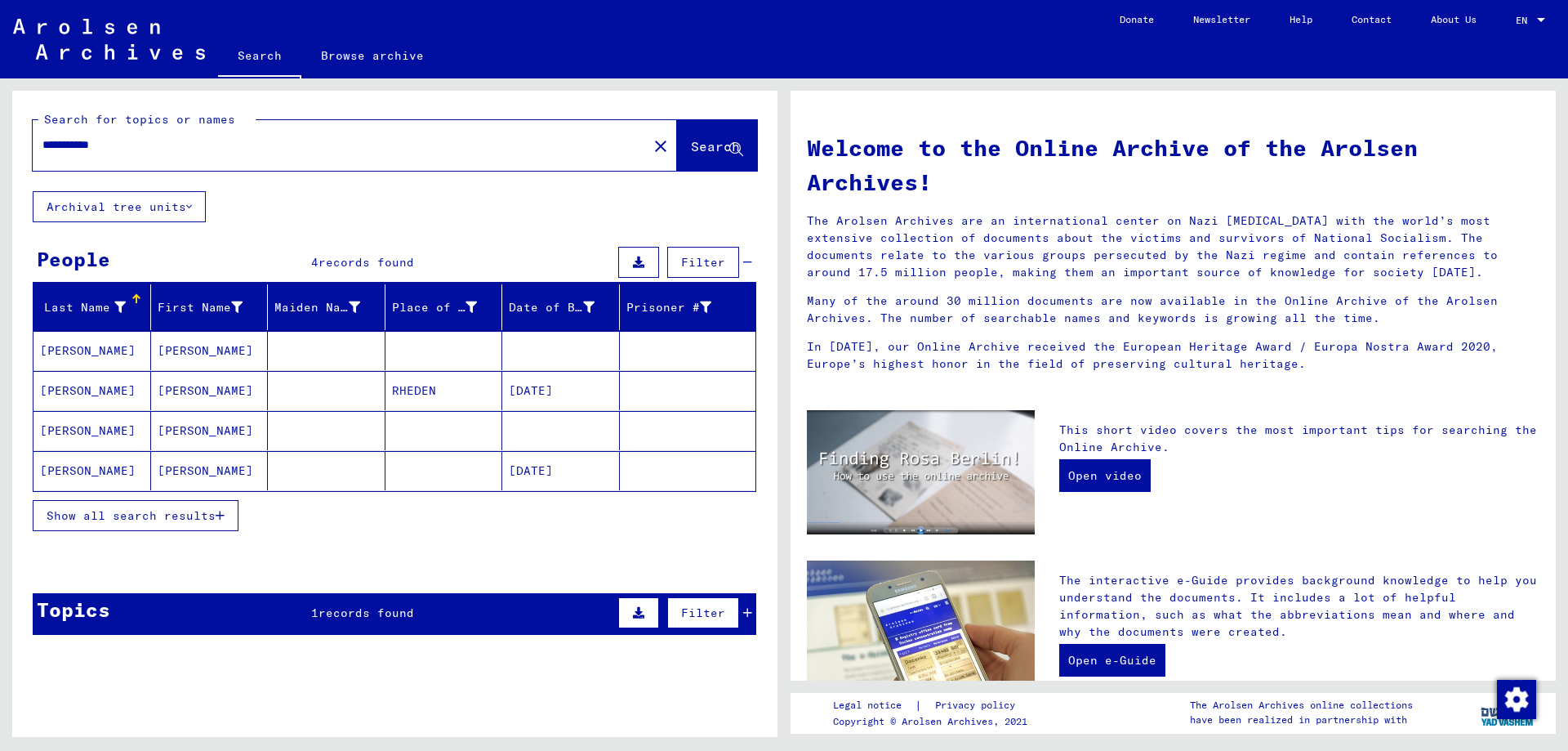
click at [440, 348] on mat-cell at bounding box center [443, 350] width 117 height 39
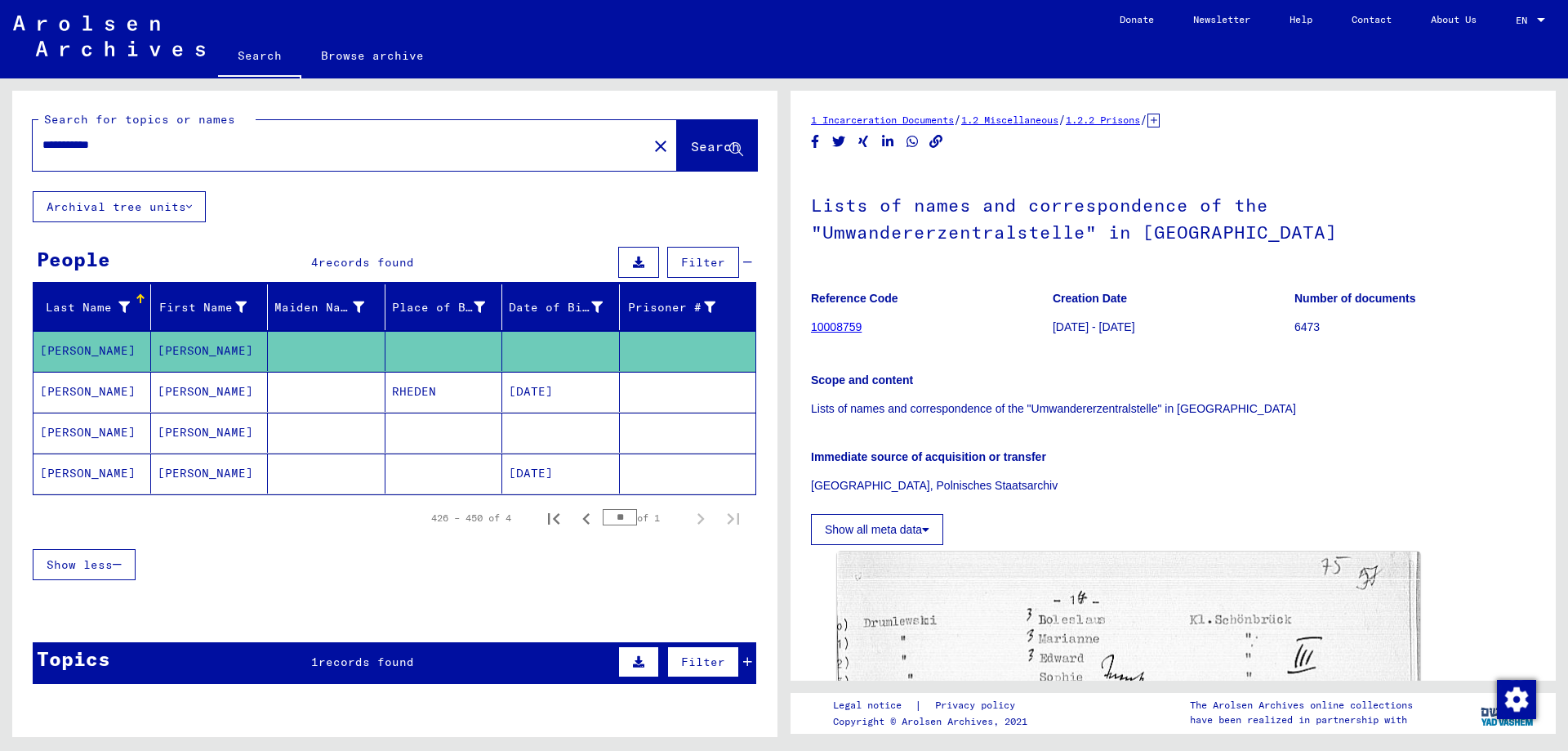
click at [557, 427] on mat-cell at bounding box center [560, 433] width 117 height 40
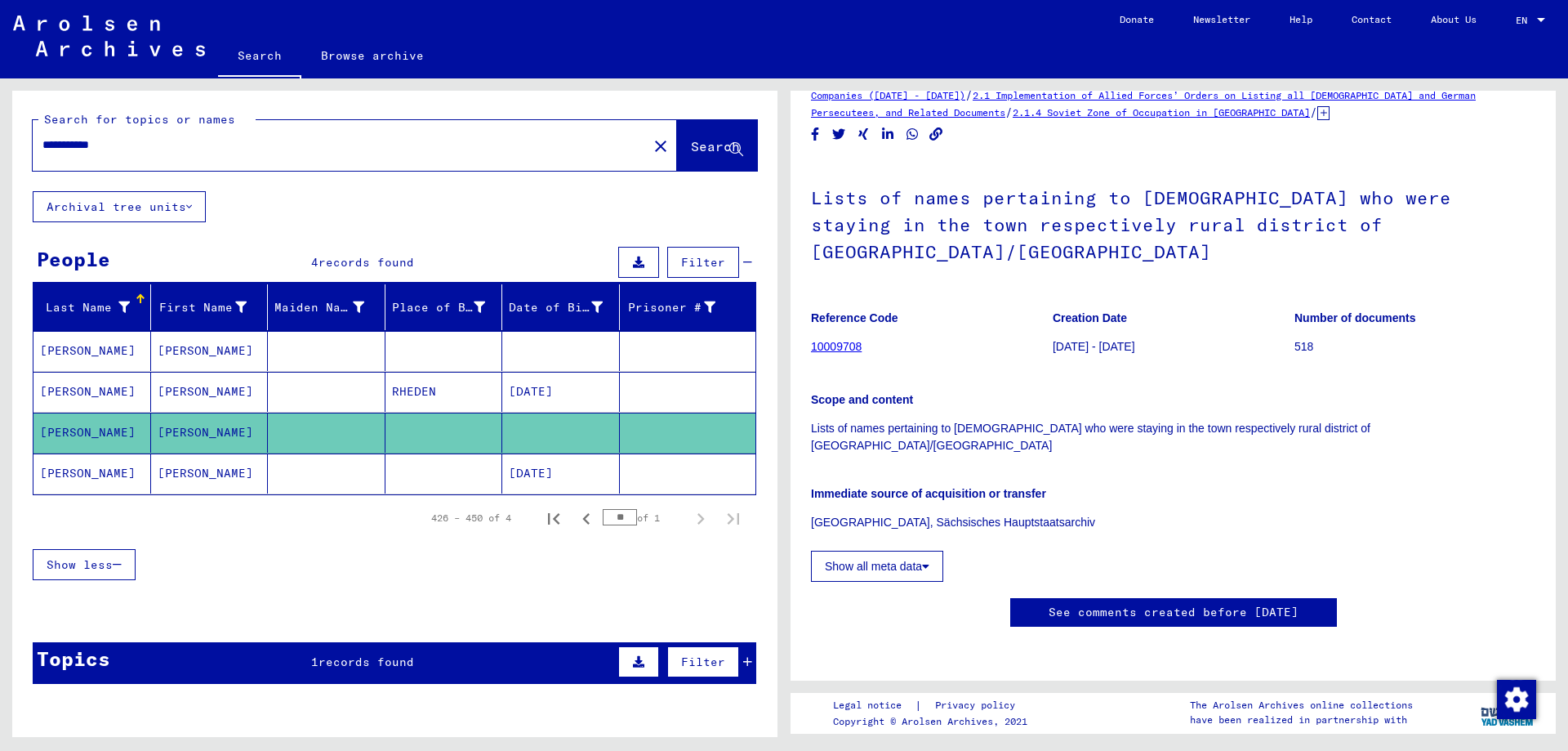
scroll to position [265, 0]
click at [132, 158] on div "**********" at bounding box center [335, 145] width 605 height 37
click at [115, 147] on input "**********" at bounding box center [340, 145] width 596 height 17
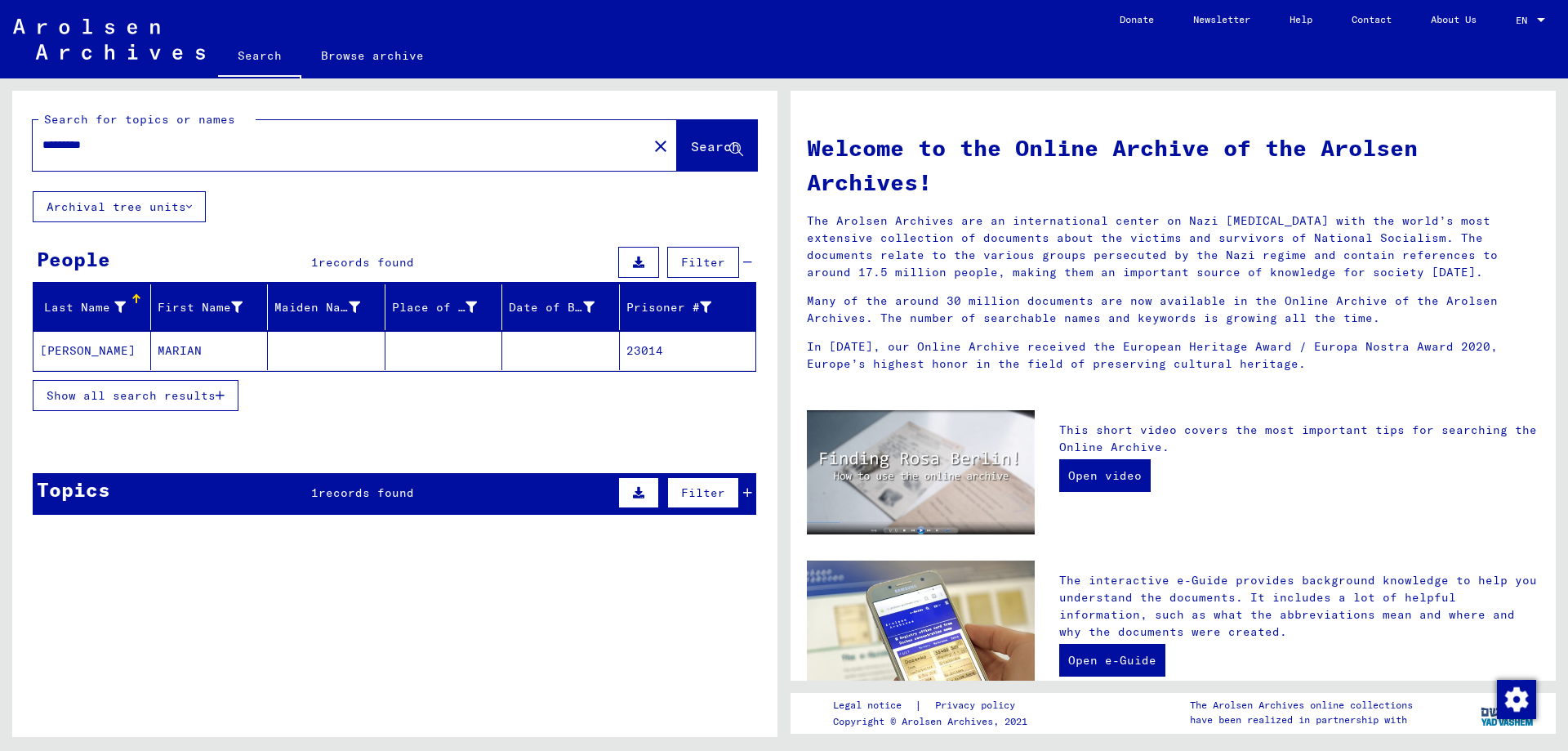
click at [172, 345] on mat-cell "MARIAN" at bounding box center [210, 350] width 117 height 39
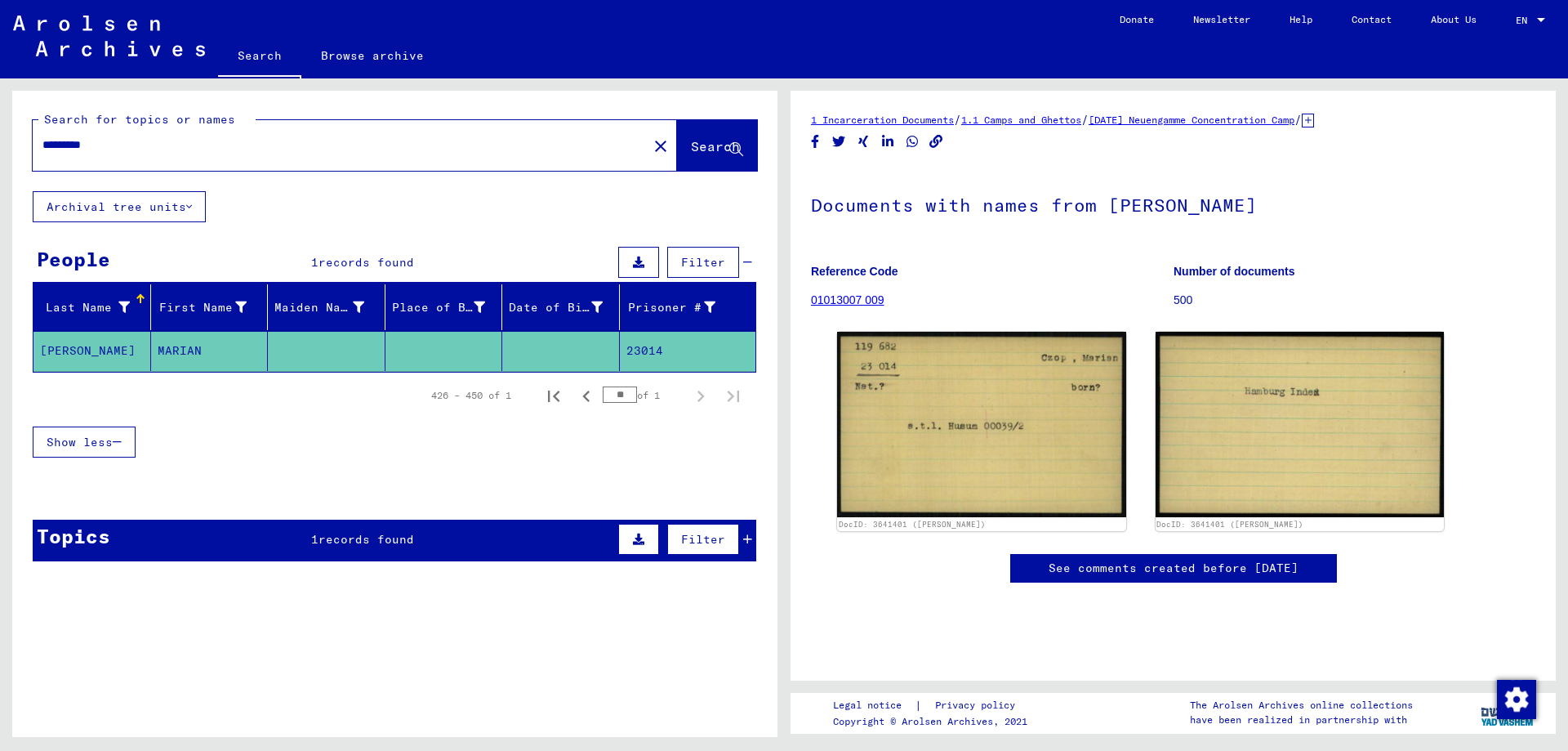
click at [106, 146] on input "*********" at bounding box center [340, 145] width 596 height 17
type input "**********"
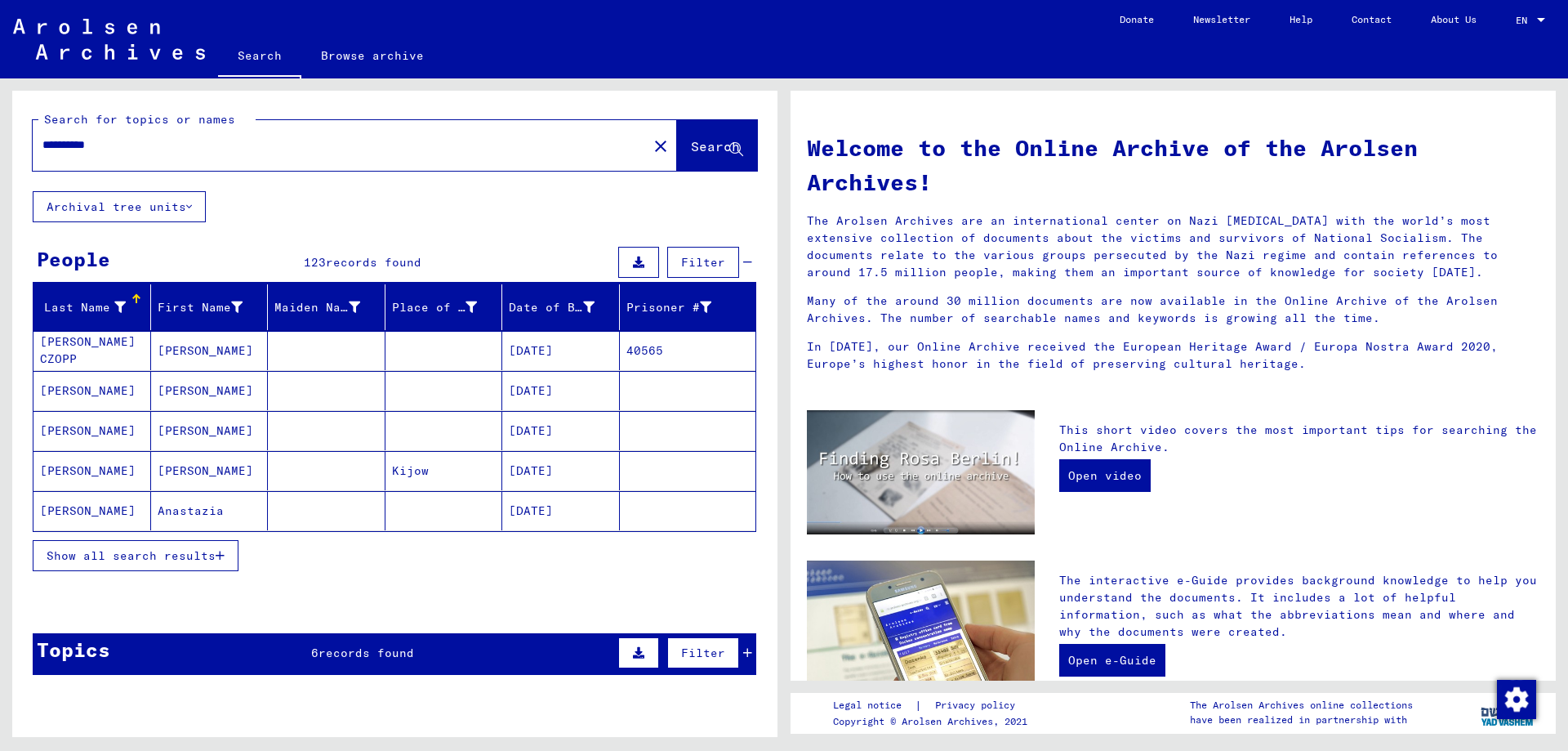
click at [186, 552] on span "Show all search results" at bounding box center [131, 555] width 169 height 14
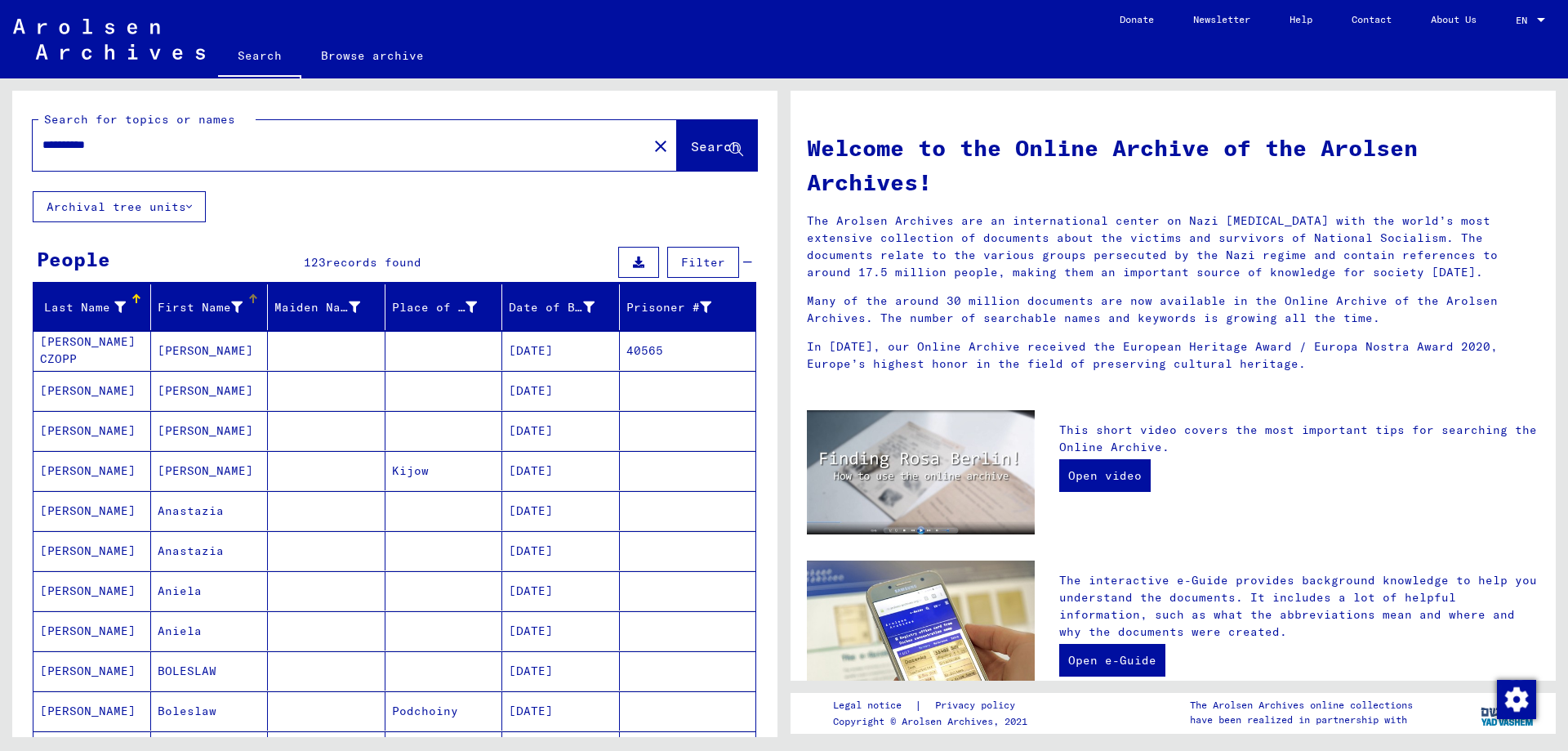
click at [193, 318] on div "First Name" at bounding box center [213, 306] width 111 height 26
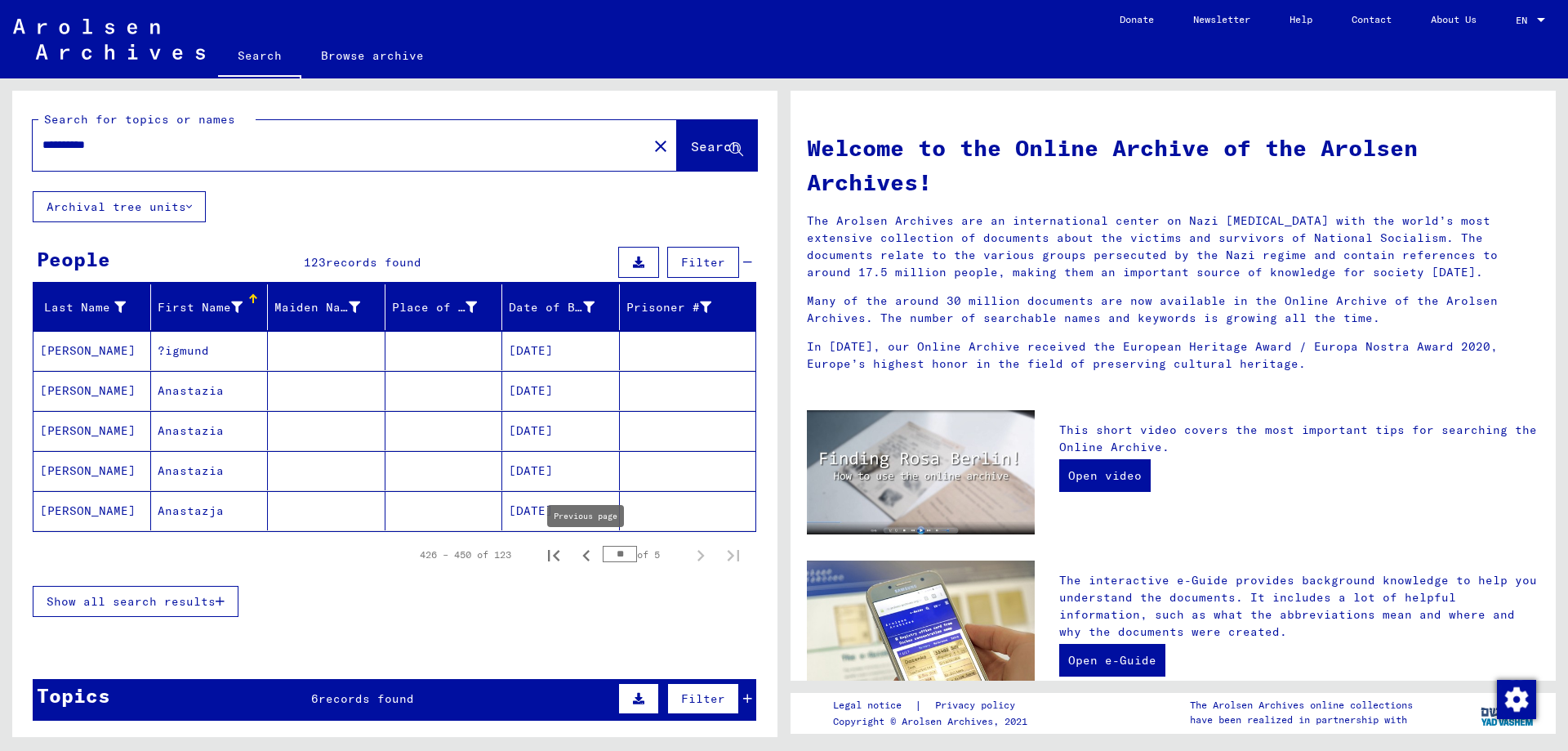
click at [580, 558] on icon "Previous page" at bounding box center [586, 556] width 23 height 23
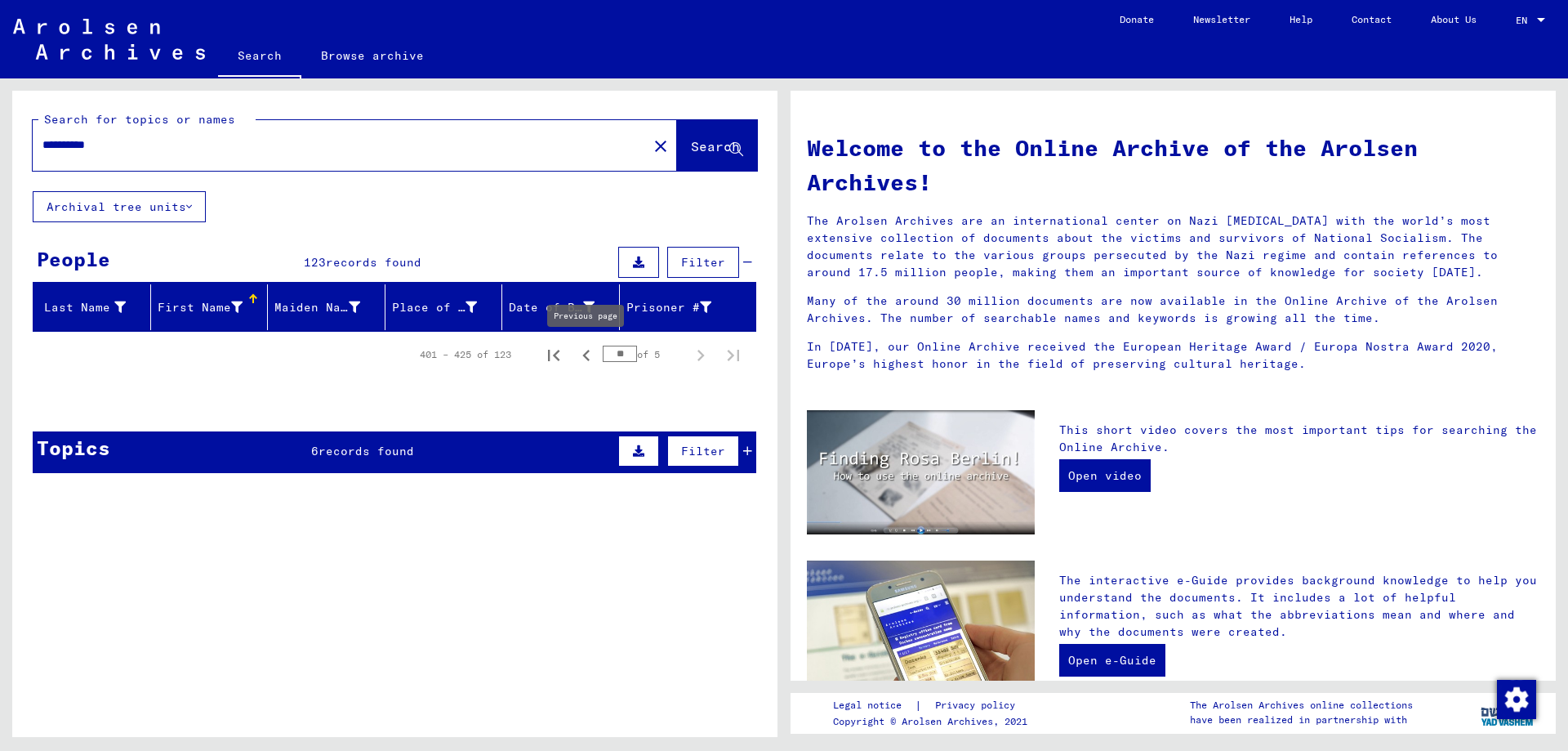
click at [582, 355] on icon "Previous page" at bounding box center [586, 355] width 23 height 23
click at [587, 362] on icon "Previous page" at bounding box center [586, 355] width 23 height 23
click at [585, 359] on icon "Previous page" at bounding box center [586, 355] width 23 height 23
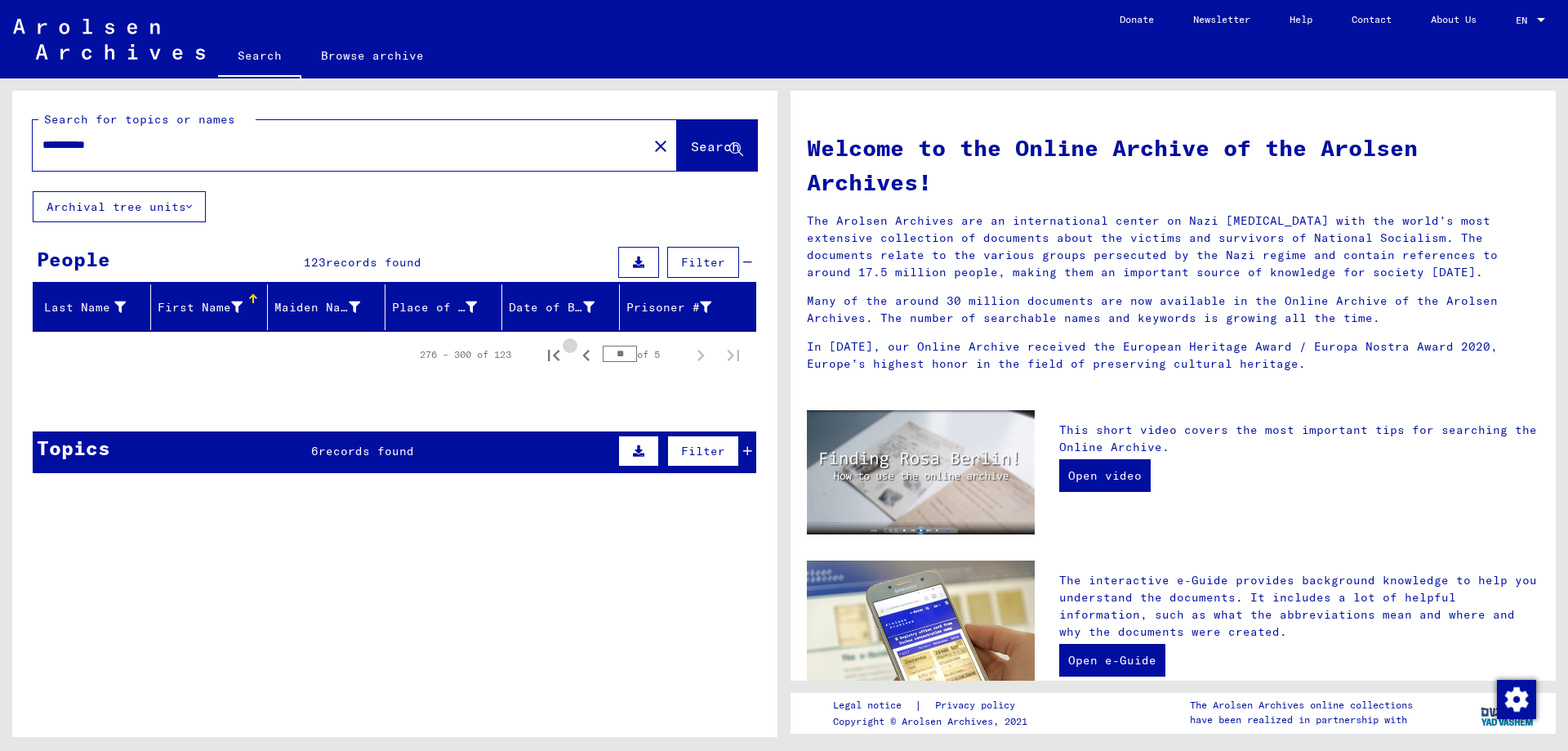
click at [585, 359] on icon "Previous page" at bounding box center [586, 355] width 23 height 23
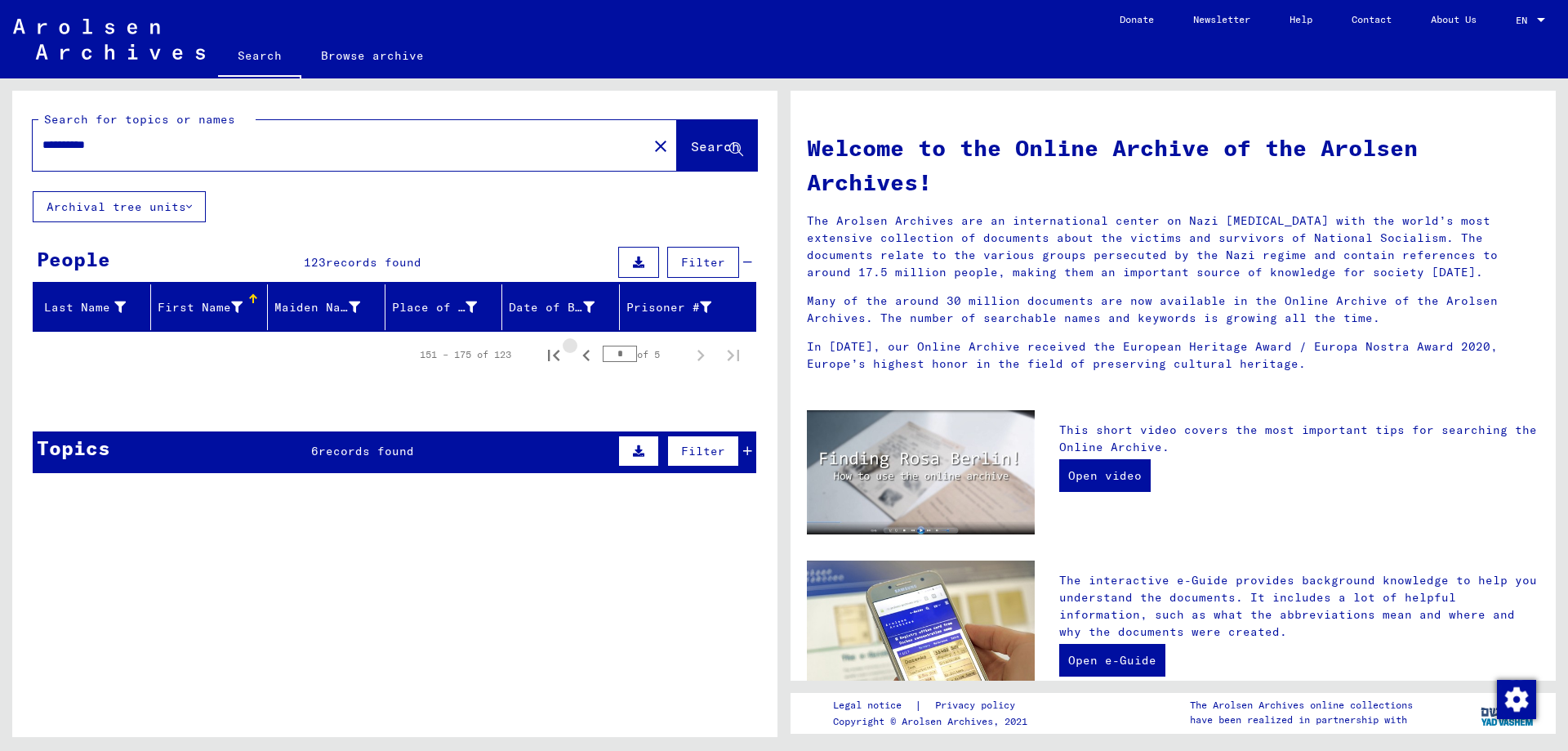
click at [585, 359] on icon "Previous page" at bounding box center [586, 355] width 23 height 23
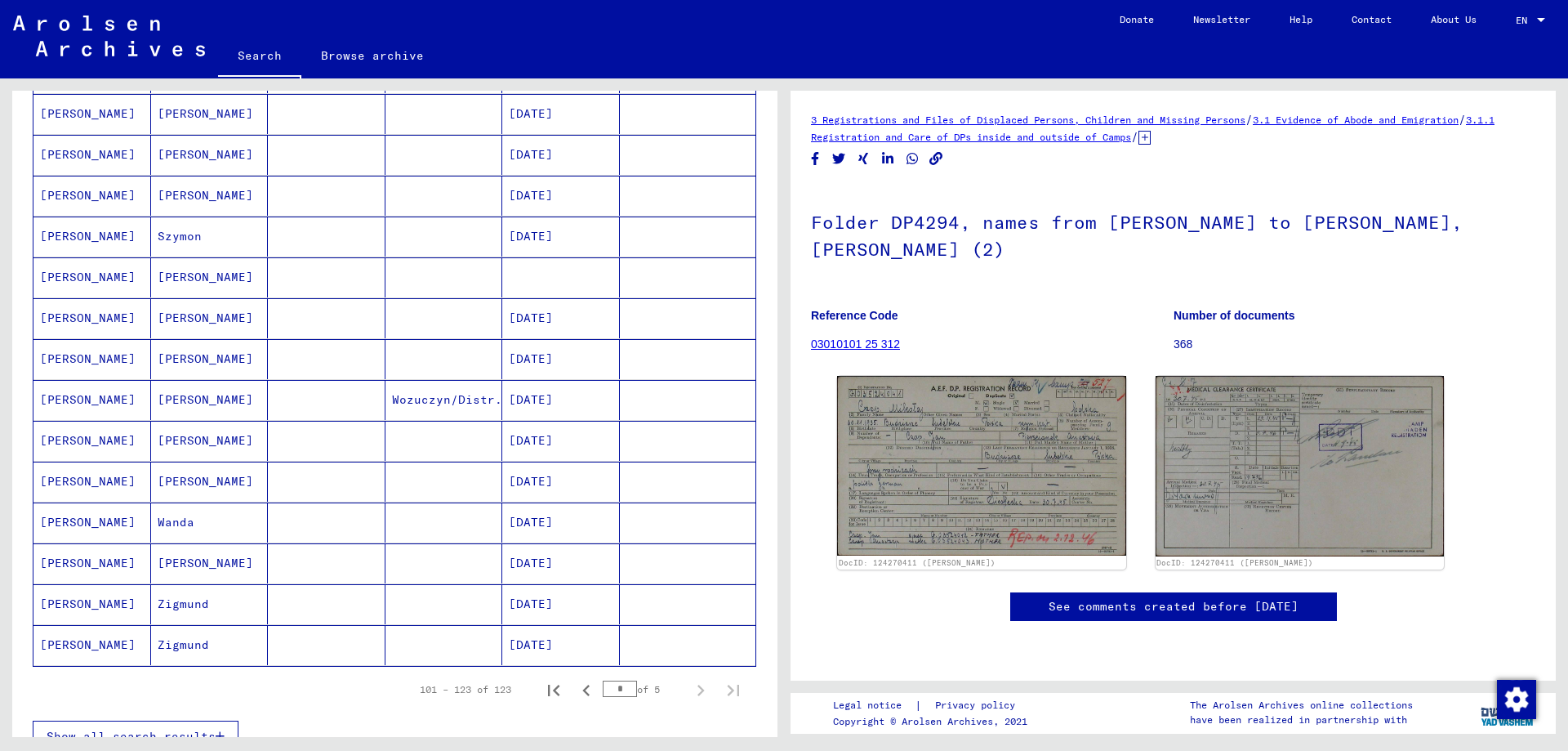
scroll to position [618, 0]
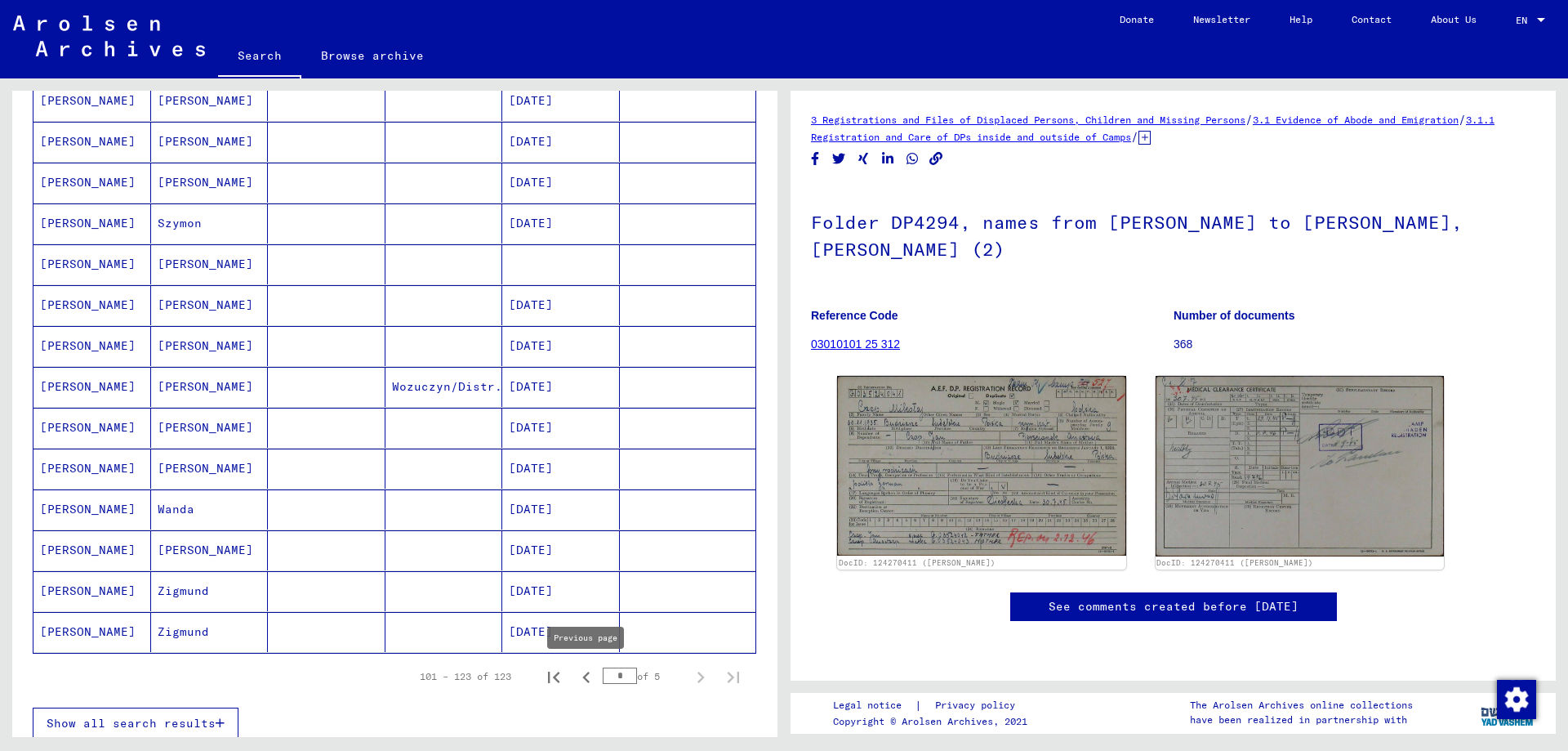
click at [583, 684] on icon "Previous page" at bounding box center [586, 677] width 23 height 23
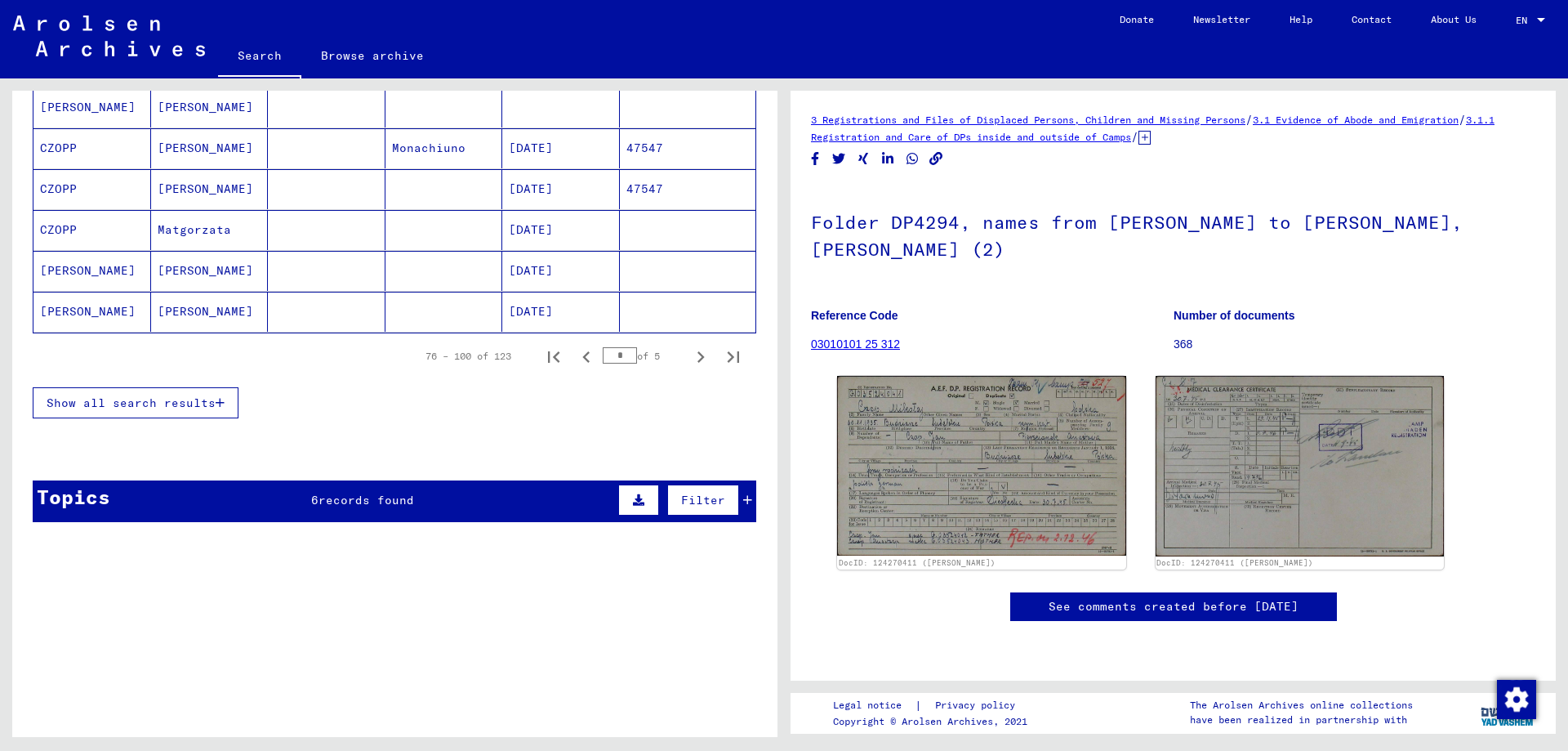
scroll to position [1059, 0]
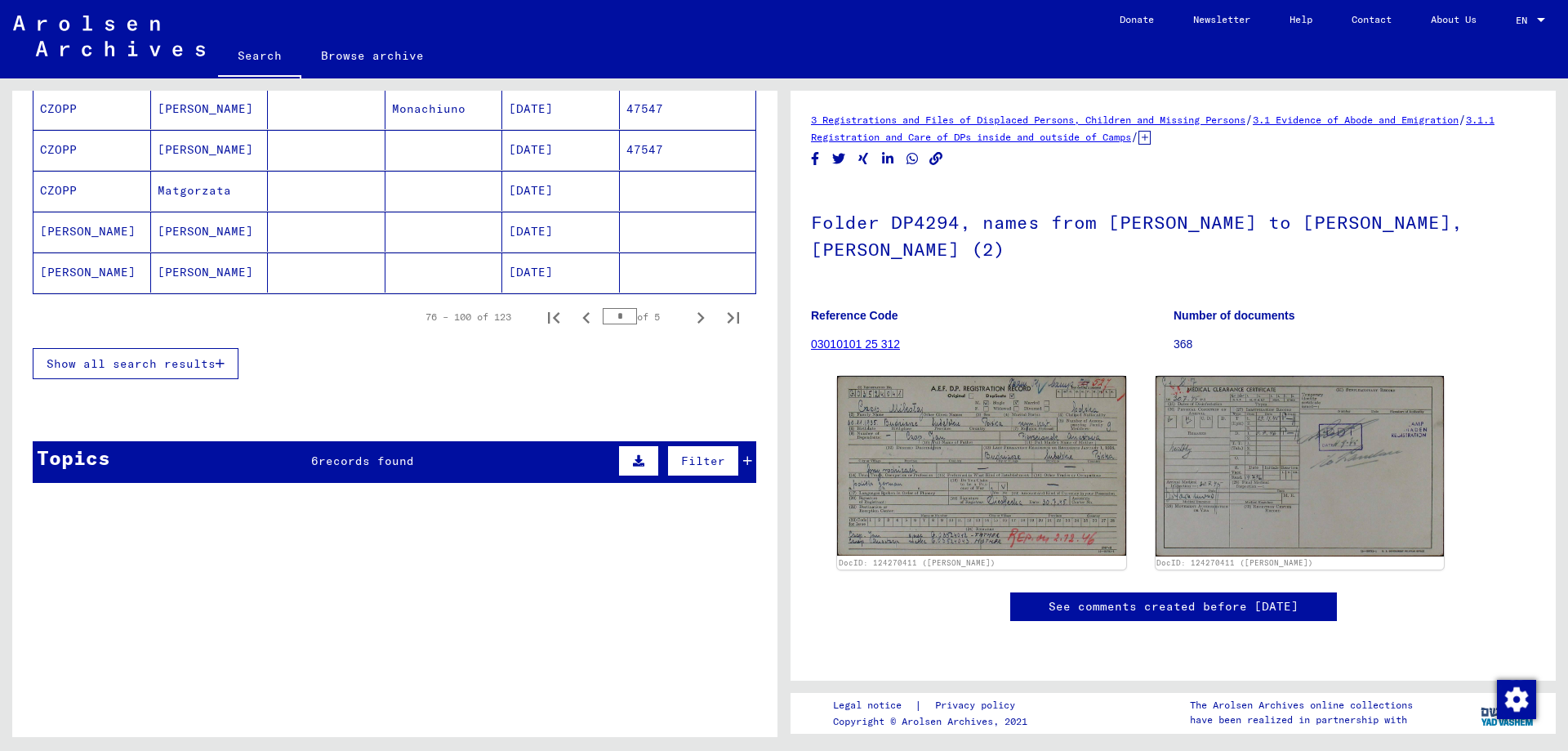
click at [582, 323] on icon "Previous page" at bounding box center [586, 317] width 23 height 23
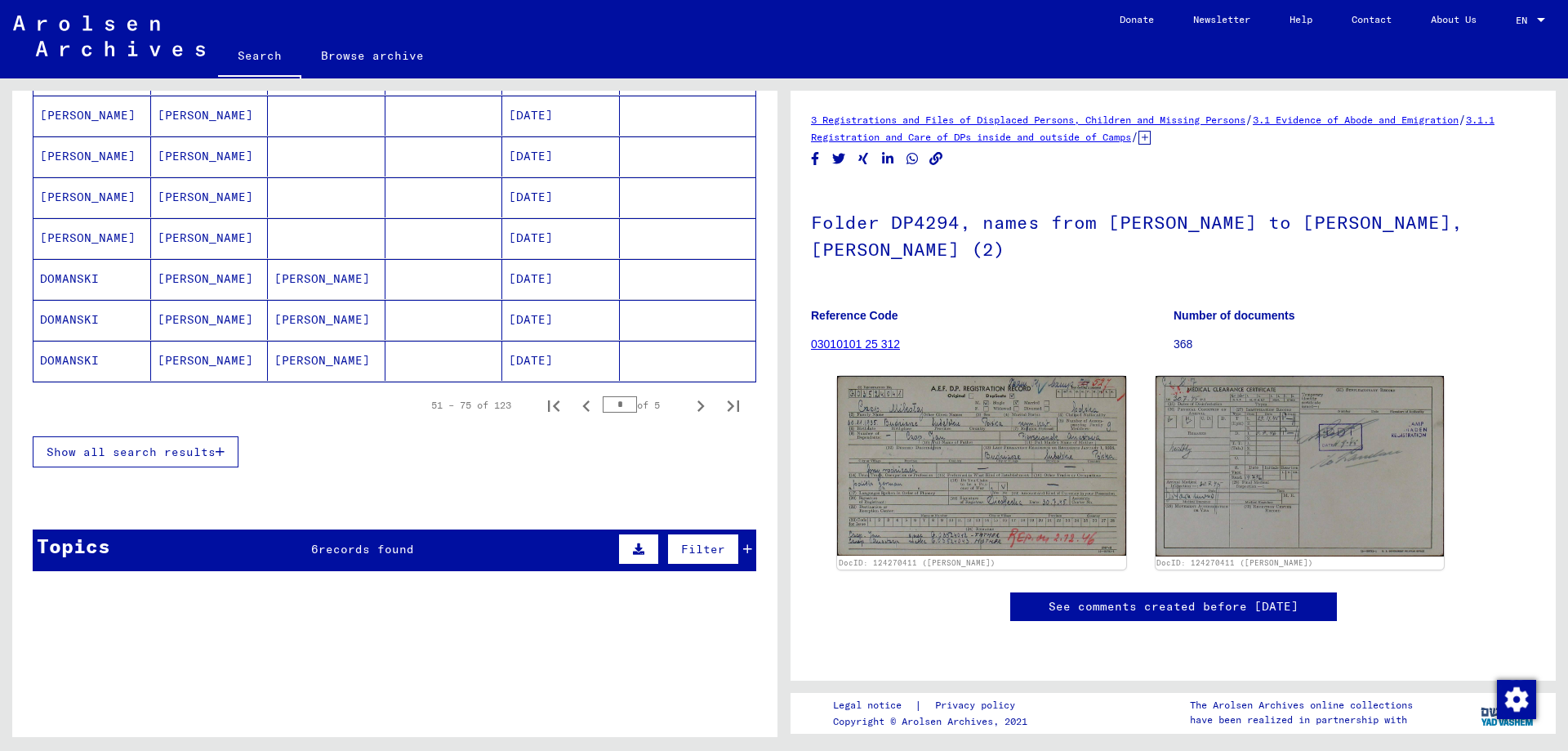
click at [327, 448] on div "Show all search results" at bounding box center [394, 452] width 723 height 48
click at [589, 410] on icon "Previous page" at bounding box center [586, 406] width 8 height 11
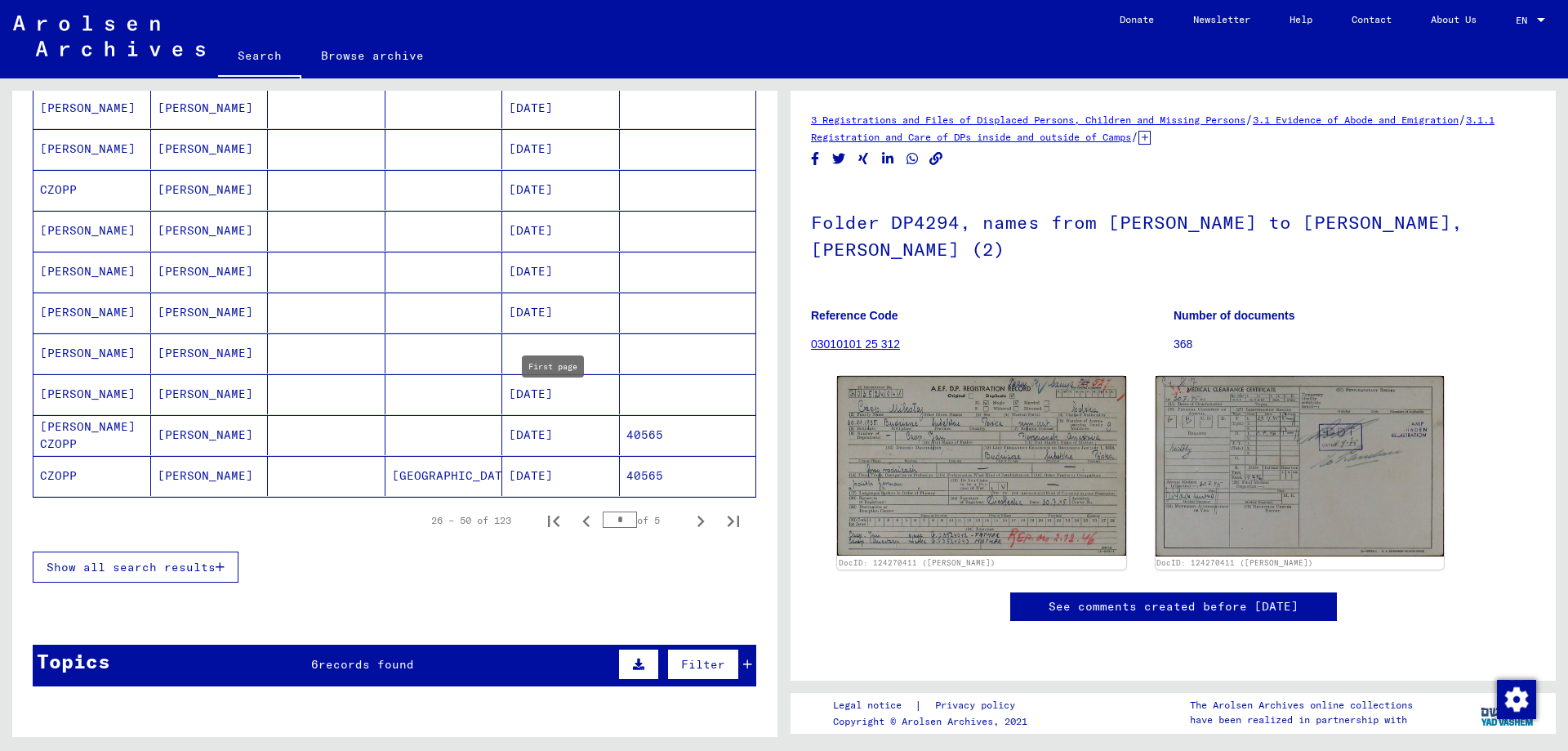
scroll to position [794, 0]
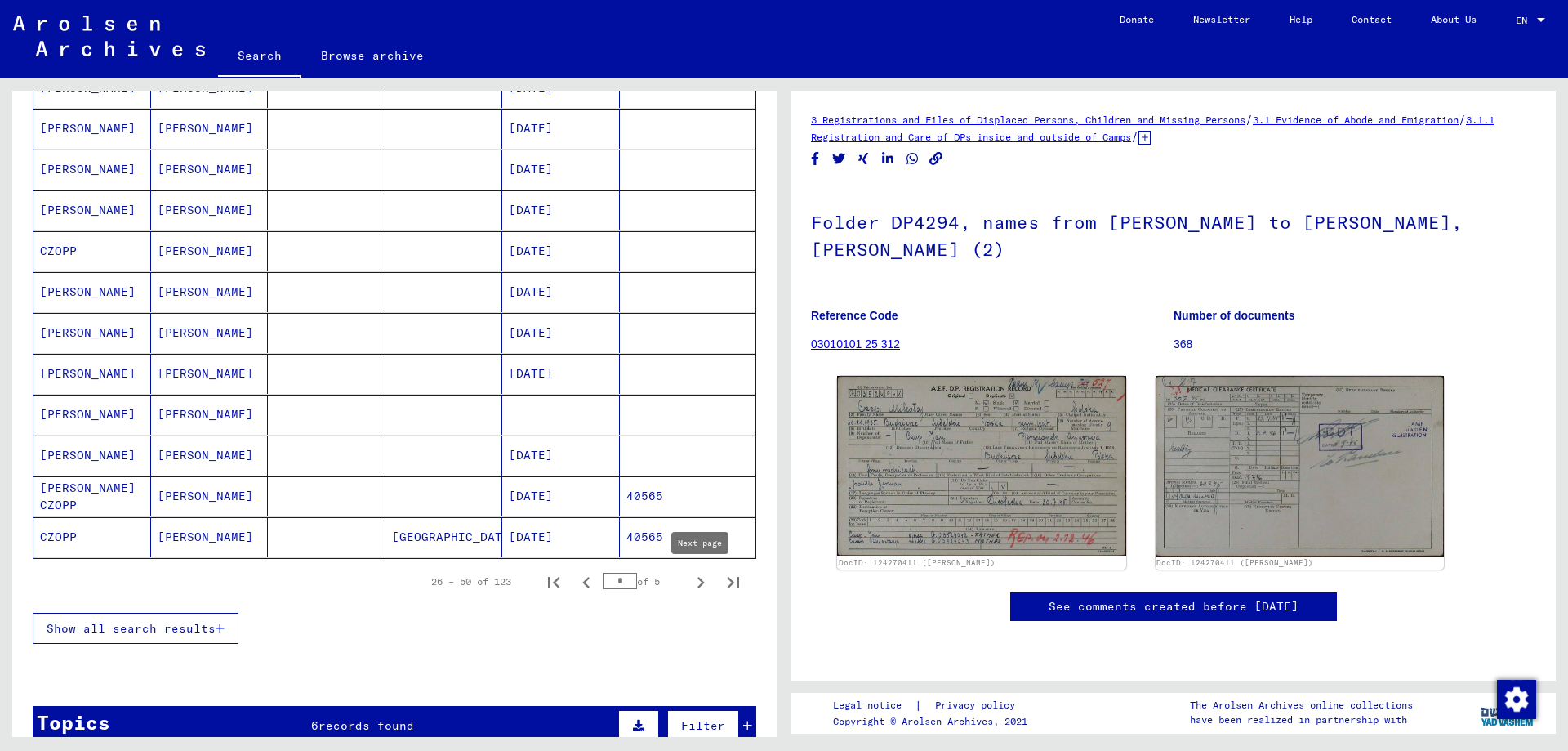
click at [695, 579] on icon "Next page" at bounding box center [701, 582] width 23 height 23
type input "*"
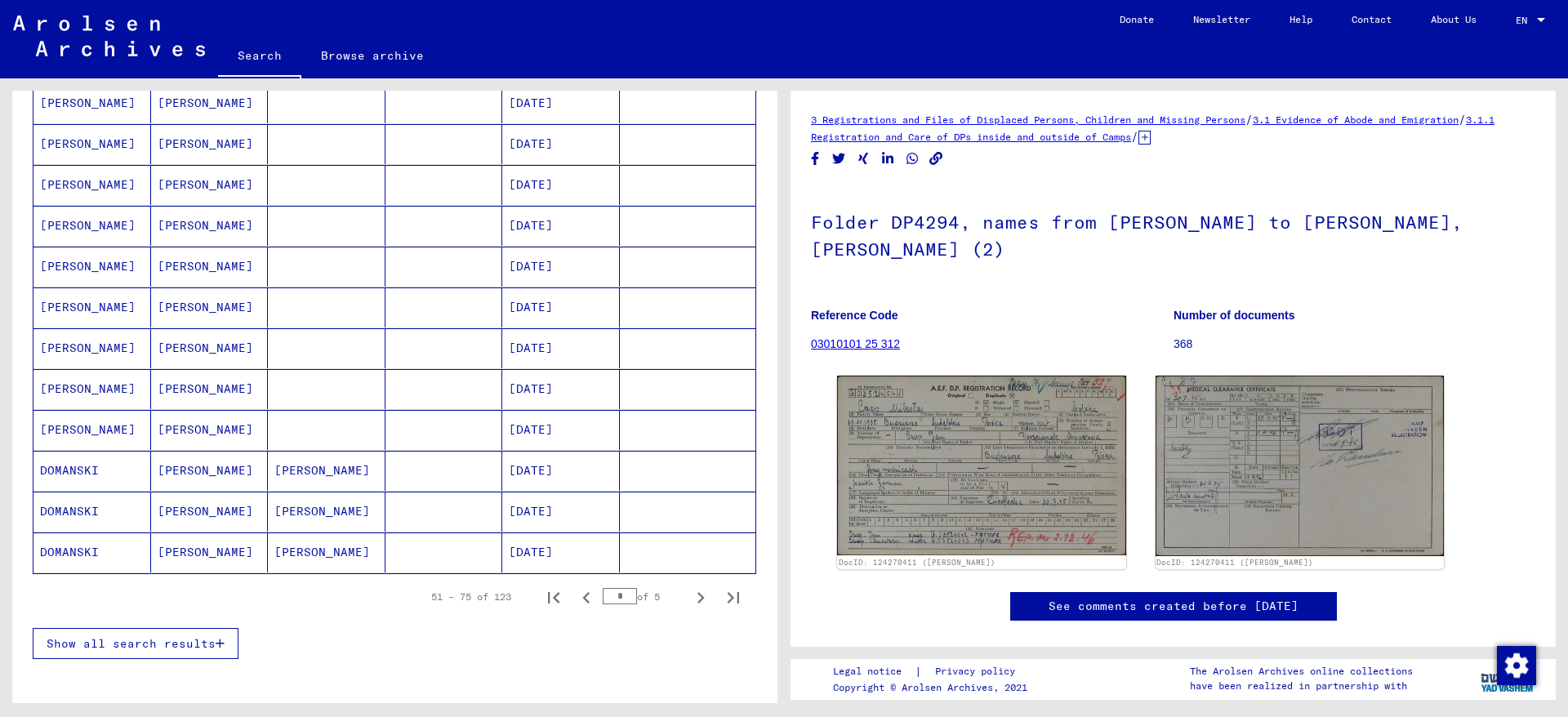
scroll to position [845, 0]
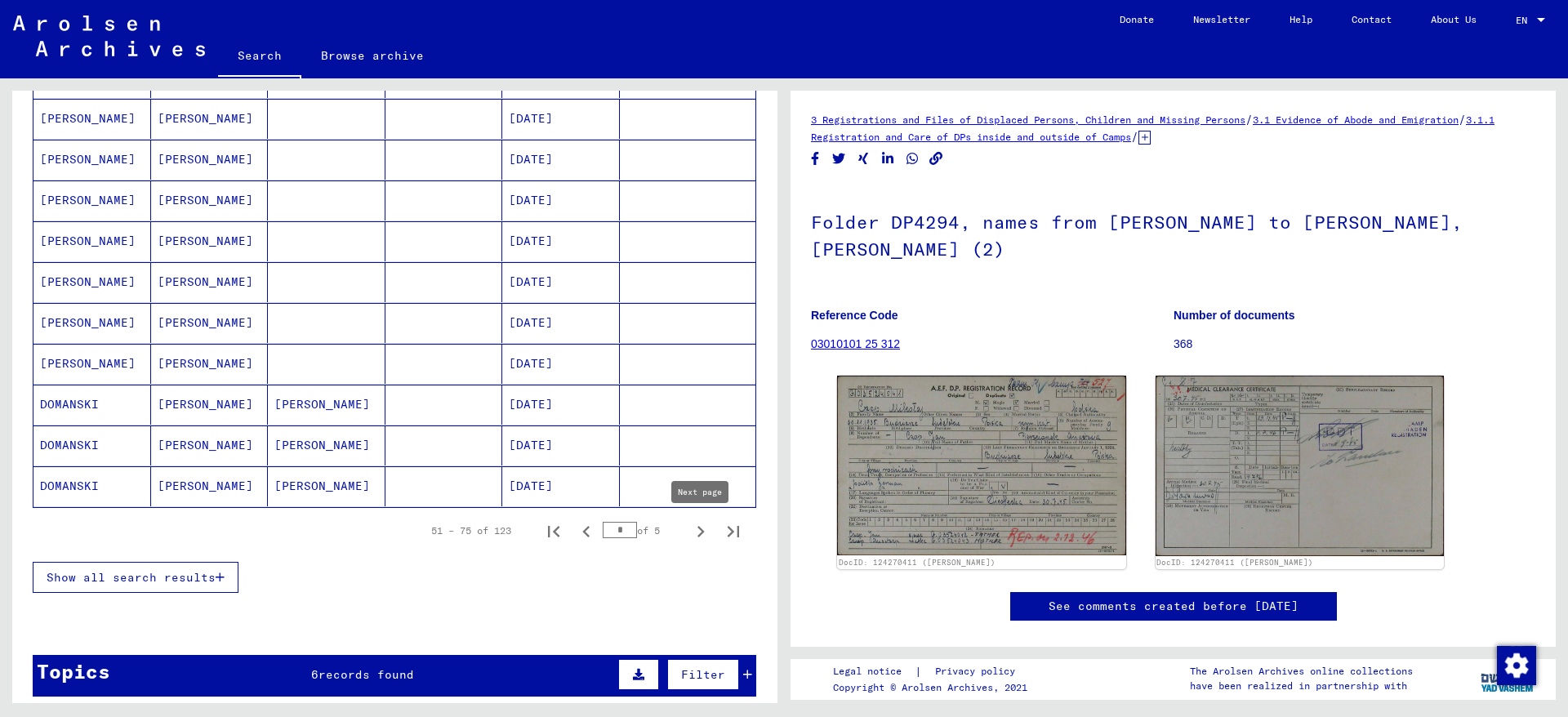
click at [699, 529] on icon "Next page" at bounding box center [701, 532] width 23 height 23
type input "*"
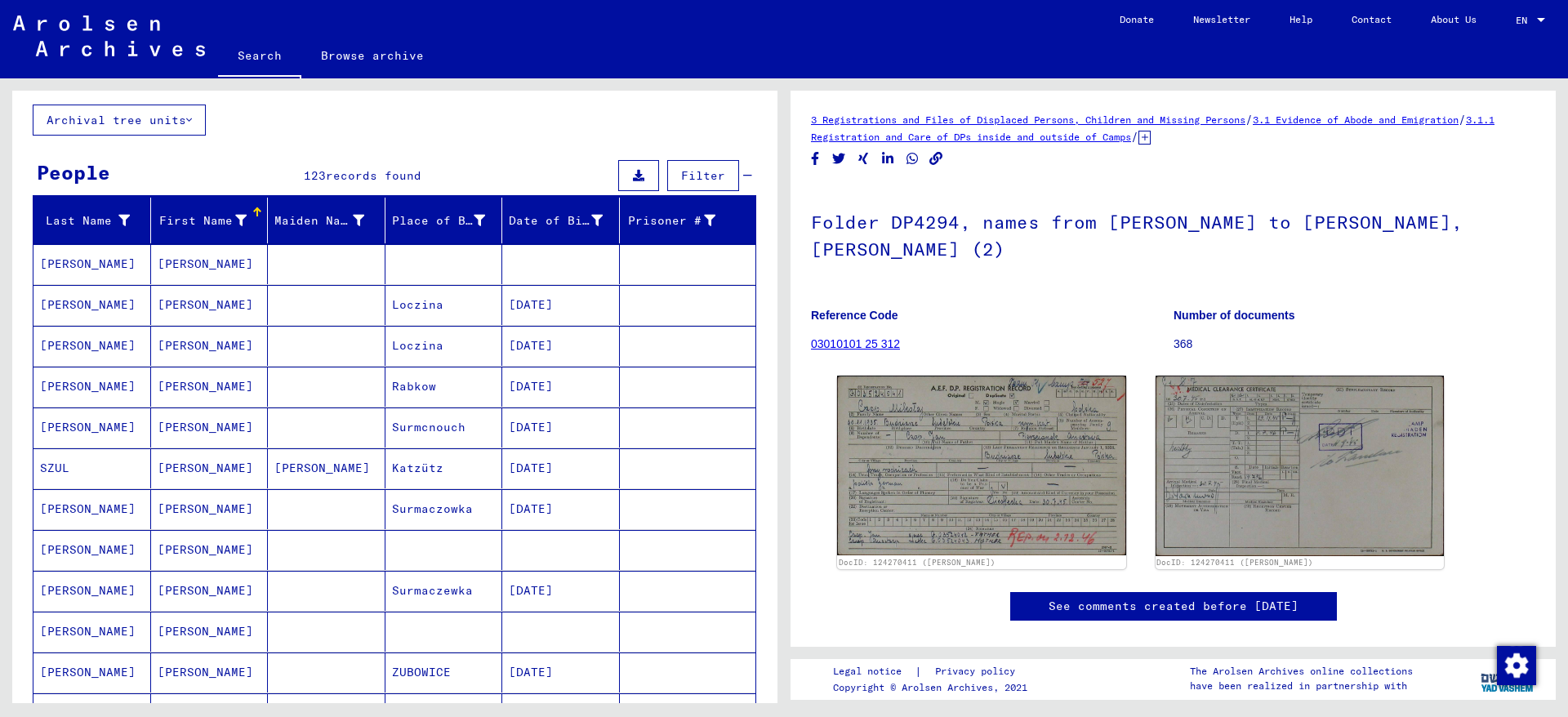
scroll to position [0, 0]
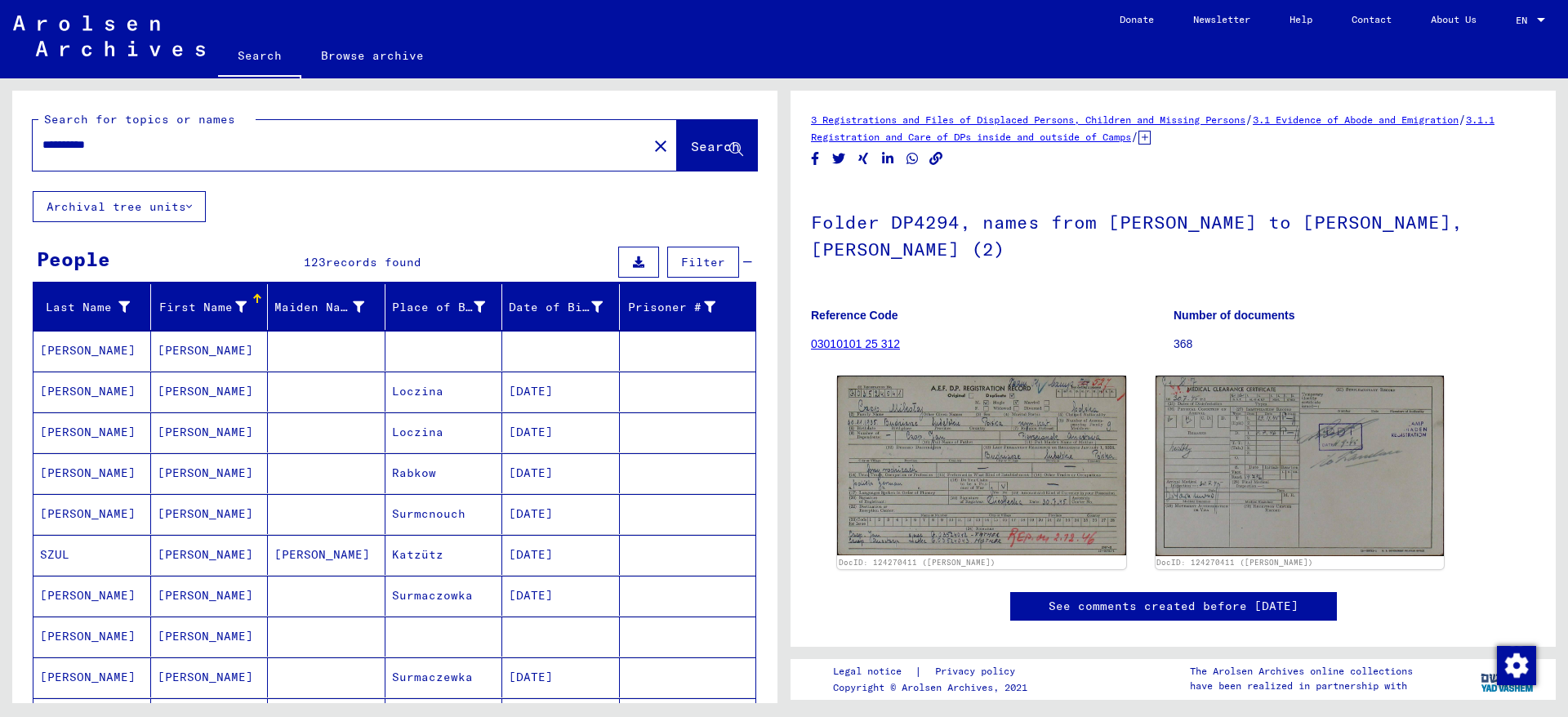
click at [113, 150] on input "**********" at bounding box center [340, 145] width 596 height 17
click at [112, 150] on input "**********" at bounding box center [340, 145] width 596 height 17
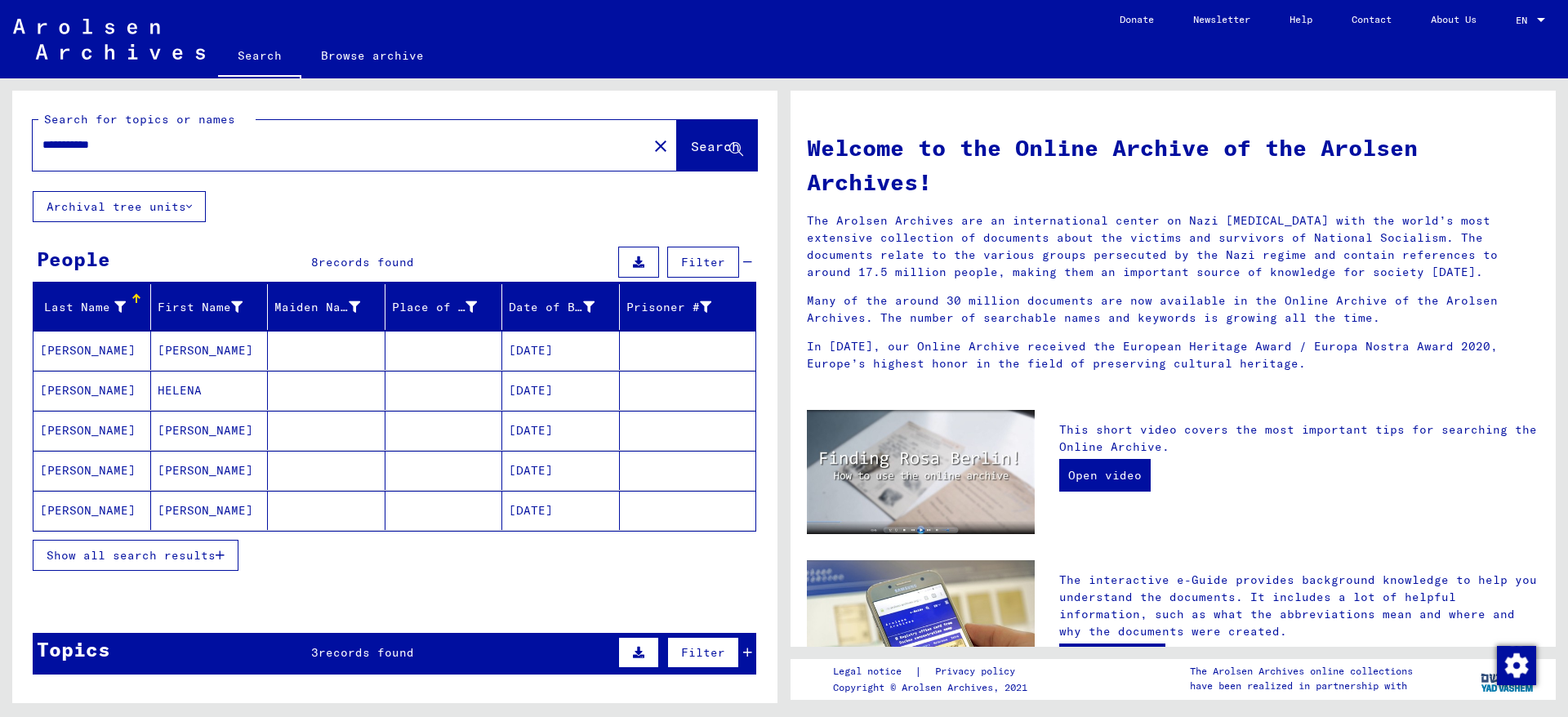
click at [193, 556] on span "Show all search results" at bounding box center [131, 555] width 169 height 14
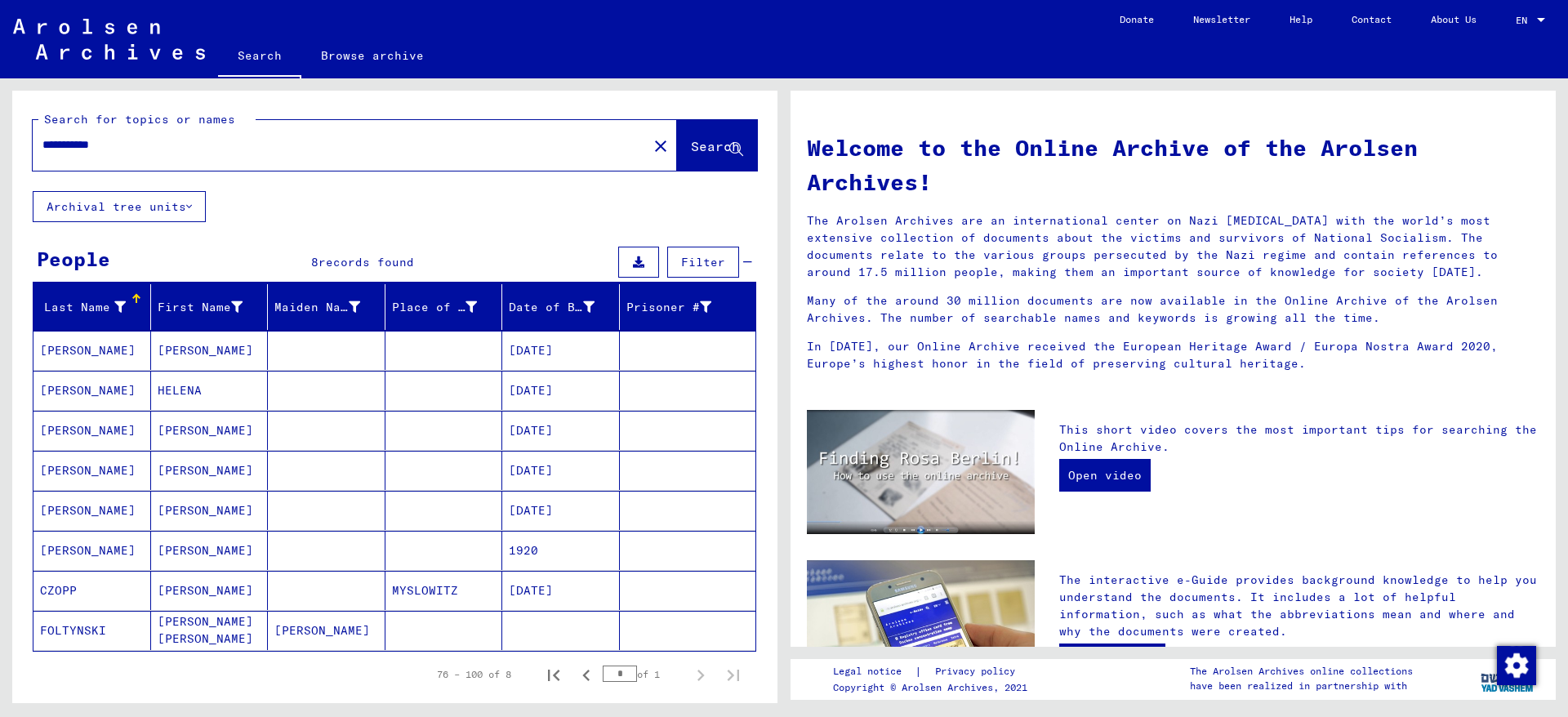
click at [517, 631] on mat-cell at bounding box center [560, 630] width 117 height 39
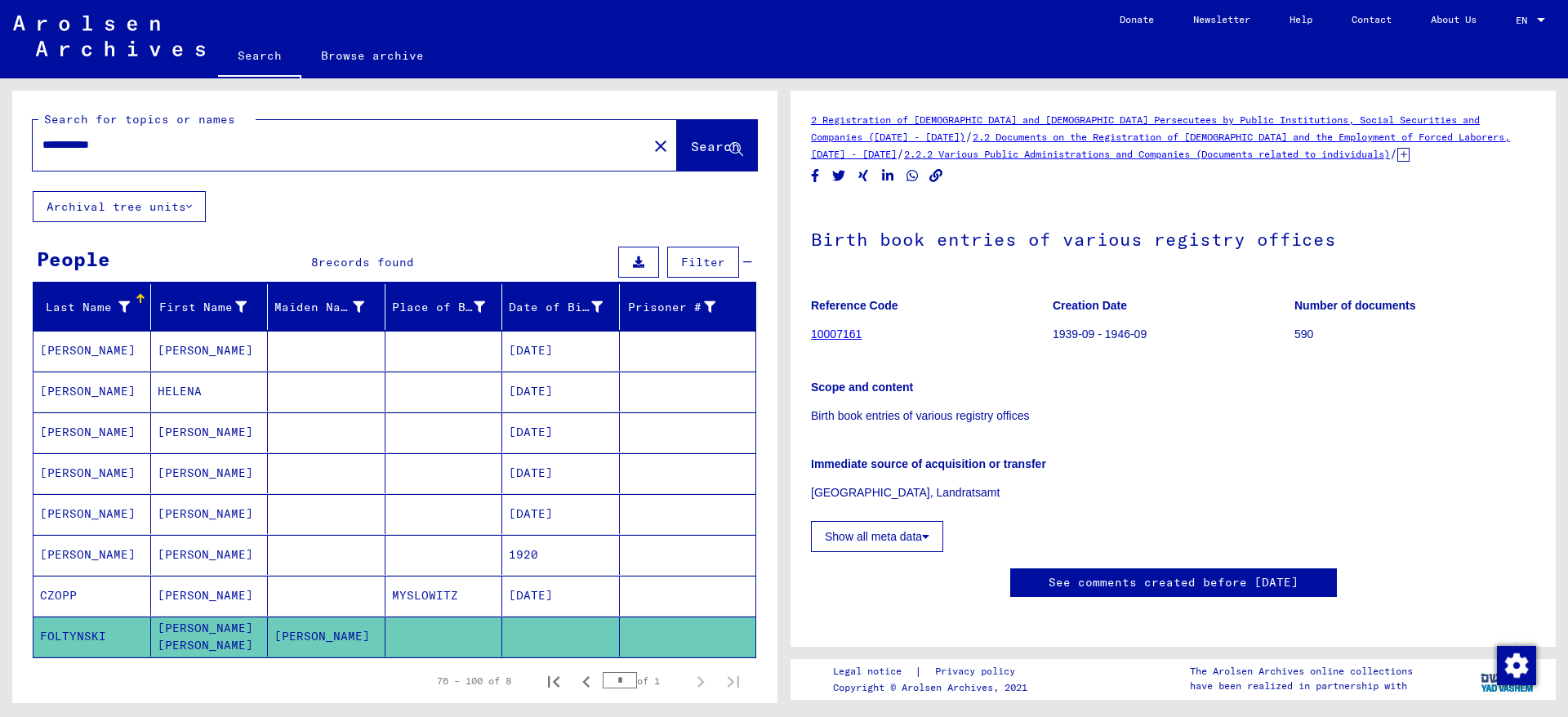
click at [149, 158] on div "**********" at bounding box center [335, 145] width 605 height 37
click at [148, 147] on input "**********" at bounding box center [340, 145] width 596 height 17
drag, startPoint x: 142, startPoint y: 148, endPoint x: 80, endPoint y: 147, distance: 62.0
click at [78, 147] on input "**********" at bounding box center [340, 145] width 596 height 17
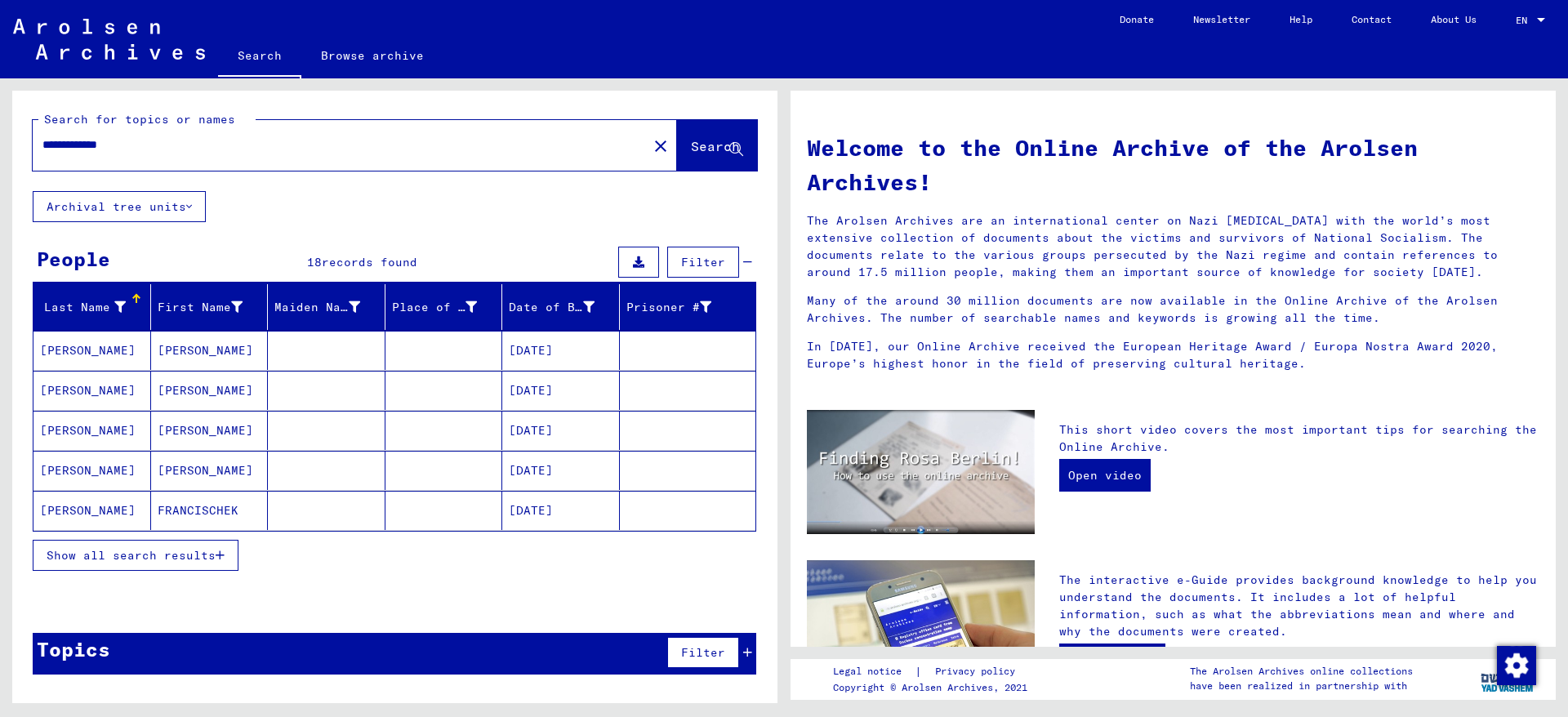
click at [186, 551] on span "Show all search results" at bounding box center [131, 555] width 169 height 14
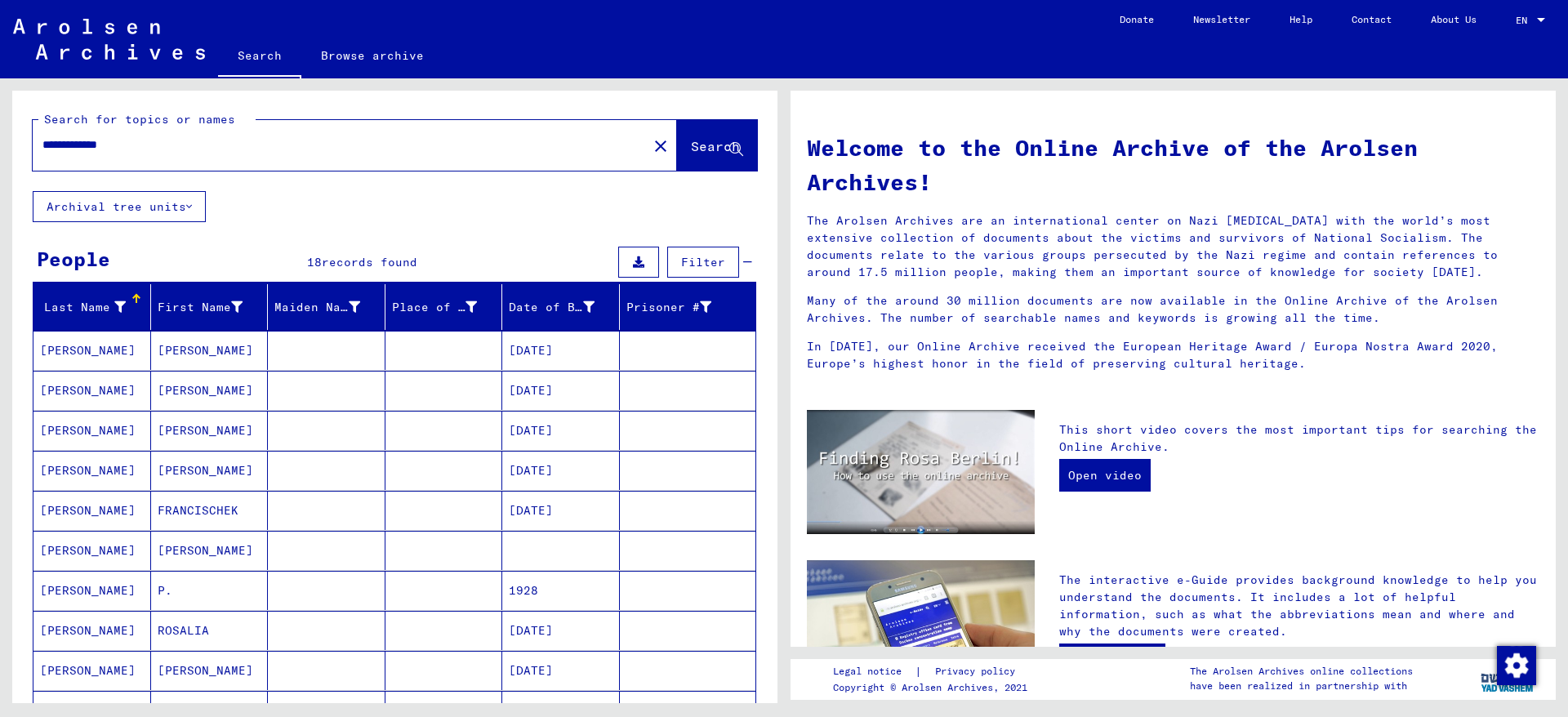
click at [117, 150] on input "**********" at bounding box center [336, 145] width 585 height 17
type input "********"
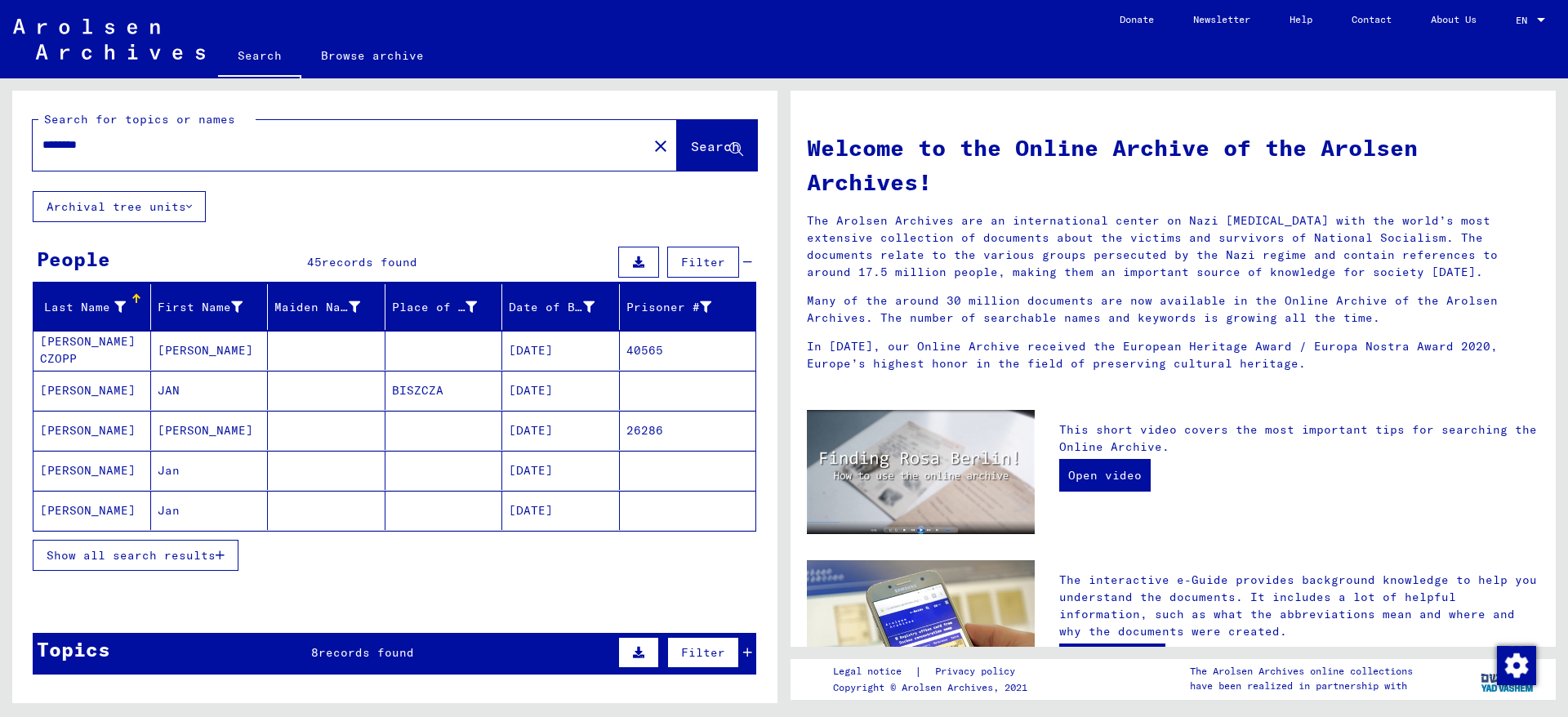
click at [215, 558] on span "Show all search results" at bounding box center [131, 555] width 169 height 14
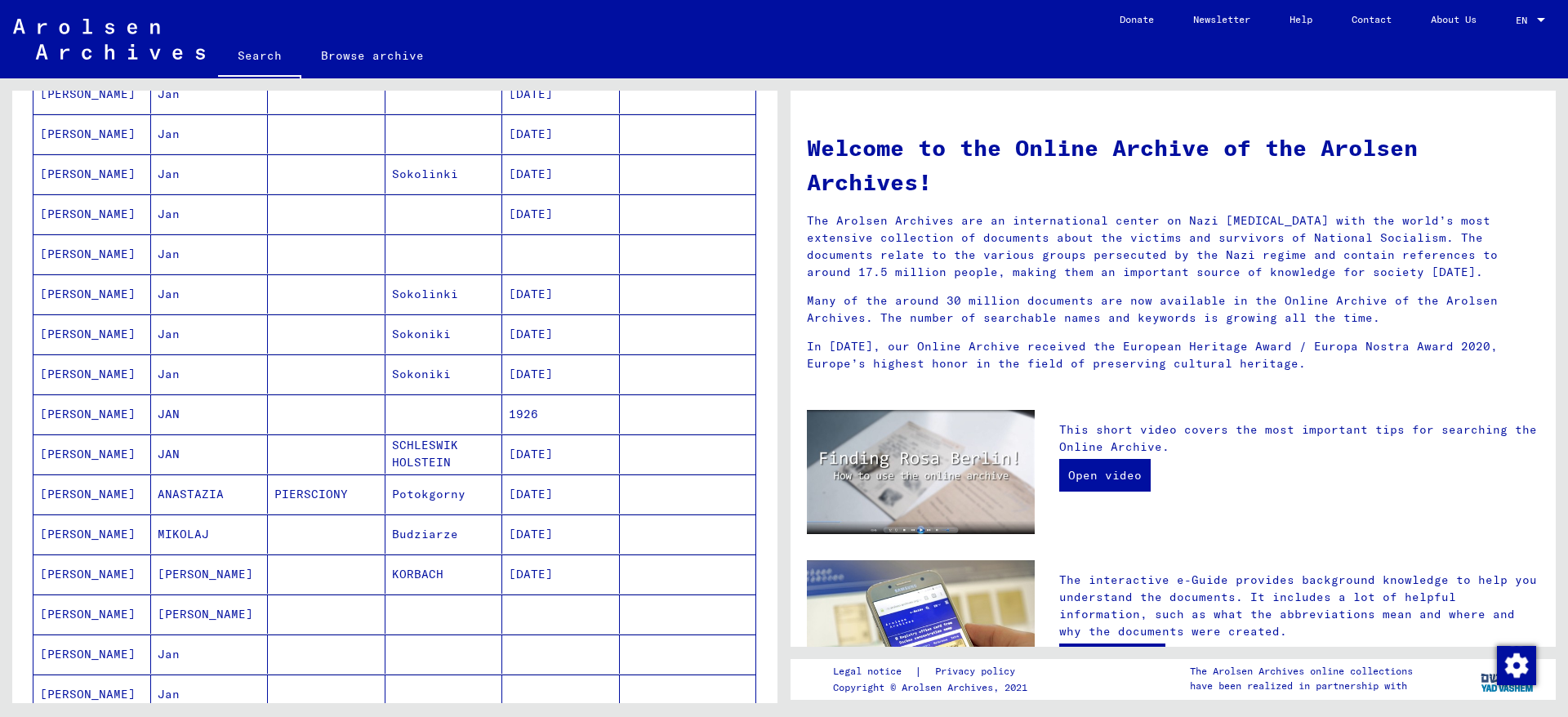
scroll to position [741, 0]
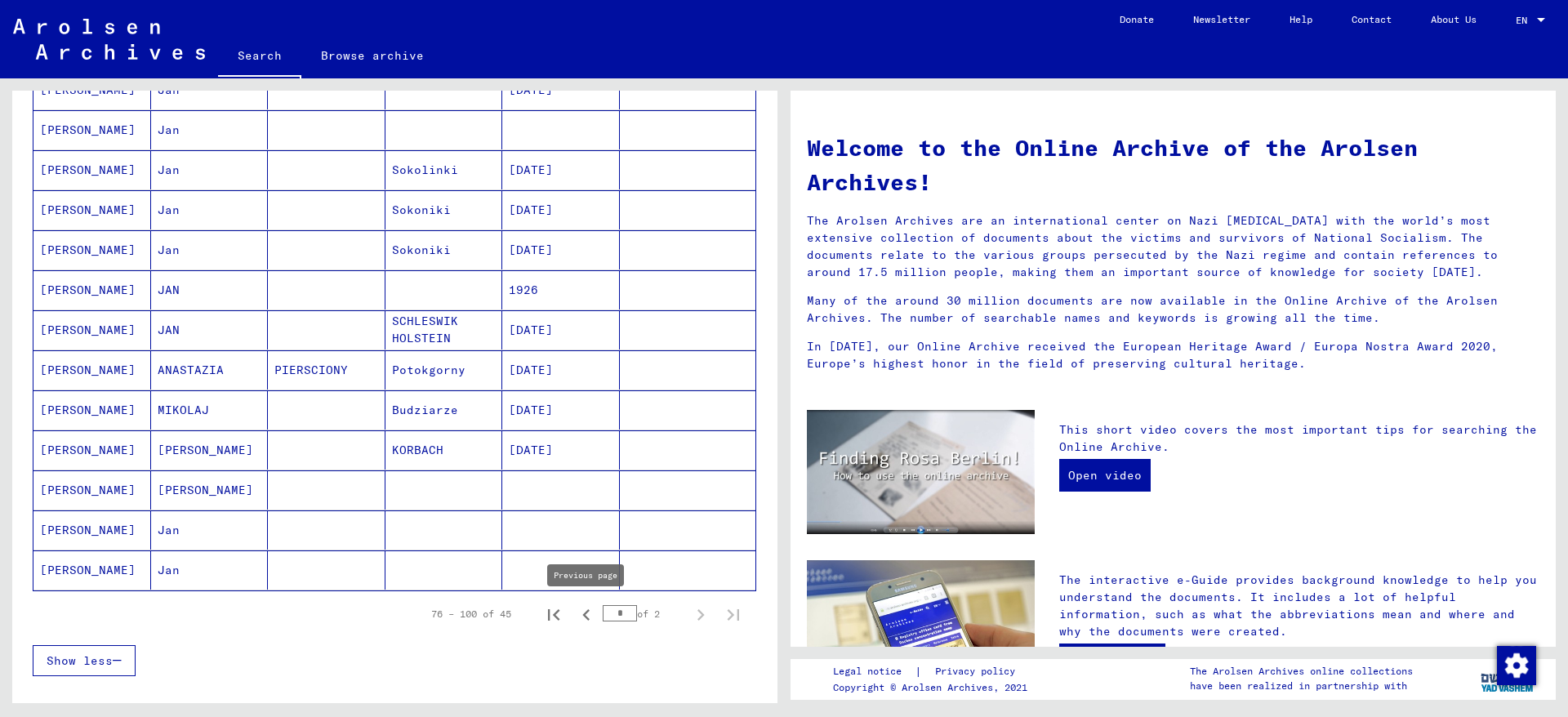
click at [585, 616] on icon "Previous page" at bounding box center [586, 615] width 8 height 11
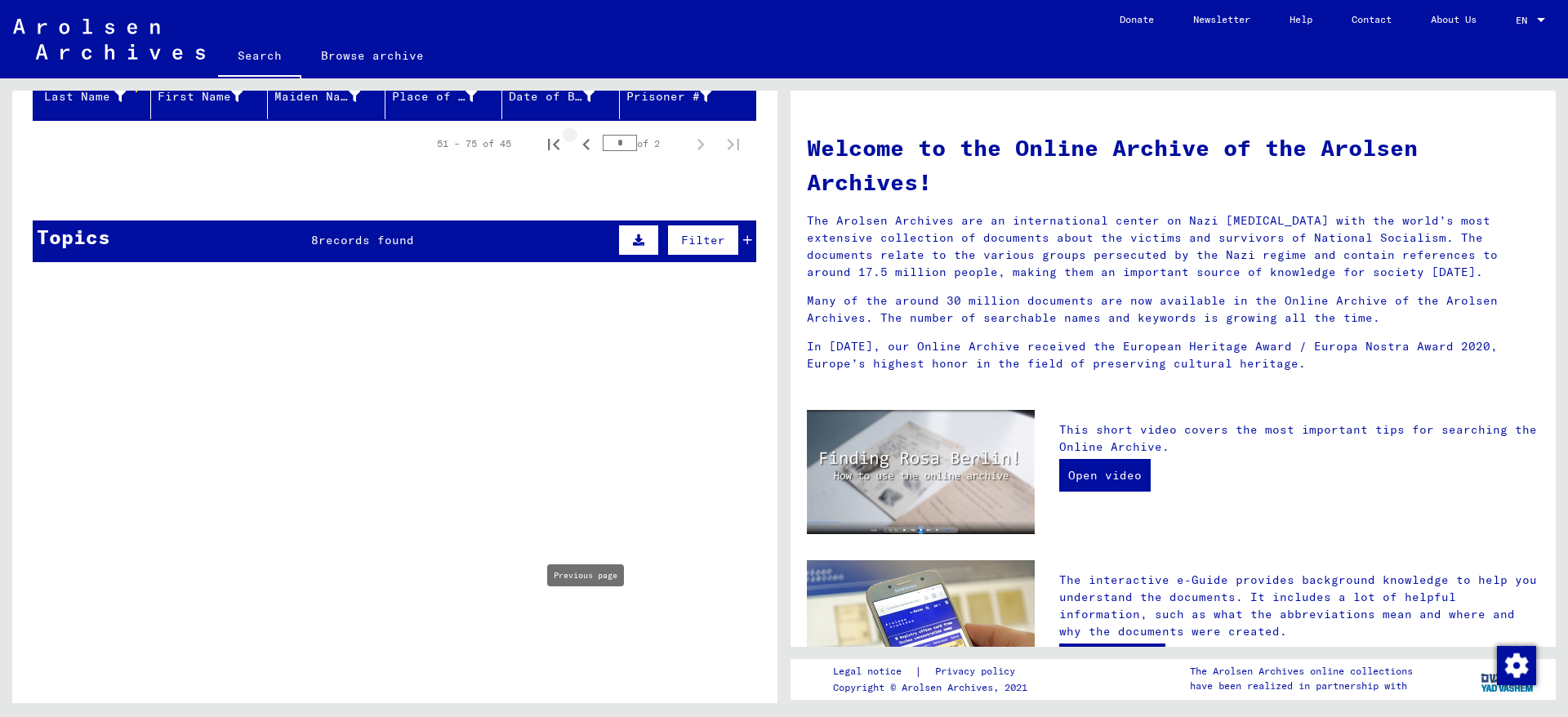
scroll to position [0, 0]
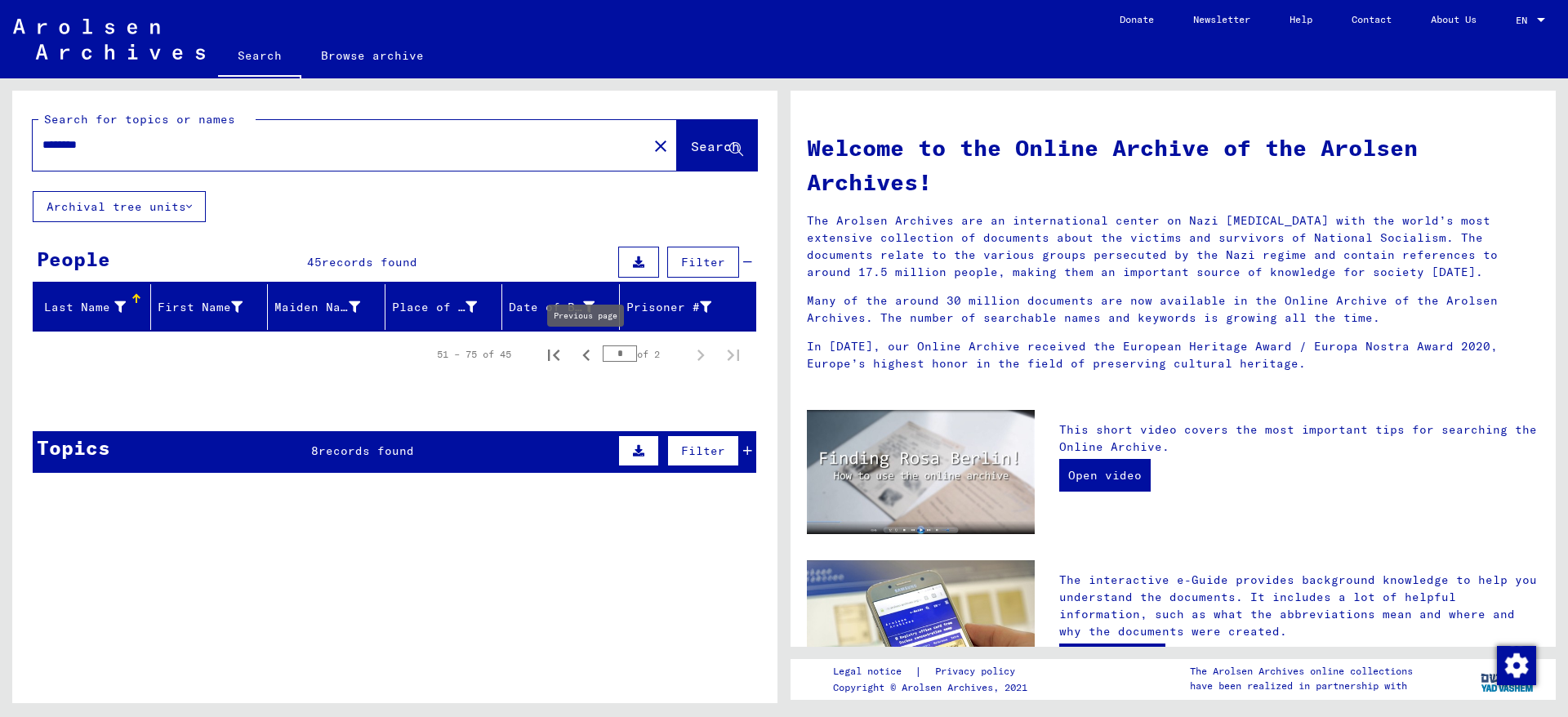
click at [585, 349] on icon "Previous page" at bounding box center [586, 356] width 23 height 23
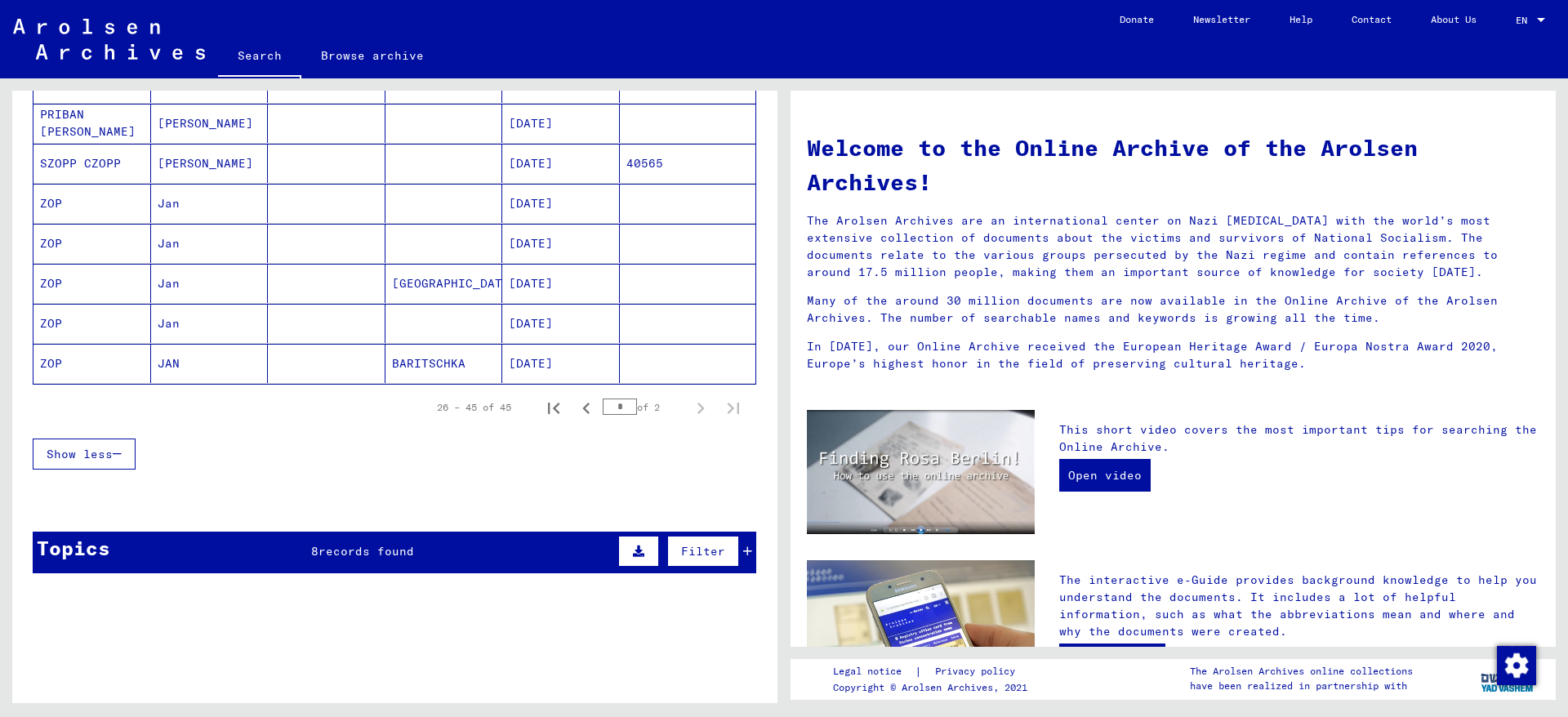
scroll to position [706, 0]
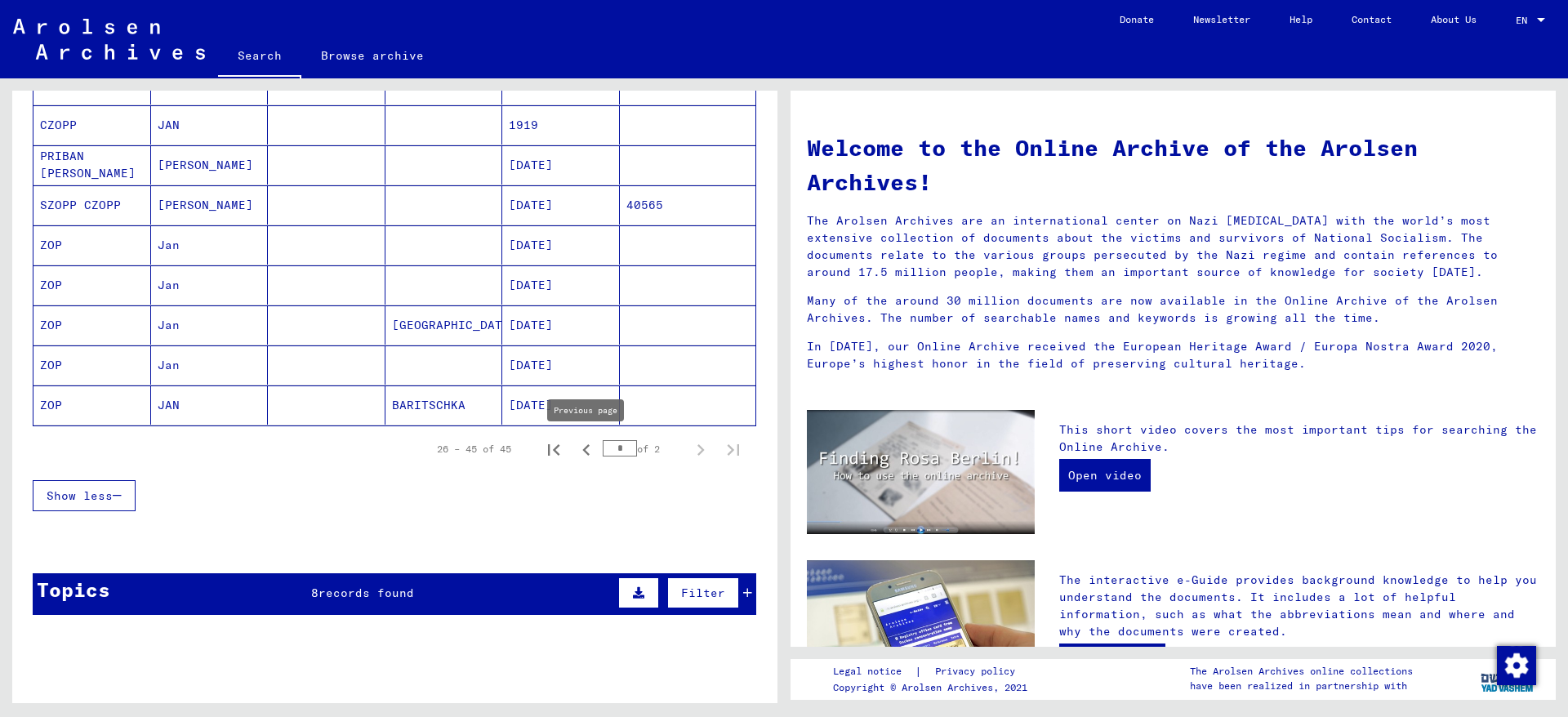
click at [589, 444] on icon "Previous page" at bounding box center [586, 450] width 23 height 23
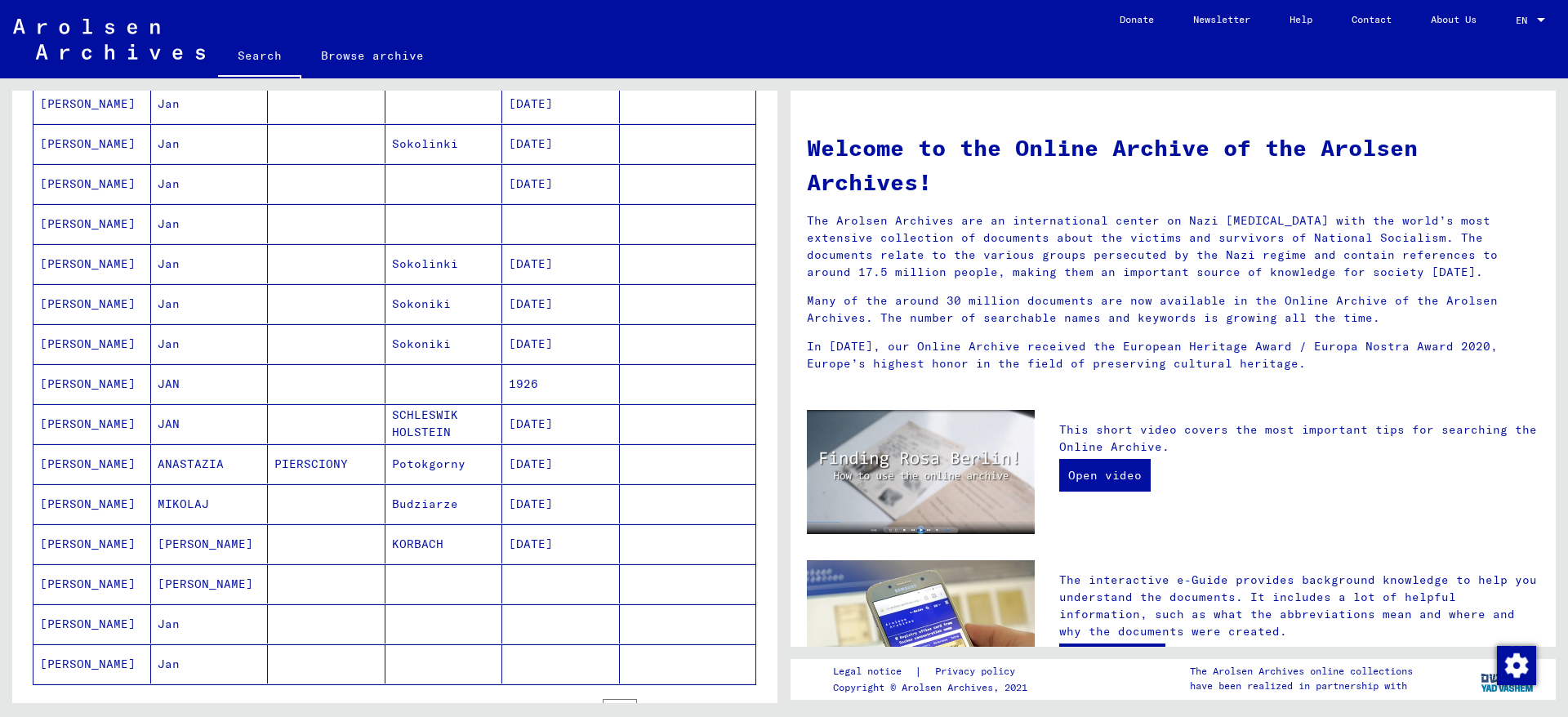
scroll to position [882, 0]
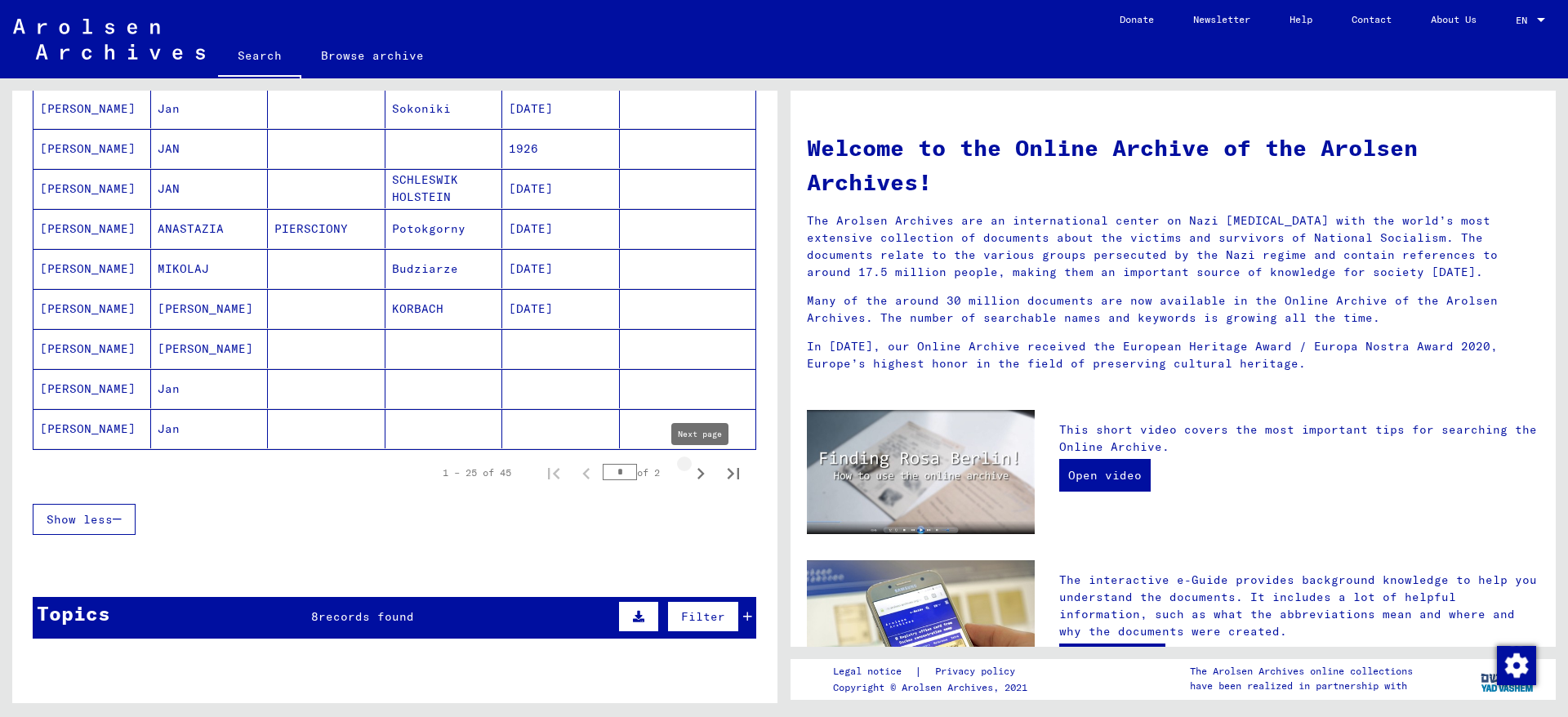
click at [697, 476] on icon "Next page" at bounding box center [701, 474] width 23 height 23
type input "*"
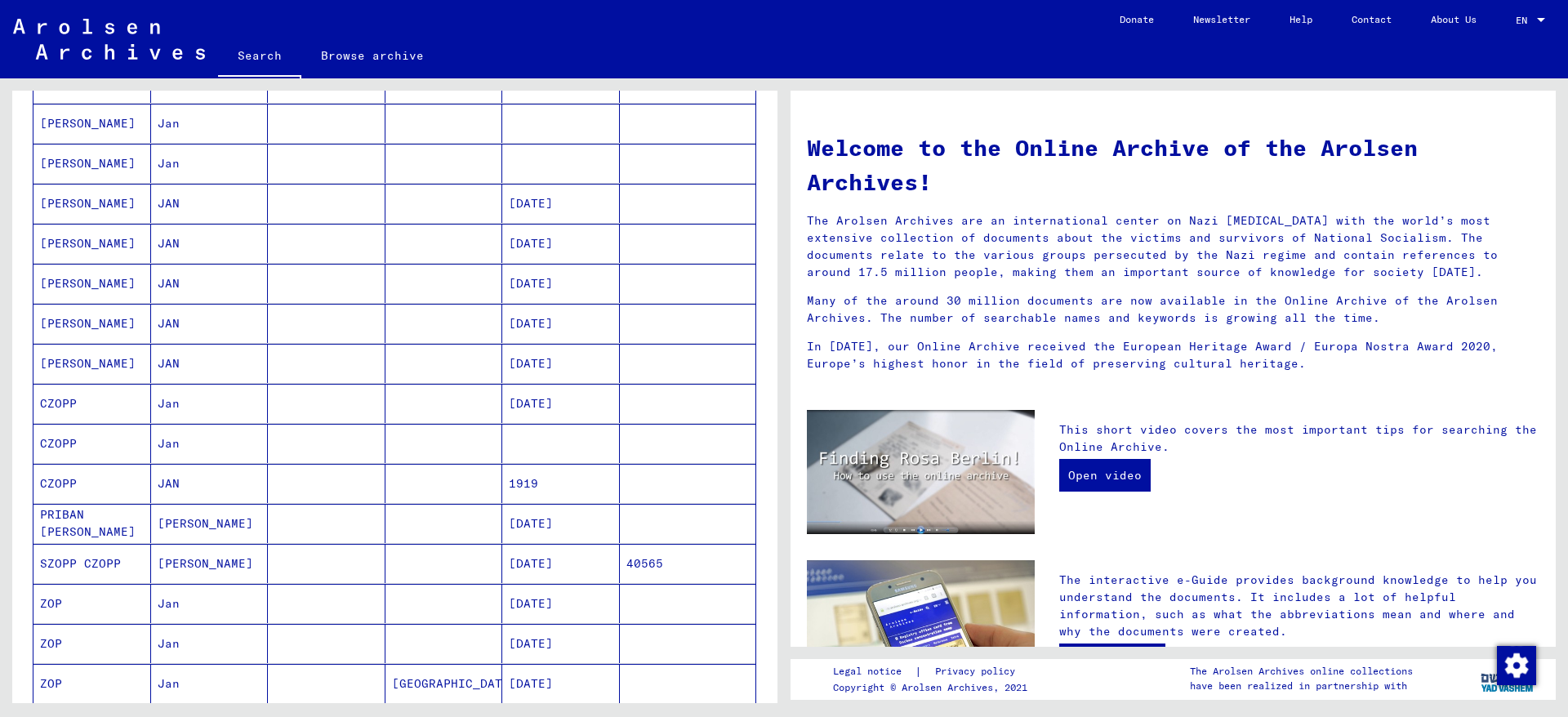
scroll to position [0, 0]
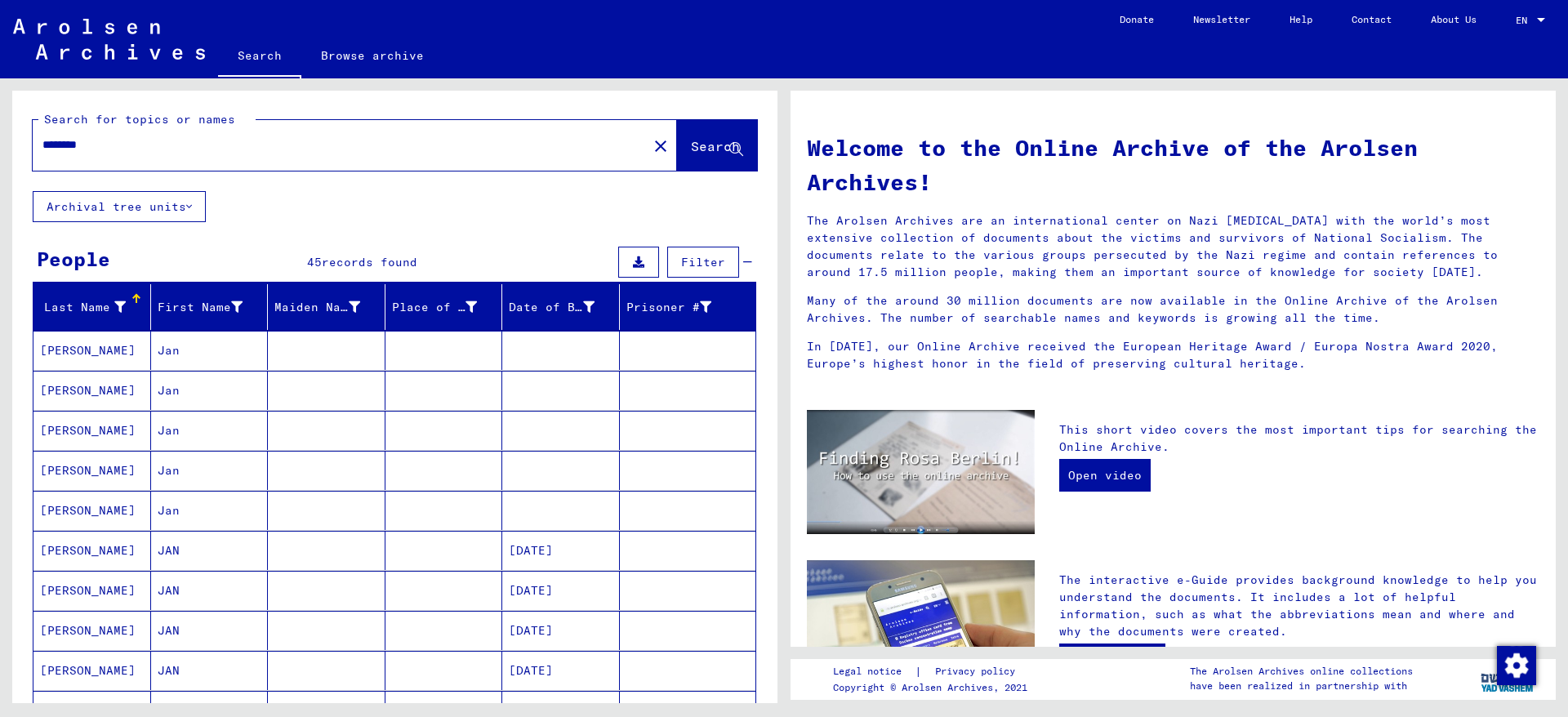
click at [86, 148] on input "********" at bounding box center [336, 145] width 585 height 17
type input "**********"
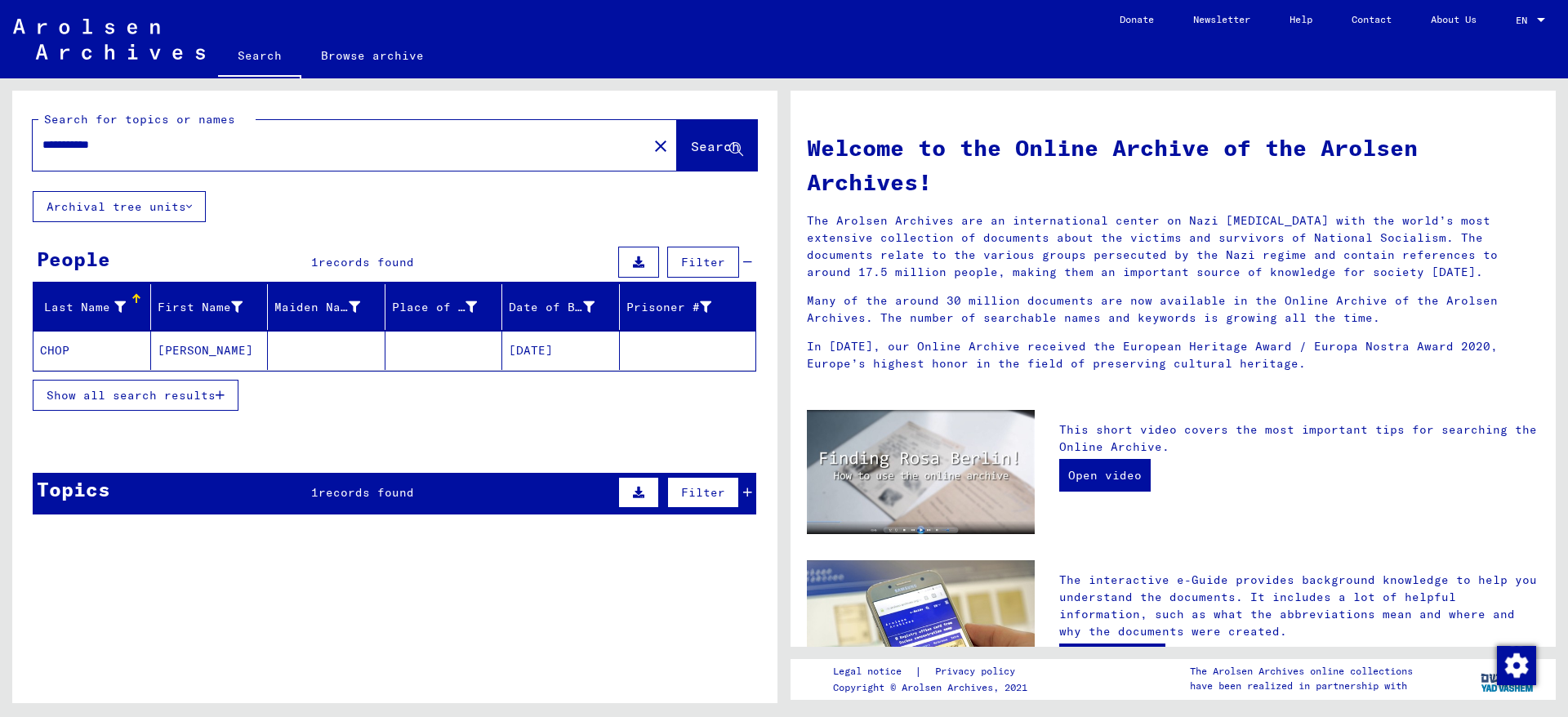
click at [323, 339] on mat-cell at bounding box center [326, 350] width 117 height 39
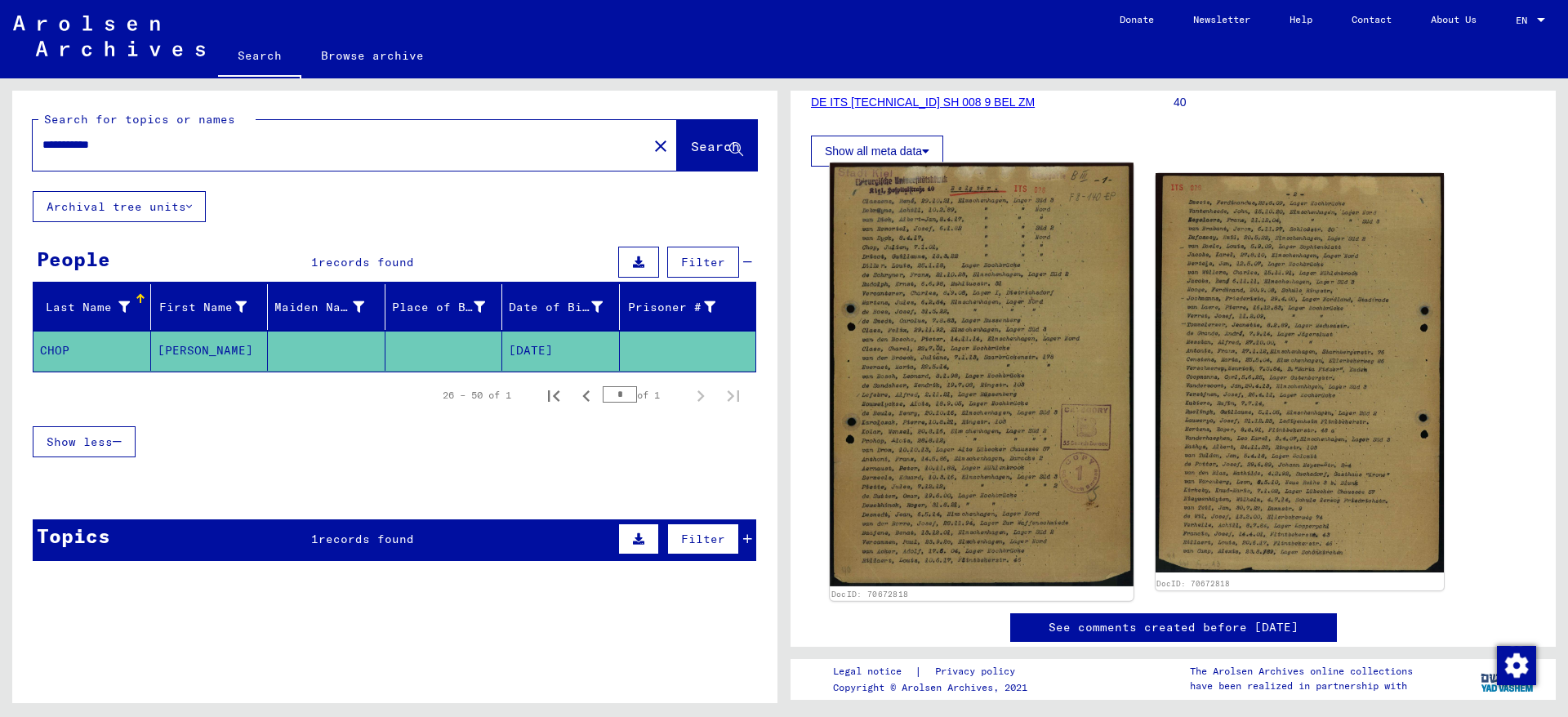
scroll to position [265, 0]
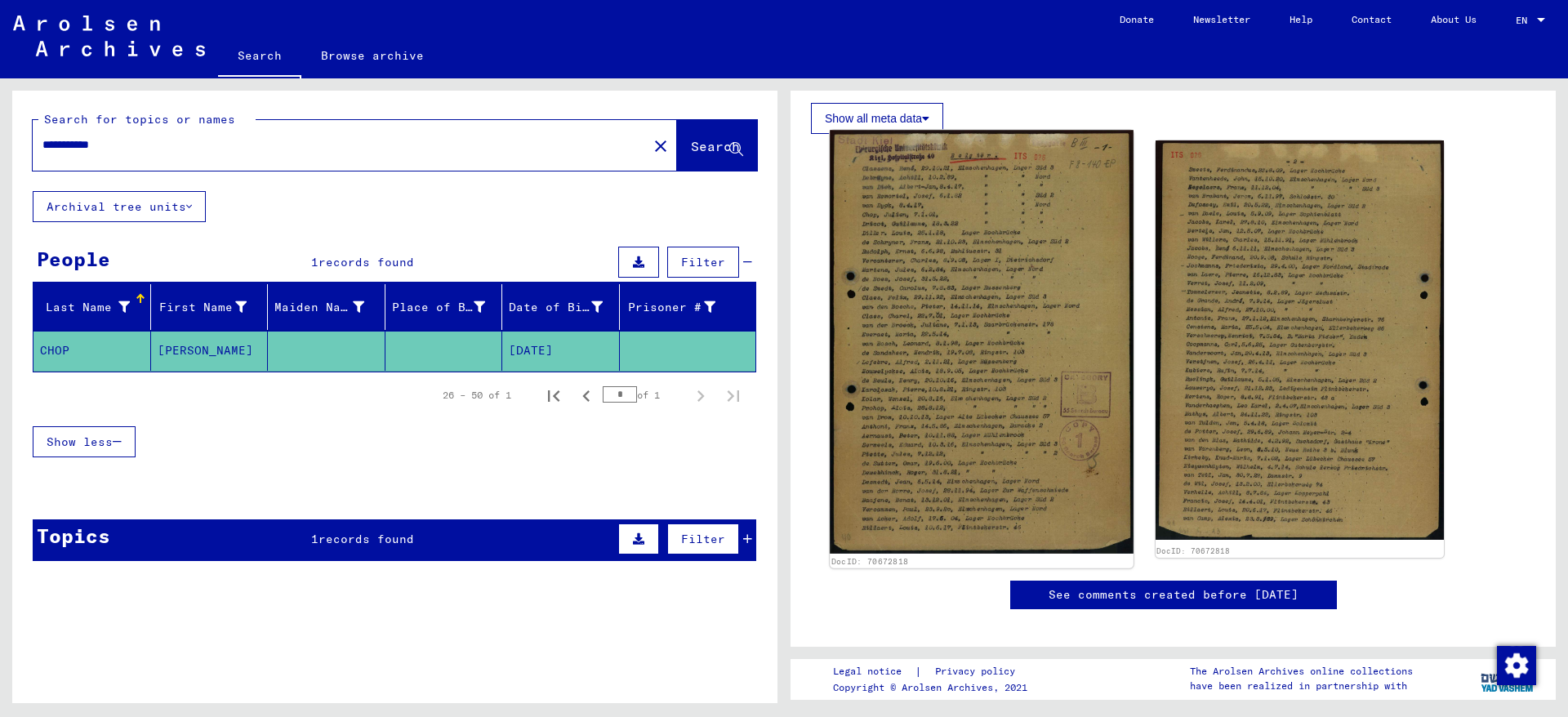
click at [930, 418] on img at bounding box center [982, 341] width 303 height 424
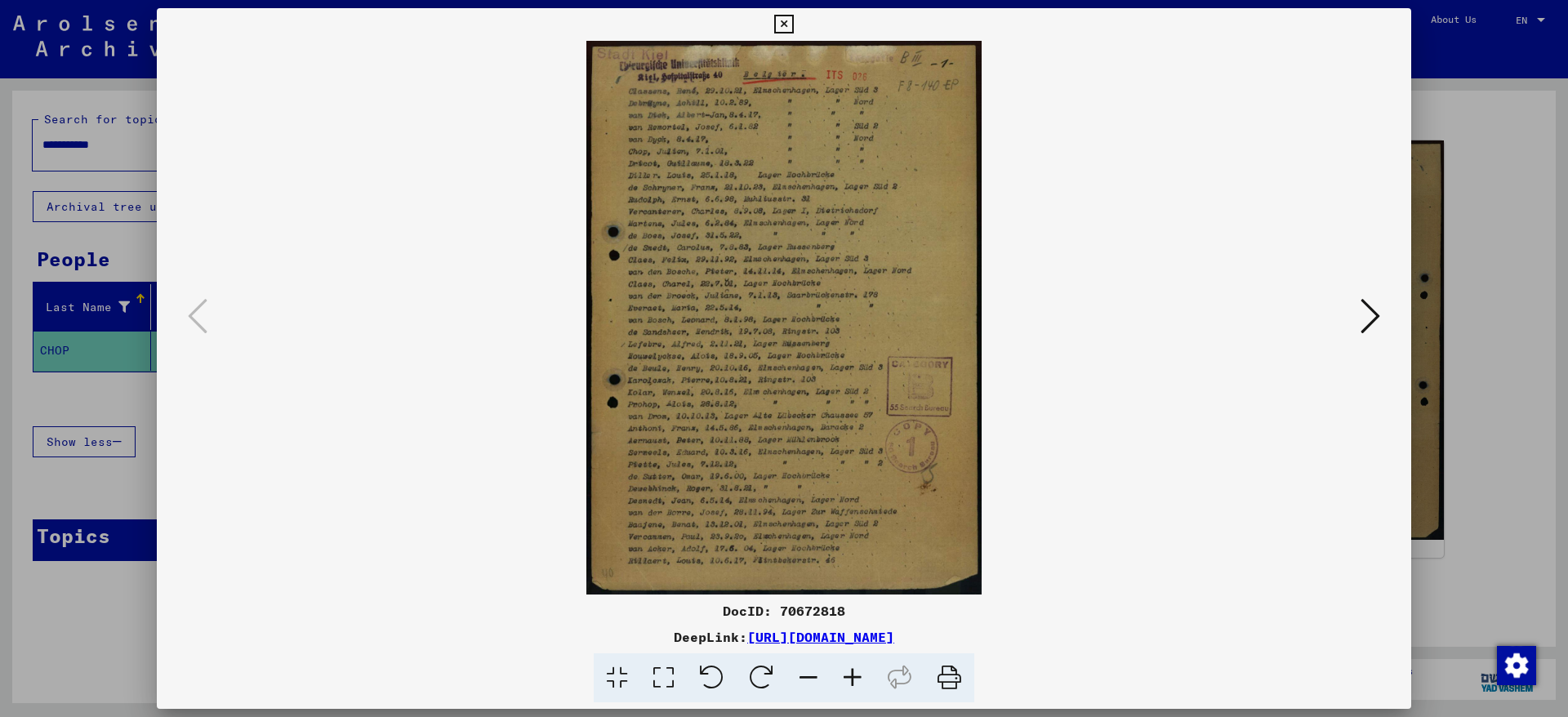
click at [793, 15] on icon at bounding box center [784, 24] width 19 height 20
